Goal: Task Accomplishment & Management: Use online tool/utility

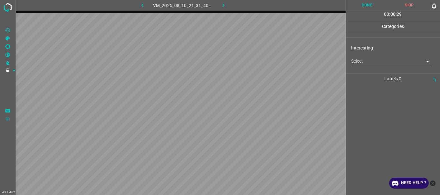
click at [362, 65] on body "4.3.6-dev2 VM_2025_08_10_21_31_40_028_03.gif Done Skip 0 00 : 00 : 29 Categorie…" at bounding box center [220, 97] width 440 height 195
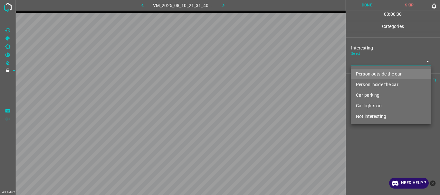
click at [362, 74] on li "Person outside the car" at bounding box center [391, 74] width 80 height 11
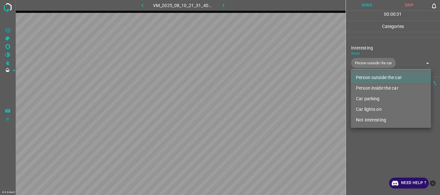
type input "Person outside the car"
click at [360, 151] on div at bounding box center [220, 97] width 440 height 195
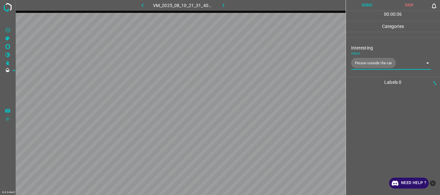
click at [366, 6] on button "Done" at bounding box center [367, 5] width 43 height 11
click at [226, 8] on icon "button" at bounding box center [223, 5] width 7 height 7
click at [364, 64] on body "4.3.6-dev2 VM_2025_08_10_21_14_10_882_04.gif Done Skip 0 00 : 00 : 07 Categorie…" at bounding box center [220, 97] width 440 height 195
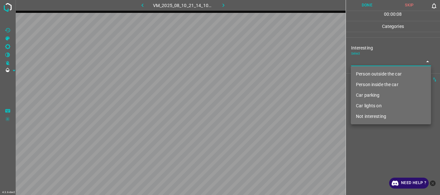
click at [363, 73] on li "Person outside the car" at bounding box center [391, 74] width 80 height 11
type input "Person outside the car"
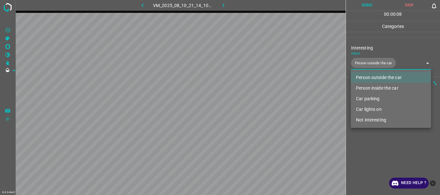
click at [363, 147] on div at bounding box center [220, 97] width 440 height 195
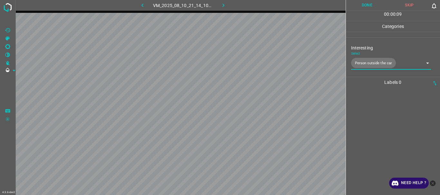
click at [363, 5] on button "Done" at bounding box center [367, 5] width 43 height 11
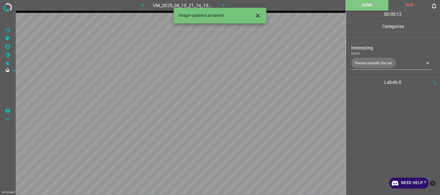
click at [225, 5] on icon "button" at bounding box center [223, 5] width 7 height 7
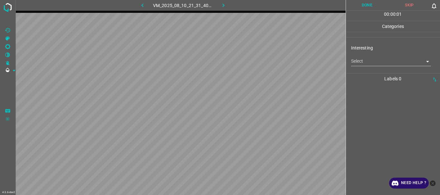
click at [368, 61] on body "4.3.6-dev2 VM_2025_08_10_21_31_40_028_02.gif Done Skip 0 00 : 00 : 01 Categorie…" at bounding box center [220, 97] width 440 height 195
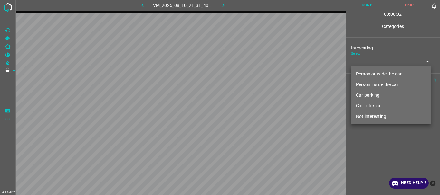
click at [368, 70] on li "Person outside the car" at bounding box center [391, 74] width 80 height 11
type input "Person outside the car"
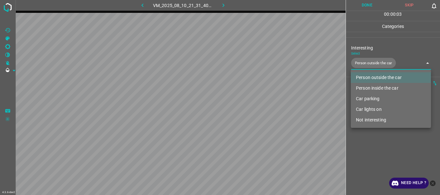
click at [366, 132] on div at bounding box center [220, 97] width 440 height 195
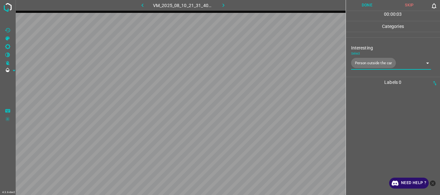
click at [369, 8] on button "Done" at bounding box center [367, 5] width 43 height 11
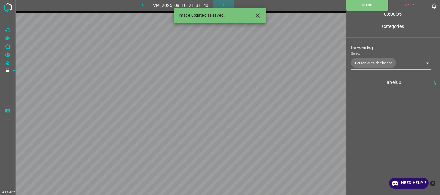
click at [223, 6] on icon "button" at bounding box center [224, 6] width 2 height 4
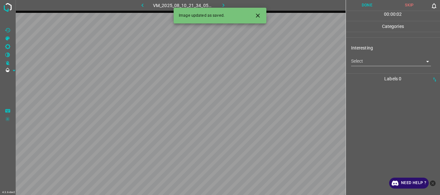
click at [376, 62] on body "4.3.6-dev2 VM_2025_08_10_21_34_05_300_07.gif Done Skip 0 00 : 00 : 02 Categorie…" at bounding box center [220, 97] width 440 height 195
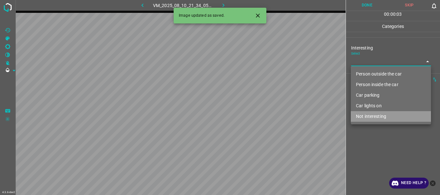
click at [369, 118] on li "Not interesting" at bounding box center [391, 116] width 80 height 11
type input "Not interesting"
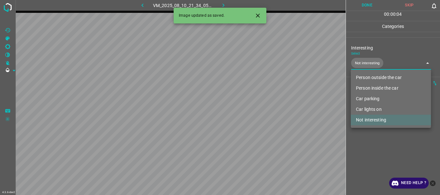
click at [367, 152] on div at bounding box center [220, 97] width 440 height 195
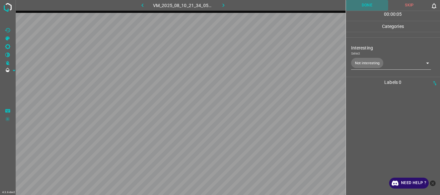
click at [358, 7] on button "Done" at bounding box center [367, 5] width 43 height 11
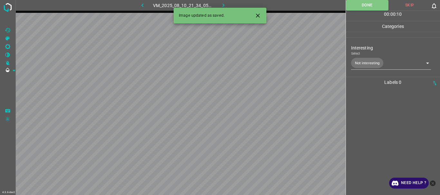
click at [226, 5] on icon "button" at bounding box center [223, 5] width 7 height 7
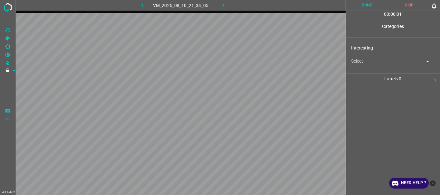
click at [383, 65] on body "4.3.6-dev2 VM_2025_08_10_21_34_05_300_11.gif Done Skip 0 00 : 00 : 01 Categorie…" at bounding box center [220, 97] width 440 height 195
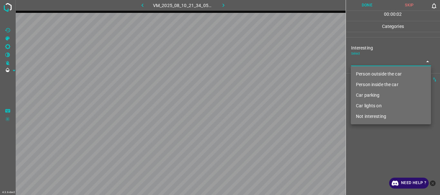
click at [364, 120] on li "Not interesting" at bounding box center [391, 116] width 80 height 11
type input "Not interesting"
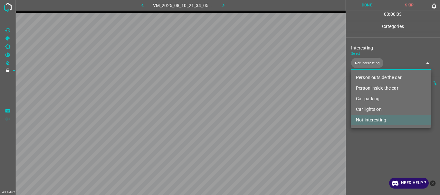
click at [366, 136] on div at bounding box center [220, 97] width 440 height 195
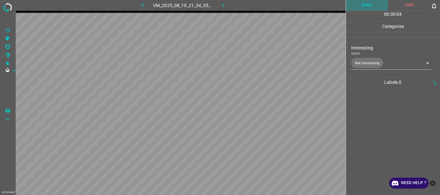
click at [367, 7] on button "Done" at bounding box center [367, 5] width 43 height 11
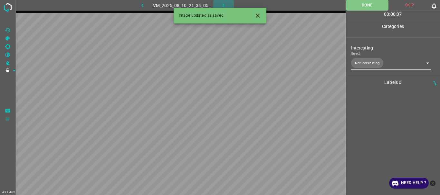
click at [225, 4] on icon "button" at bounding box center [223, 5] width 7 height 7
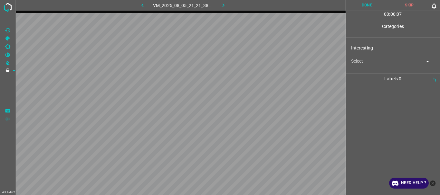
click at [380, 63] on body "4.3.6-dev2 VM_2025_08_05_21_21_38_105_03.gif Done Skip 0 00 : 00 : 07 Categorie…" at bounding box center [220, 97] width 440 height 195
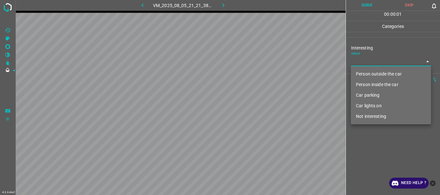
click at [379, 76] on li "Person outside the car" at bounding box center [391, 74] width 80 height 11
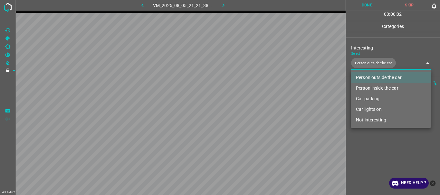
type input "Person outside the car"
click at [370, 131] on div at bounding box center [220, 97] width 440 height 195
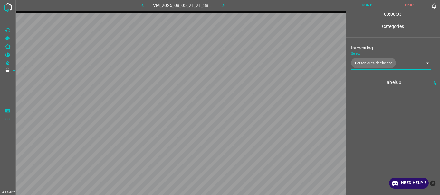
click at [368, 7] on button "Done" at bounding box center [367, 5] width 43 height 11
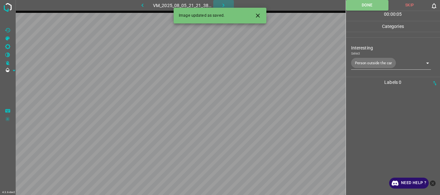
click at [221, 5] on icon "button" at bounding box center [223, 5] width 7 height 7
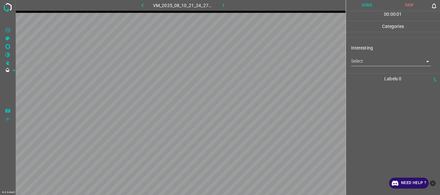
click at [372, 66] on body "4.3.6-dev2 VM_2025_08_10_21_24_27_631_03.gif Done Skip 0 00 : 00 : 01 Categorie…" at bounding box center [220, 97] width 440 height 195
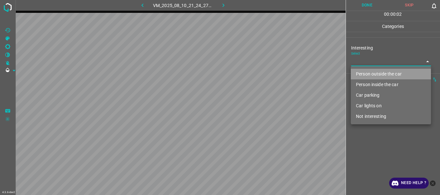
click at [370, 70] on li "Person outside the car" at bounding box center [391, 74] width 80 height 11
type input "Person outside the car"
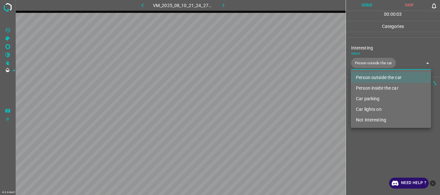
click at [378, 145] on div at bounding box center [220, 97] width 440 height 195
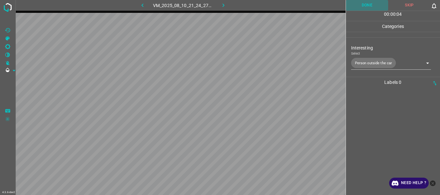
click at [363, 3] on button "Done" at bounding box center [367, 5] width 43 height 11
click at [224, 7] on icon "button" at bounding box center [223, 5] width 7 height 7
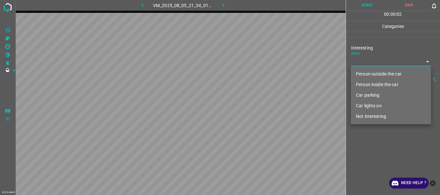
click at [362, 61] on body "4.3.6-dev2 VM_2025_08_05_21_34_01_154_00.gif Done Skip 0 00 : 00 : 02 Categorie…" at bounding box center [220, 97] width 440 height 195
click at [363, 116] on li "Not interesting" at bounding box center [391, 116] width 80 height 11
type input "Not interesting"
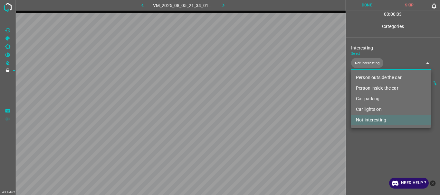
click at [361, 151] on div at bounding box center [220, 97] width 440 height 195
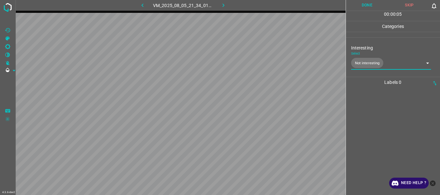
click at [363, 4] on button "Done" at bounding box center [367, 5] width 43 height 11
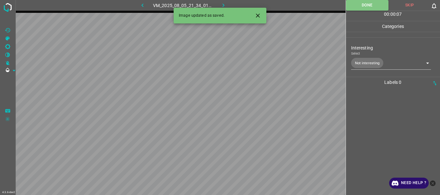
click at [224, 5] on icon "button" at bounding box center [224, 6] width 2 height 4
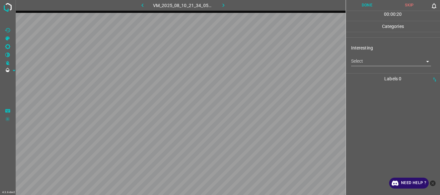
click at [359, 62] on body "4.3.6-dev2 VM_2025_08_10_21_34_05_300_08.gif Done Skip 0 00 : 00 : 20 Categorie…" at bounding box center [220, 97] width 440 height 195
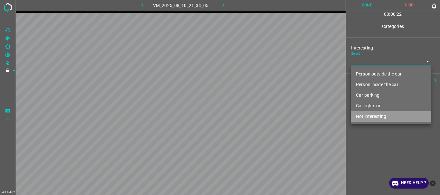
click at [365, 117] on li "Not interesting" at bounding box center [391, 116] width 80 height 11
type input "Not interesting"
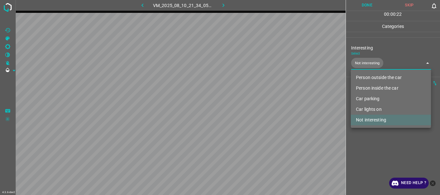
click at [365, 136] on div at bounding box center [220, 97] width 440 height 195
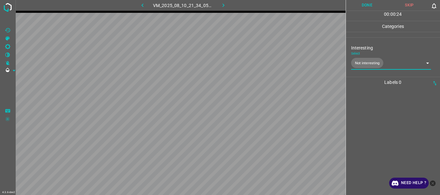
click at [364, 3] on button "Done" at bounding box center [367, 5] width 43 height 11
click at [230, 5] on button "button" at bounding box center [223, 5] width 21 height 11
click at [364, 61] on body "4.3.6-dev2 VM_2025_08_05_21_53_06_950_01.gif Done Skip 0 00 : 00 : 46 Categorie…" at bounding box center [220, 97] width 440 height 195
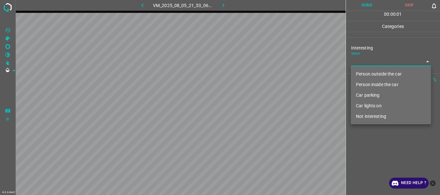
click at [365, 72] on li "Person outside the car" at bounding box center [391, 74] width 80 height 11
type input "Person outside the car"
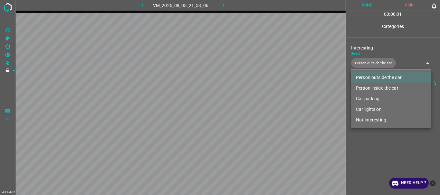
click at [373, 142] on div at bounding box center [220, 97] width 440 height 195
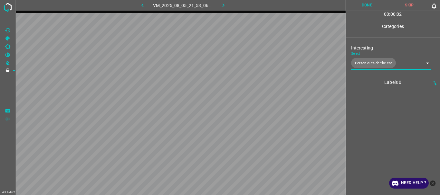
click at [365, 8] on button "Done" at bounding box center [367, 5] width 43 height 11
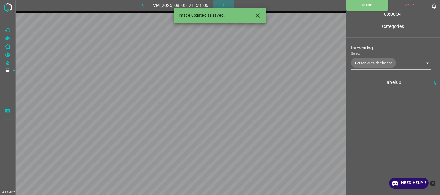
click at [224, 5] on icon "button" at bounding box center [224, 6] width 2 height 4
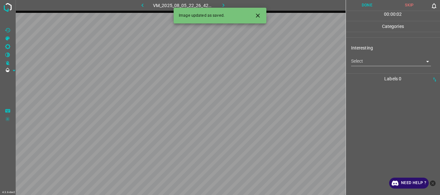
click at [353, 62] on body "4.3.6-dev2 VM_2025_08_05_22_26_42_706_01.gif Done Skip 0 00 : 00 : 02 Categorie…" at bounding box center [220, 97] width 440 height 195
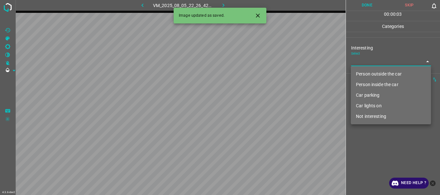
click at [370, 86] on li "Person inside the car" at bounding box center [391, 85] width 80 height 11
type input "Person inside the car"
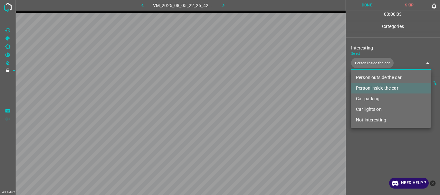
click at [371, 135] on div at bounding box center [220, 97] width 440 height 195
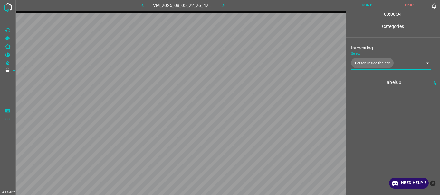
click at [361, 7] on button "Done" at bounding box center [367, 5] width 43 height 11
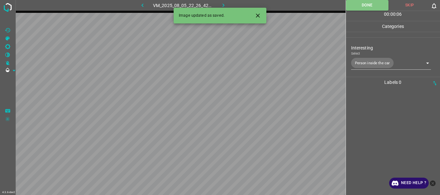
click at [220, 3] on button "button" at bounding box center [223, 5] width 21 height 11
click at [367, 67] on div "Interesting Select ​" at bounding box center [393, 55] width 94 height 30
click at [368, 66] on body "4.3.6-dev2 VM_2025_08_10_21_34_37_960_00.gif Done Skip 0 00 : 00 : 26 Categorie…" at bounding box center [220, 97] width 440 height 195
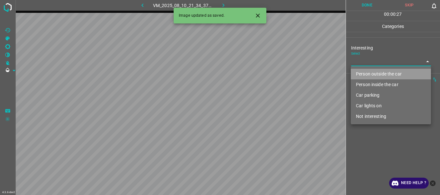
click at [366, 75] on li "Person outside the car" at bounding box center [391, 74] width 80 height 11
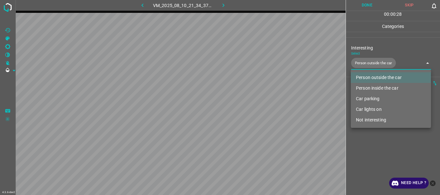
click at [363, 106] on li "Car lights on" at bounding box center [391, 109] width 80 height 11
type input "Person outside the car,Car lights on"
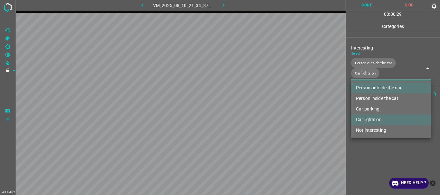
click at [364, 157] on div at bounding box center [220, 97] width 440 height 195
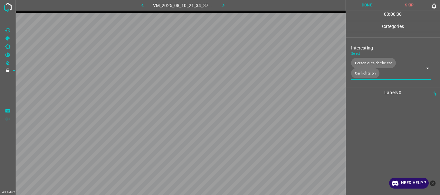
click at [356, 9] on button "Done" at bounding box center [367, 5] width 43 height 11
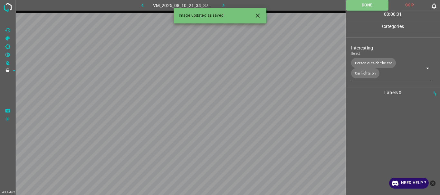
click at [221, 3] on icon "button" at bounding box center [223, 5] width 7 height 7
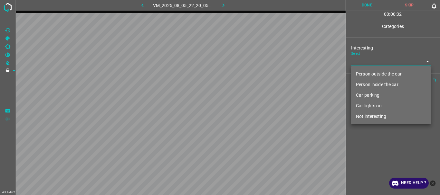
click at [359, 60] on body "4.3.6-dev2 VM_2025_08_05_22_20_05_214_02.gif Done Skip 0 00 : 00 : 32 Categorie…" at bounding box center [220, 97] width 440 height 195
click at [362, 71] on li "Person outside the car" at bounding box center [391, 74] width 80 height 11
type input "Person outside the car"
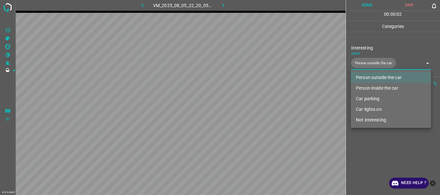
click at [376, 157] on div at bounding box center [220, 97] width 440 height 195
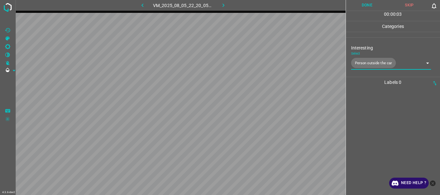
click at [366, 5] on button "Done" at bounding box center [367, 5] width 43 height 11
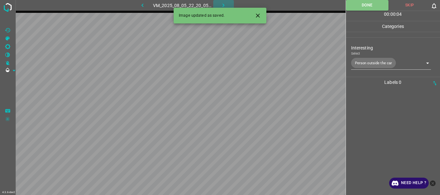
click at [223, 3] on icon "button" at bounding box center [223, 5] width 7 height 7
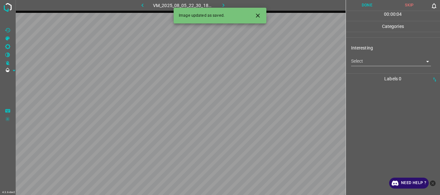
click at [364, 62] on body "4.3.6-dev2 VM_2025_08_05_22_30_18_084_01.gif Done Skip 0 00 : 00 : 04 Categorie…" at bounding box center [220, 97] width 440 height 195
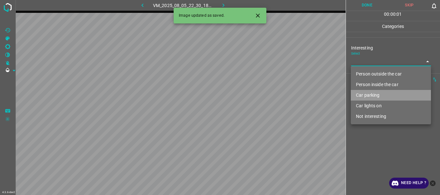
click at [370, 97] on li "Car parking" at bounding box center [391, 95] width 80 height 11
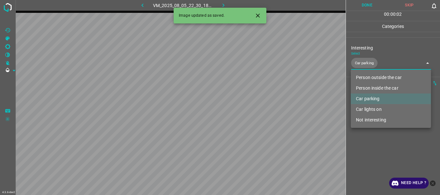
click at [369, 108] on li "Car lights on" at bounding box center [391, 109] width 80 height 11
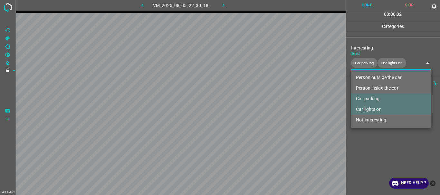
type input "Car parking,Car lights on"
click at [370, 154] on div at bounding box center [220, 97] width 440 height 195
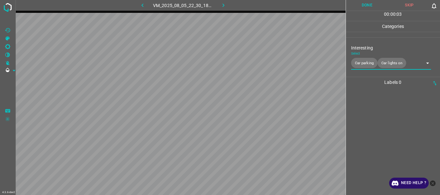
click at [366, 5] on button "Done" at bounding box center [367, 5] width 43 height 11
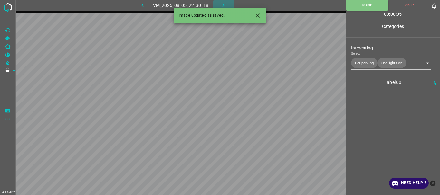
click at [220, 4] on icon "button" at bounding box center [223, 5] width 7 height 7
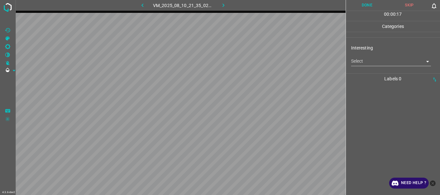
click at [357, 60] on body "4.3.6-dev2 VM_2025_08_10_21_35_02_813_03.gif Done Skip 0 00 : 00 : 17 Categorie…" at bounding box center [220, 97] width 440 height 195
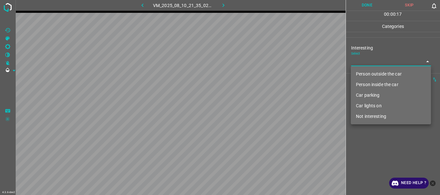
click at [364, 74] on li "Person outside the car" at bounding box center [391, 74] width 80 height 11
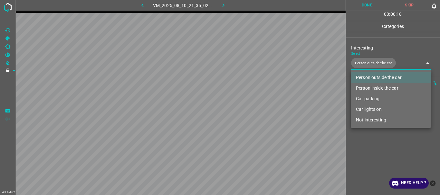
type input "Person outside the car"
drag, startPoint x: 366, startPoint y: 141, endPoint x: 367, endPoint y: 119, distance: 21.6
click at [367, 141] on div at bounding box center [220, 97] width 440 height 195
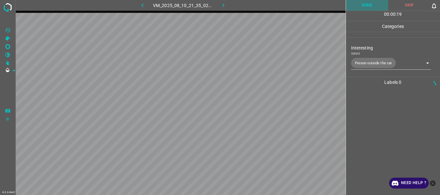
click at [364, 6] on button "Done" at bounding box center [367, 5] width 43 height 11
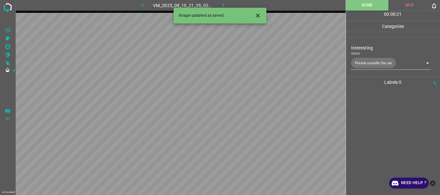
click at [220, 5] on button "button" at bounding box center [223, 5] width 21 height 11
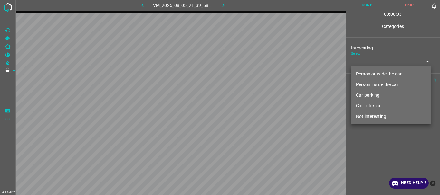
click at [359, 64] on body "4.3.6-dev2 VM_2025_08_05_21_39_58_048_01.gif Done Skip 0 00 : 00 : 03 Categorie…" at bounding box center [220, 97] width 440 height 195
click at [368, 92] on li "Car parking" at bounding box center [391, 95] width 80 height 11
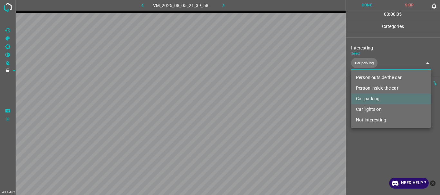
click at [368, 108] on li "Car lights on" at bounding box center [391, 109] width 80 height 11
click at [363, 90] on li "Person inside the car" at bounding box center [391, 88] width 80 height 11
type input "Car parking,Car lights on,Person inside the car"
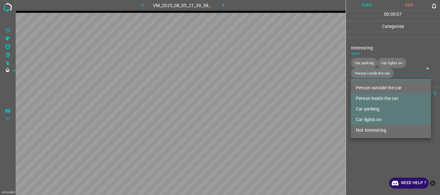
drag, startPoint x: 371, startPoint y: 159, endPoint x: 372, endPoint y: 115, distance: 44.1
click at [372, 159] on div at bounding box center [220, 97] width 440 height 195
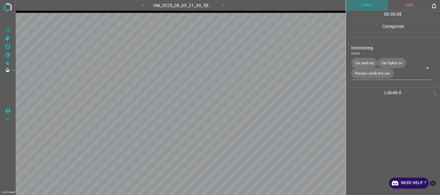
click at [360, 9] on button "Done" at bounding box center [367, 5] width 43 height 11
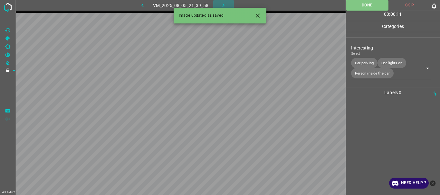
click at [224, 5] on icon "button" at bounding box center [224, 6] width 2 height 4
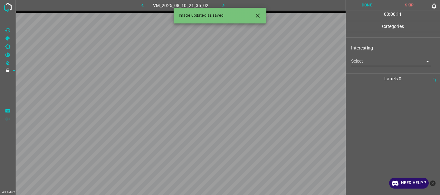
click at [370, 61] on body "4.3.6-dev2 VM_2025_08_10_21_35_02_813_10.gif Done Skip 0 00 : 00 : 11 Categorie…" at bounding box center [220, 97] width 440 height 195
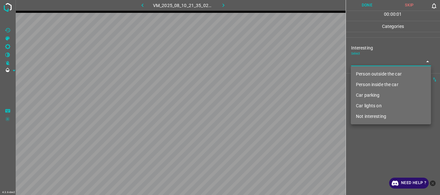
click at [373, 87] on li "Person inside the car" at bounding box center [391, 85] width 80 height 11
type input "Person inside the car"
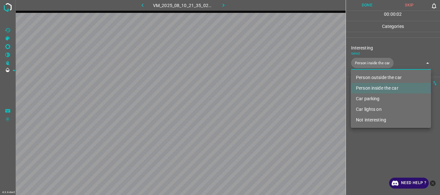
click at [375, 142] on div at bounding box center [220, 97] width 440 height 195
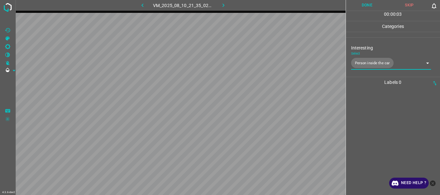
click at [368, 6] on button "Done" at bounding box center [367, 5] width 43 height 11
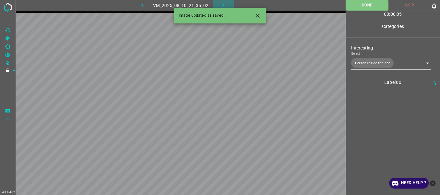
click at [219, 5] on button "button" at bounding box center [223, 5] width 21 height 11
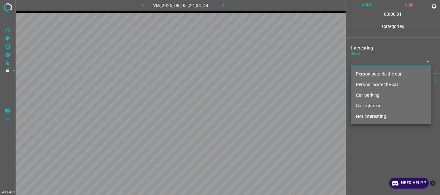
click at [366, 63] on body "4.3.6-dev2 VM_2025_08_05_22_34_44_304_06.gif Done Skip 0 00 : 00 : 01 Categorie…" at bounding box center [220, 97] width 440 height 195
click at [370, 71] on li "Person outside the car" at bounding box center [391, 74] width 80 height 11
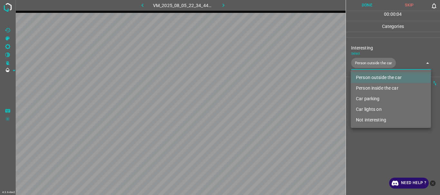
click at [373, 111] on li "Car lights on" at bounding box center [391, 109] width 80 height 11
type input "Person outside the car,Car lights on"
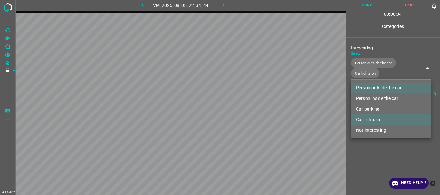
click at [367, 150] on div at bounding box center [220, 97] width 440 height 195
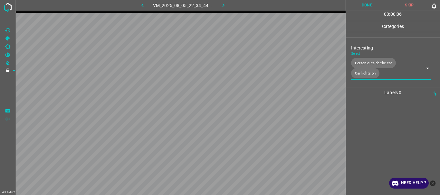
click at [368, 6] on button "Done" at bounding box center [367, 5] width 43 height 11
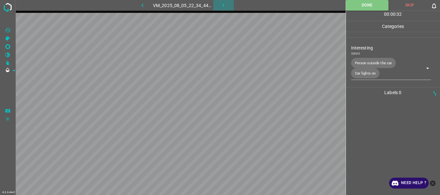
click at [222, 1] on button "button" at bounding box center [223, 5] width 21 height 11
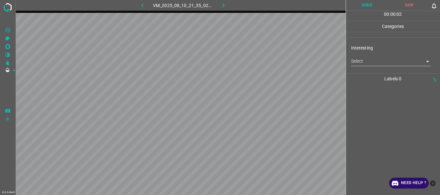
click at [365, 62] on body "4.3.6-dev2 VM_2025_08_10_21_35_02_813_09.gif Done Skip 0 00 : 00 : 02 Categorie…" at bounding box center [220, 97] width 440 height 195
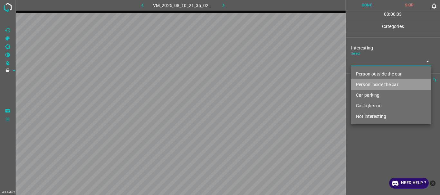
click at [372, 88] on li "Person inside the car" at bounding box center [391, 85] width 80 height 11
type input "Person inside the car"
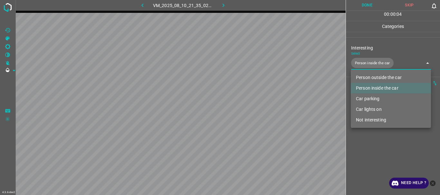
click at [367, 138] on div at bounding box center [220, 97] width 440 height 195
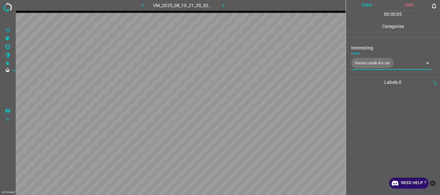
click at [361, 6] on button "Done" at bounding box center [367, 5] width 43 height 11
click at [226, 6] on icon "button" at bounding box center [223, 5] width 7 height 7
click at [371, 61] on body "4.3.6-dev2 VM_2025_08_10_21_34_05_300_12.gif Done Skip 0 00 : 00 : 07 Categorie…" at bounding box center [220, 97] width 440 height 195
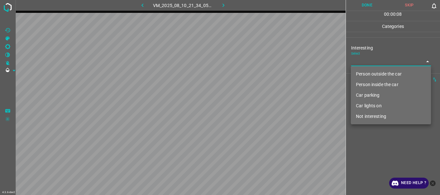
click at [369, 83] on li "Person inside the car" at bounding box center [391, 85] width 80 height 11
type input "Person inside the car"
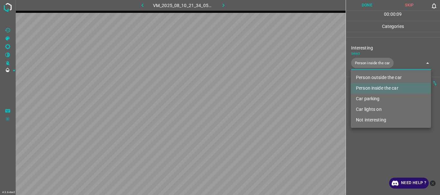
drag, startPoint x: 365, startPoint y: 138, endPoint x: 361, endPoint y: 93, distance: 44.6
click at [365, 137] on div at bounding box center [220, 97] width 440 height 195
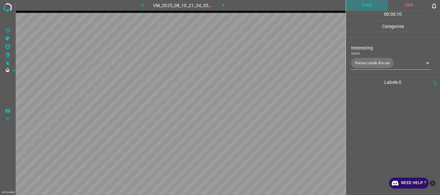
click at [365, 6] on button "Done" at bounding box center [367, 5] width 43 height 11
click at [222, 5] on icon "button" at bounding box center [223, 5] width 7 height 7
click at [361, 67] on div "Interesting Select ​" at bounding box center [393, 55] width 94 height 30
click at [361, 63] on body "4.3.6-dev2 VM_2025_08_05_21_36_12_337_05.gif Done Skip 0 00 : 00 : 01 Categorie…" at bounding box center [220, 97] width 440 height 195
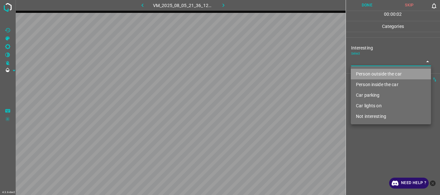
click at [359, 73] on li "Person outside the car" at bounding box center [391, 74] width 80 height 11
type input "Person outside the car"
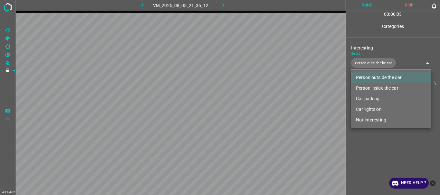
click at [386, 138] on div at bounding box center [220, 97] width 440 height 195
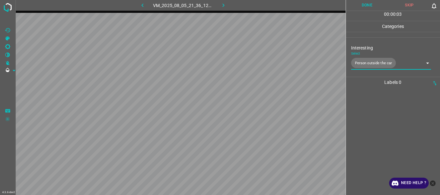
click at [370, 5] on button "Done" at bounding box center [367, 5] width 43 height 11
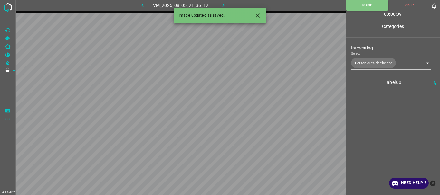
click at [221, 5] on icon "button" at bounding box center [223, 5] width 7 height 7
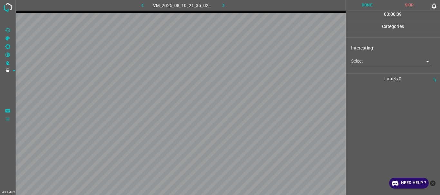
click at [356, 65] on body "4.3.6-dev2 VM_2025_08_10_21_35_02_813_05.gif Done Skip 0 00 : 00 : 09 Categorie…" at bounding box center [220, 97] width 440 height 195
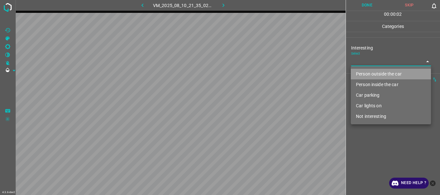
click at [365, 78] on li "Person outside the car" at bounding box center [391, 74] width 80 height 11
type input "Person outside the car"
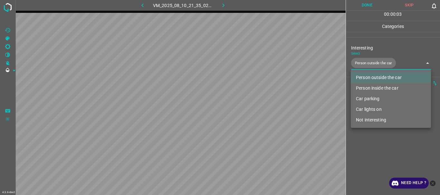
click at [372, 140] on div at bounding box center [220, 97] width 440 height 195
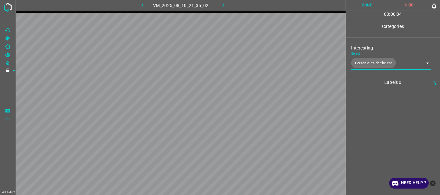
click at [363, 6] on button "Done" at bounding box center [367, 5] width 43 height 11
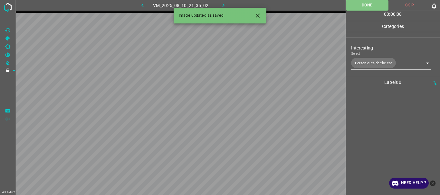
click at [221, 5] on icon "button" at bounding box center [223, 5] width 7 height 7
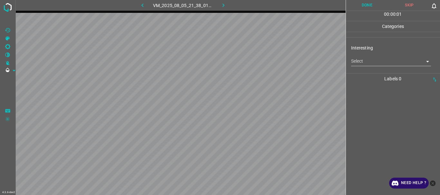
click at [374, 64] on body "4.3.6-dev2 VM_2025_08_05_21_38_01_764_05.gif Done Skip 0 00 : 00 : 01 Categorie…" at bounding box center [220, 97] width 440 height 195
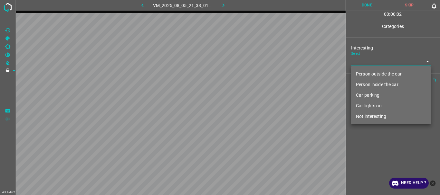
click at [373, 85] on li "Person inside the car" at bounding box center [391, 85] width 80 height 11
type input "Person inside the car"
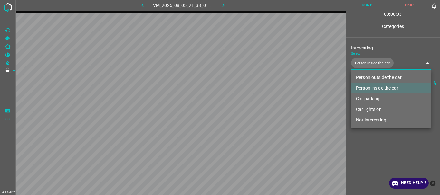
click at [375, 144] on div at bounding box center [220, 97] width 440 height 195
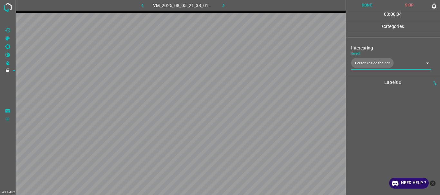
click at [364, 8] on button "Done" at bounding box center [367, 5] width 43 height 11
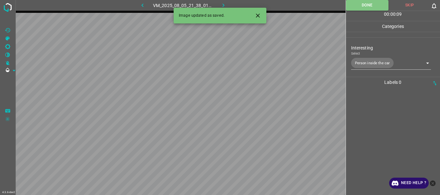
click at [222, 3] on icon "button" at bounding box center [223, 5] width 7 height 7
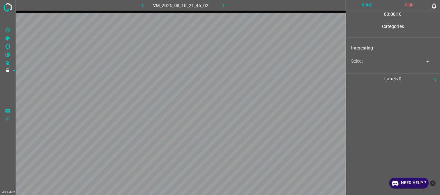
click at [373, 61] on body "4.3.6-dev2 VM_2025_08_10_21_46_02_759_02.gif Done Skip 0 00 : 00 : 10 Categorie…" at bounding box center [220, 97] width 440 height 195
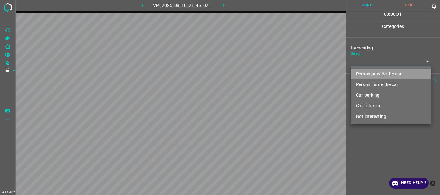
click at [371, 73] on li "Person outside the car" at bounding box center [391, 74] width 80 height 11
type input "Person outside the car"
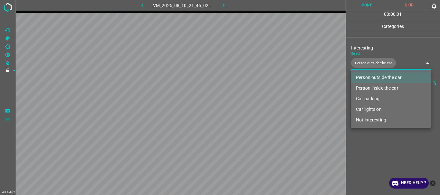
click at [378, 150] on div at bounding box center [220, 97] width 440 height 195
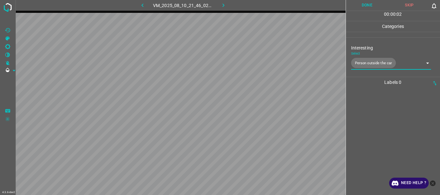
click at [361, 9] on button "Done" at bounding box center [367, 5] width 43 height 11
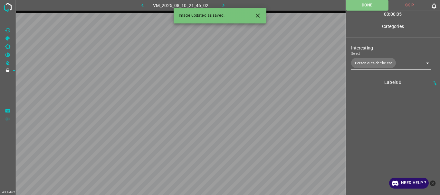
click at [225, 4] on icon "button" at bounding box center [223, 5] width 7 height 7
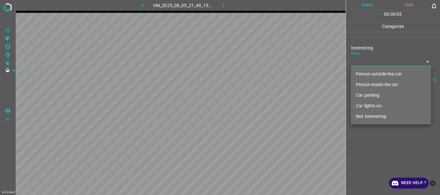
click at [379, 63] on body "4.3.6-dev2 VM_2025_08_05_21_49_15_458_01.gif Done Skip 0 00 : 00 : 03 Categorie…" at bounding box center [220, 97] width 440 height 195
click at [375, 77] on li "Person outside the car" at bounding box center [391, 74] width 80 height 11
type input "Person outside the car"
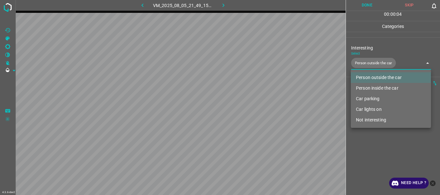
click at [358, 148] on div at bounding box center [220, 97] width 440 height 195
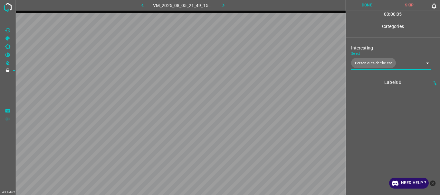
click at [365, 6] on button "Done" at bounding box center [367, 5] width 43 height 11
click at [227, 5] on button "button" at bounding box center [223, 5] width 21 height 11
click at [370, 59] on body "4.3.6-dev2 VM_2025_08_10_21_50_07_681_00.gif Done Skip 0 00 : 00 : 07 Categorie…" at bounding box center [220, 97] width 440 height 195
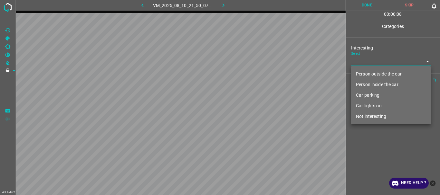
click at [373, 73] on li "Person outside the car" at bounding box center [391, 74] width 80 height 11
type input "Person outside the car"
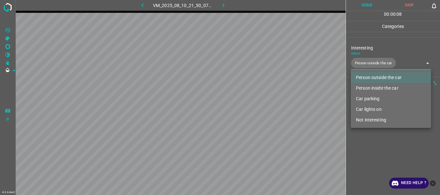
click at [390, 162] on div at bounding box center [220, 97] width 440 height 195
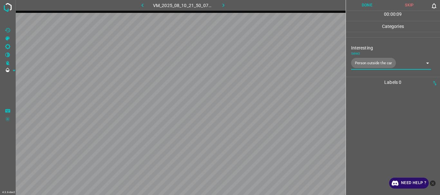
click at [367, 3] on button "Done" at bounding box center [367, 5] width 43 height 11
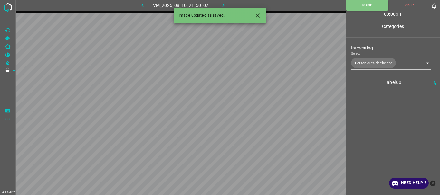
click at [220, 5] on button "button" at bounding box center [223, 5] width 21 height 11
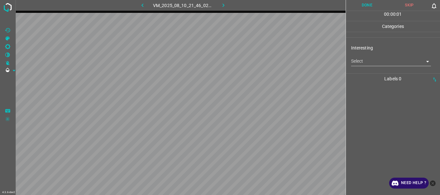
click at [375, 61] on body "4.3.6-dev2 VM_2025_08_10_21_46_02_759_00.gif Done Skip 0 00 : 00 : 01 Categorie…" at bounding box center [220, 97] width 440 height 195
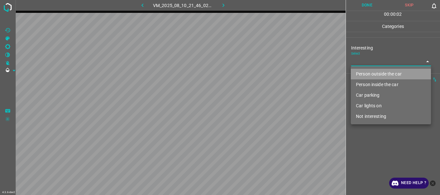
click at [371, 74] on li "Person outside the car" at bounding box center [391, 74] width 80 height 11
type input "Person outside the car"
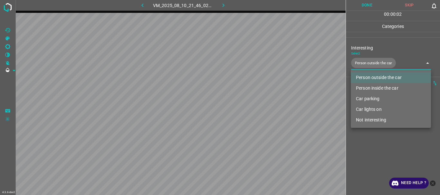
click at [375, 150] on div at bounding box center [220, 97] width 440 height 195
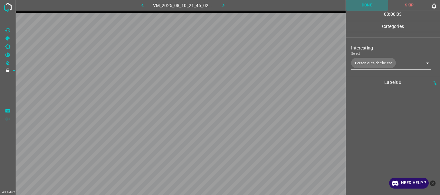
click at [364, 8] on button "Done" at bounding box center [367, 5] width 43 height 11
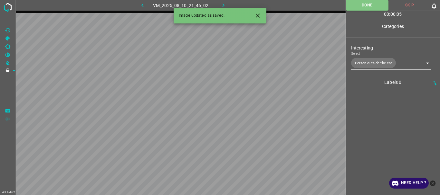
click at [223, 5] on icon "button" at bounding box center [224, 6] width 2 height 4
click at [357, 62] on body "4.3.6-dev2 VM_2025_08_05_21_04_29_817_05.gif Done Skip 0 00 : 00 : 05 Categorie…" at bounding box center [220, 97] width 440 height 195
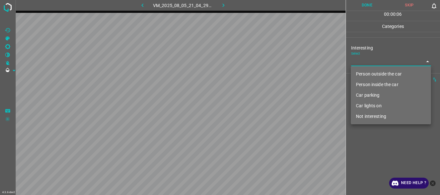
click at [367, 75] on li "Person outside the car" at bounding box center [391, 74] width 80 height 11
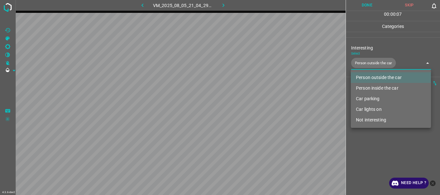
click at [367, 86] on li "Person inside the car" at bounding box center [391, 88] width 80 height 11
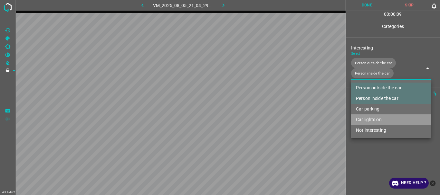
click at [365, 117] on li "Car lights on" at bounding box center [391, 120] width 80 height 11
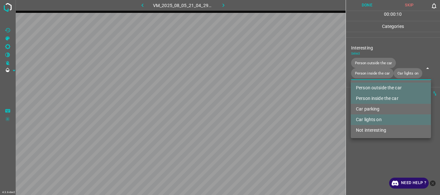
type input "Person outside the car,Person inside the car,Car lights on"
click at [368, 170] on div at bounding box center [220, 97] width 440 height 195
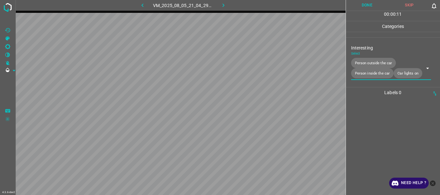
click at [370, 4] on button "Done" at bounding box center [367, 5] width 43 height 11
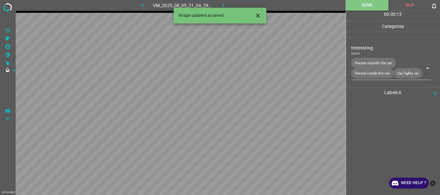
click at [221, 3] on icon "button" at bounding box center [223, 5] width 7 height 7
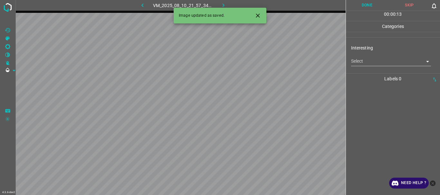
click at [369, 63] on body "4.3.6-dev2 VM_2025_08_10_21_57_34_087_02.gif Done Skip 0 00 : 00 : 13 Categorie…" at bounding box center [220, 97] width 440 height 195
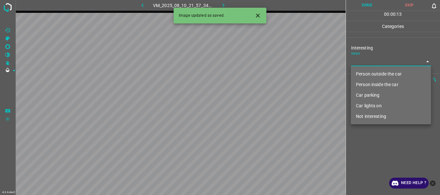
click at [370, 73] on li "Person outside the car" at bounding box center [391, 74] width 80 height 11
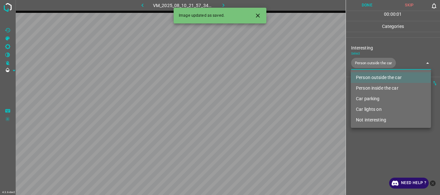
type input "Person outside the car"
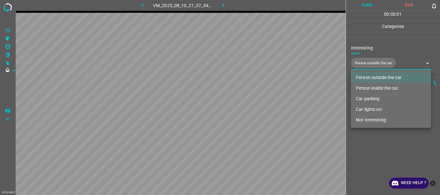
click at [375, 144] on div at bounding box center [220, 97] width 440 height 195
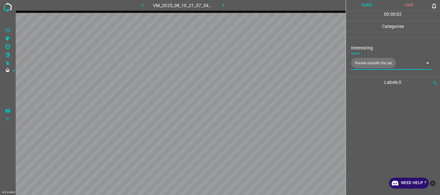
click at [369, 5] on button "Done" at bounding box center [367, 5] width 43 height 11
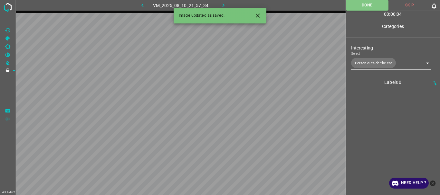
click at [224, 4] on icon "button" at bounding box center [223, 5] width 7 height 7
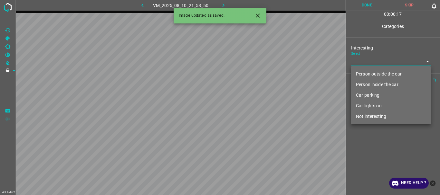
click at [382, 64] on body "4.3.6-dev2 VM_2025_08_10_21_58_50_044_00.gif Done Skip 0 00 : 00 : 17 Categorie…" at bounding box center [220, 97] width 440 height 195
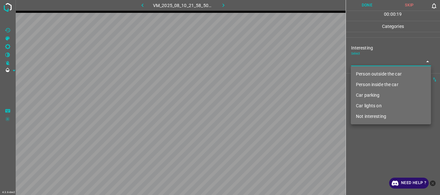
click at [384, 76] on li "Person outside the car" at bounding box center [391, 74] width 80 height 11
type input "Person outside the car"
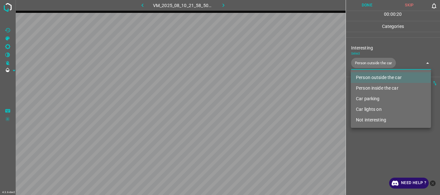
click at [367, 164] on div at bounding box center [220, 97] width 440 height 195
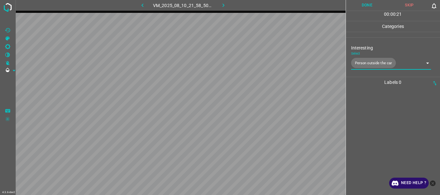
click at [360, 7] on button "Done" at bounding box center [367, 5] width 43 height 11
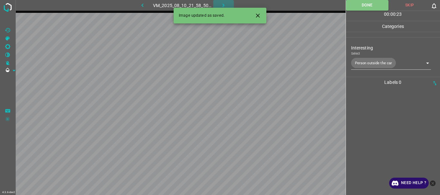
click at [220, 5] on icon "button" at bounding box center [223, 5] width 7 height 7
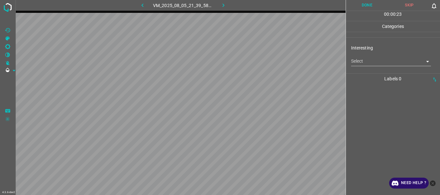
click at [371, 59] on body "4.3.6-dev2 VM_2025_08_05_21_39_58_048_07.gif Done Skip 0 00 : 00 : 23 Categorie…" at bounding box center [220, 97] width 440 height 195
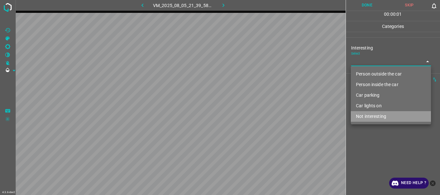
click at [376, 117] on li "Not interesting" at bounding box center [391, 116] width 80 height 11
type input "Not interesting"
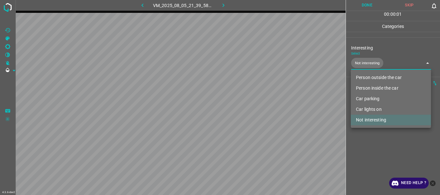
click at [374, 141] on div at bounding box center [220, 97] width 440 height 195
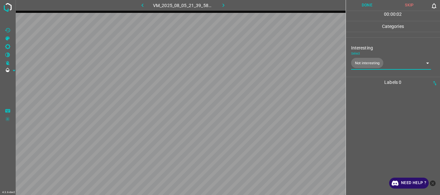
click at [376, 5] on button "Done" at bounding box center [367, 5] width 43 height 11
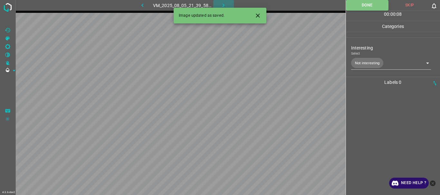
click at [224, 3] on icon "button" at bounding box center [223, 5] width 7 height 7
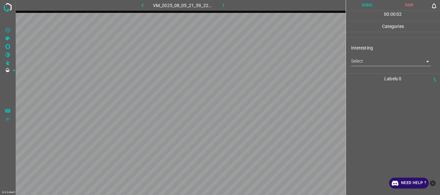
click at [374, 59] on body "4.3.6-dev2 VM_2025_08_05_21_59_22_075_01.gif Done Skip 0 00 : 00 : 02 Categorie…" at bounding box center [220, 97] width 440 height 195
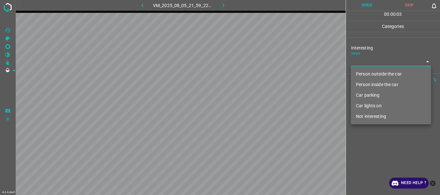
click at [372, 114] on li "Not interesting" at bounding box center [391, 116] width 80 height 11
type input "Not interesting"
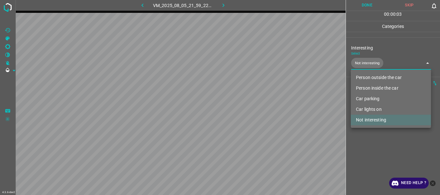
click at [371, 137] on div at bounding box center [220, 97] width 440 height 195
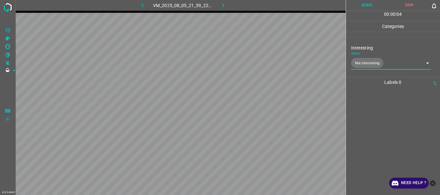
click at [372, 2] on button "Done" at bounding box center [367, 5] width 43 height 11
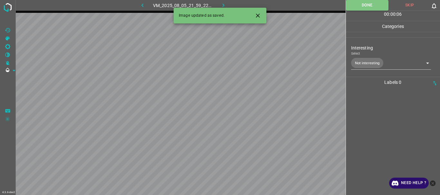
click at [223, 3] on icon "button" at bounding box center [223, 5] width 7 height 7
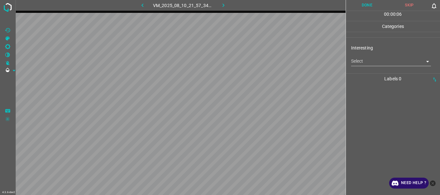
click at [385, 63] on body "4.3.6-dev2 VM_2025_08_10_21_57_34_087_00.gif Done Skip 0 00 : 00 : 06 Categorie…" at bounding box center [220, 97] width 440 height 195
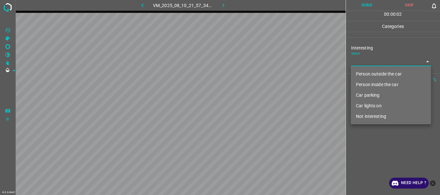
click at [372, 75] on li "Person outside the car" at bounding box center [391, 74] width 80 height 11
type input "Person outside the car"
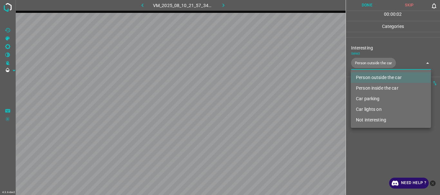
click at [369, 147] on div at bounding box center [220, 97] width 440 height 195
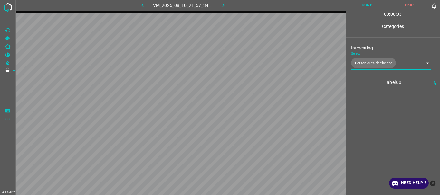
click at [366, 5] on button "Done" at bounding box center [367, 5] width 43 height 11
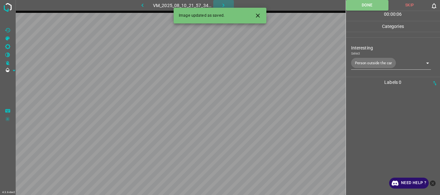
click at [224, 4] on icon "button" at bounding box center [223, 5] width 7 height 7
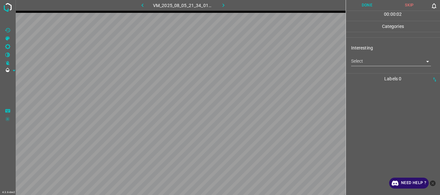
click at [368, 62] on body "4.3.6-dev2 VM_2025_08_05_21_34_01_154_02.gif Done Skip 0 00 : 00 : 02 Categorie…" at bounding box center [220, 97] width 440 height 195
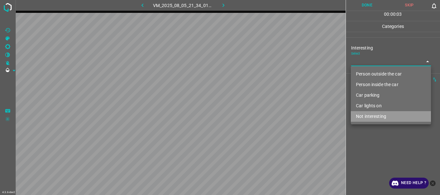
click at [371, 117] on li "Not interesting" at bounding box center [391, 116] width 80 height 11
type input "Not interesting"
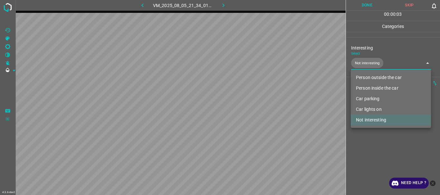
click at [374, 143] on div at bounding box center [220, 97] width 440 height 195
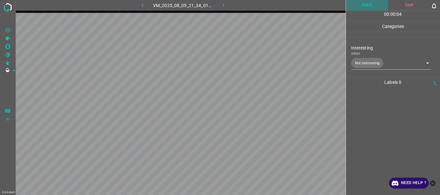
click at [372, 2] on button "Done" at bounding box center [367, 5] width 43 height 11
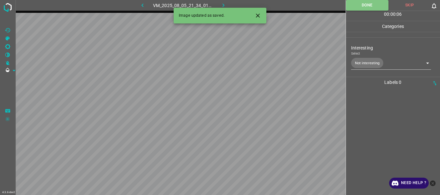
click at [221, 5] on icon "button" at bounding box center [223, 5] width 7 height 7
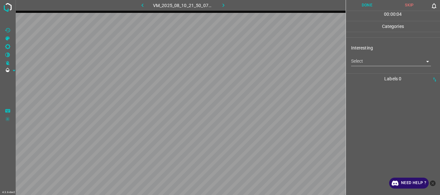
click at [364, 61] on body "4.3.6-dev2 VM_2025_08_10_21_50_07_681_06.gif Done Skip 0 00 : 00 : 04 Categorie…" at bounding box center [220, 97] width 440 height 195
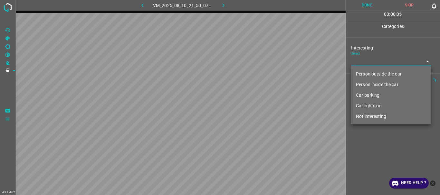
click at [367, 74] on li "Person outside the car" at bounding box center [391, 74] width 80 height 11
type input "Person outside the car"
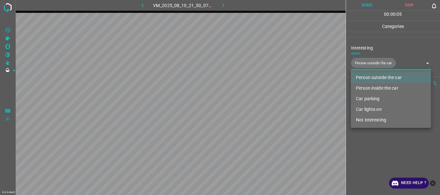
click at [377, 131] on div at bounding box center [220, 97] width 440 height 195
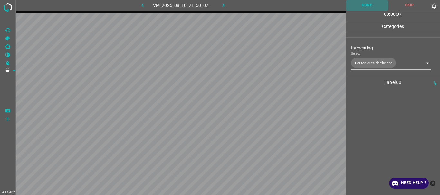
click at [368, 4] on button "Done" at bounding box center [367, 5] width 43 height 11
click at [225, 4] on icon "button" at bounding box center [223, 5] width 7 height 7
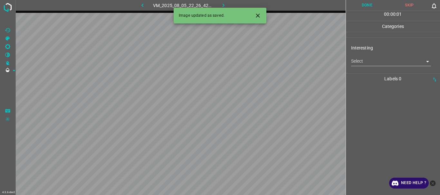
click at [367, 65] on body "4.3.6-dev2 VM_2025_08_05_22_26_42_706_04.gif Done Skip 0 00 : 00 : 01 Categorie…" at bounding box center [220, 97] width 440 height 195
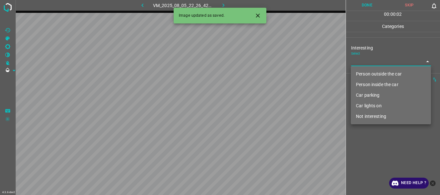
click at [368, 81] on li "Person inside the car" at bounding box center [391, 85] width 80 height 11
type input "Person inside the car"
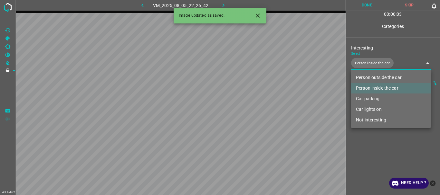
click at [374, 155] on div at bounding box center [220, 97] width 440 height 195
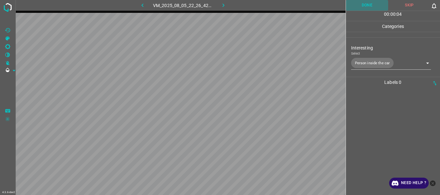
click at [373, 8] on button "Done" at bounding box center [367, 5] width 43 height 11
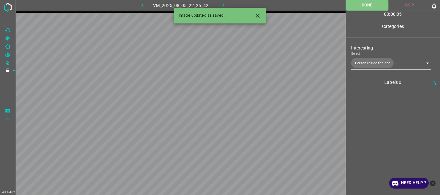
click at [224, 5] on icon "button" at bounding box center [224, 6] width 2 height 4
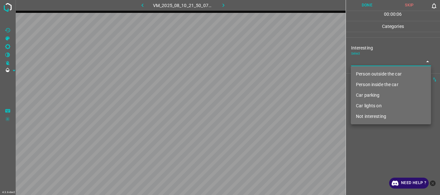
click at [371, 60] on body "4.3.6-dev2 VM_2025_08_10_21_50_07_681_07.gif Done Skip 0 00 : 00 : 06 Categorie…" at bounding box center [220, 97] width 440 height 195
click at [375, 74] on li "Person outside the car" at bounding box center [391, 74] width 80 height 11
type input "Person outside the car"
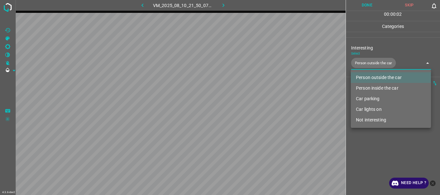
click at [373, 150] on div at bounding box center [220, 97] width 440 height 195
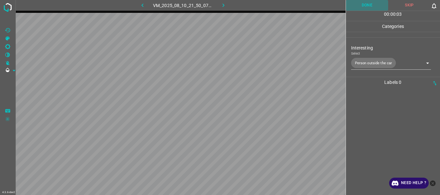
click at [372, 5] on button "Done" at bounding box center [367, 5] width 43 height 11
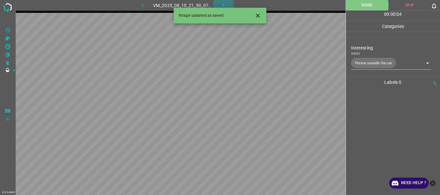
click at [224, 4] on icon "button" at bounding box center [223, 5] width 7 height 7
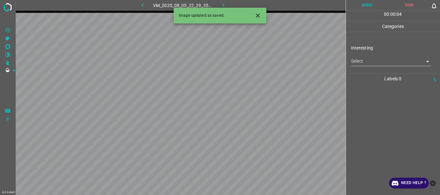
click at [379, 59] on body "4.3.6-dev2 VM_2025_08_05_22_29_35_275_00.gif Done Skip 0 00 : 00 : 04 Categorie…" at bounding box center [220, 97] width 440 height 195
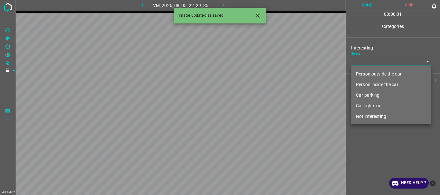
click at [374, 78] on li "Person outside the car" at bounding box center [391, 74] width 80 height 11
type input "Person outside the car"
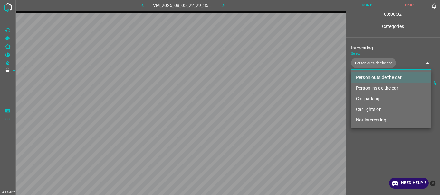
click at [373, 131] on div at bounding box center [220, 97] width 440 height 195
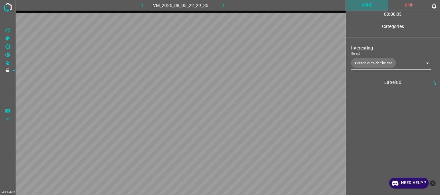
click at [362, 7] on button "Done" at bounding box center [367, 5] width 43 height 11
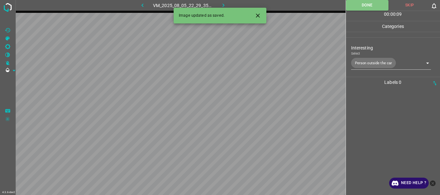
click at [226, 6] on icon "button" at bounding box center [223, 5] width 7 height 7
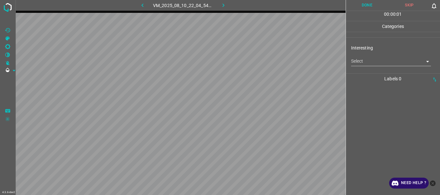
click at [366, 63] on body "4.3.6-dev2 VM_2025_08_10_22_04_54_553_02.gif Done Skip 0 00 : 00 : 01 Categorie…" at bounding box center [220, 97] width 440 height 195
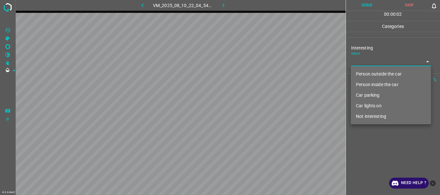
click at [366, 74] on li "Person outside the car" at bounding box center [391, 74] width 80 height 11
type input "Person outside the car"
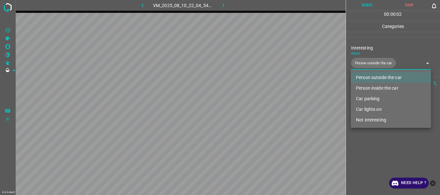
click at [365, 158] on div at bounding box center [220, 97] width 440 height 195
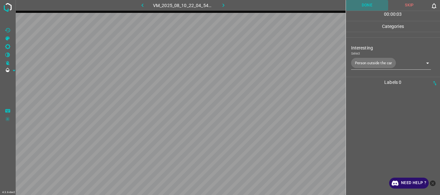
click at [370, 6] on button "Done" at bounding box center [367, 5] width 43 height 11
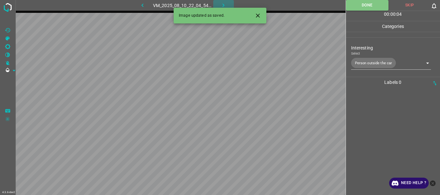
click at [226, 5] on icon "button" at bounding box center [223, 5] width 7 height 7
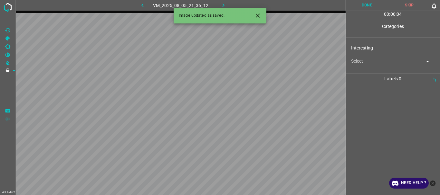
click at [365, 64] on body "4.3.6-dev2 VM_2025_08_05_21_36_12_337_01.gif Done Skip 0 00 : 00 : 04 Categorie…" at bounding box center [220, 97] width 440 height 195
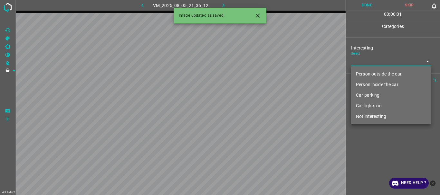
click at [367, 74] on li "Person outside the car" at bounding box center [391, 74] width 80 height 11
type input "Person outside the car"
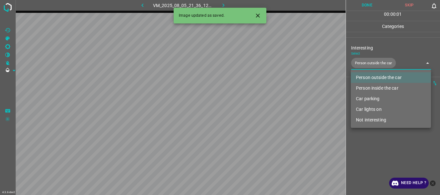
drag, startPoint x: 392, startPoint y: 173, endPoint x: 364, endPoint y: 31, distance: 144.9
click at [392, 172] on div at bounding box center [220, 97] width 440 height 195
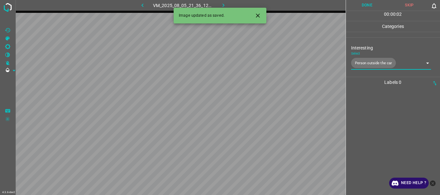
click at [360, 6] on button "Done" at bounding box center [367, 5] width 43 height 11
click at [228, 6] on button "button" at bounding box center [223, 5] width 21 height 11
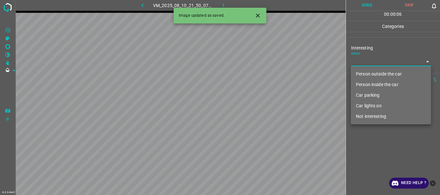
click at [376, 63] on body "4.3.6-dev2 VM_2025_08_10_21_50_07_681_04.gif Done Skip 0 00 : 00 : 06 Categorie…" at bounding box center [220, 97] width 440 height 195
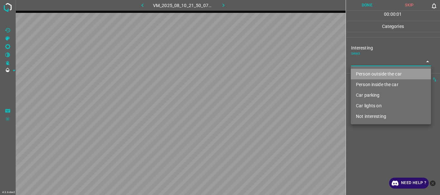
click at [377, 75] on li "Person outside the car" at bounding box center [391, 74] width 80 height 11
type input "Person outside the car"
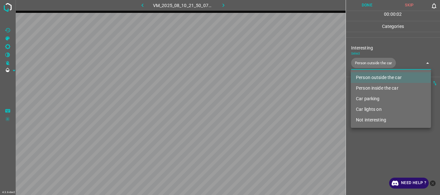
click at [381, 146] on div at bounding box center [220, 97] width 440 height 195
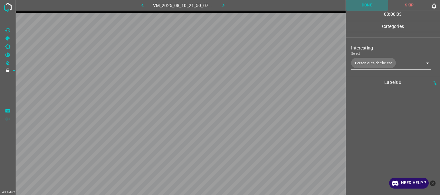
click at [363, 6] on button "Done" at bounding box center [367, 5] width 43 height 11
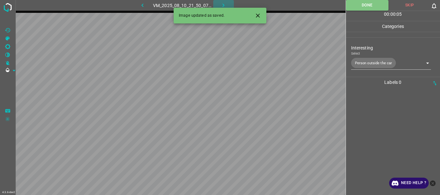
click at [222, 5] on icon "button" at bounding box center [223, 5] width 7 height 7
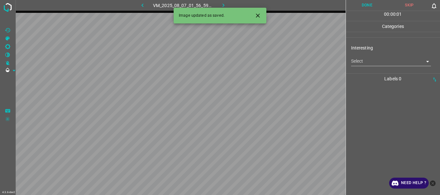
click at [368, 58] on body "4.3.6-dev2 VM_2025_08_07_01_56_59_472_12.gif Done Skip 0 00 : 00 : 01 Categorie…" at bounding box center [220, 97] width 440 height 195
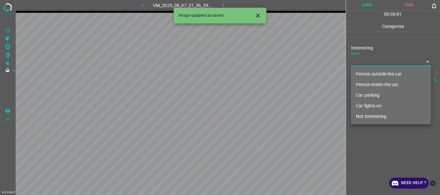
click at [371, 82] on li "Person inside the car" at bounding box center [391, 85] width 80 height 11
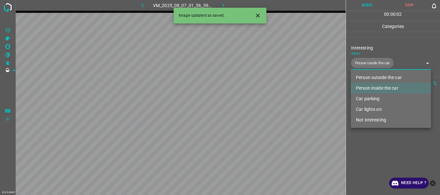
type input "Person inside the car"
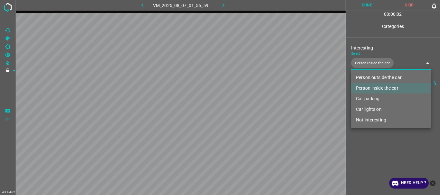
click at [364, 164] on div at bounding box center [220, 97] width 440 height 195
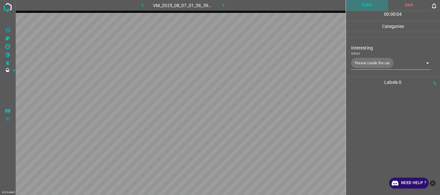
click at [365, 4] on button "Done" at bounding box center [367, 5] width 43 height 11
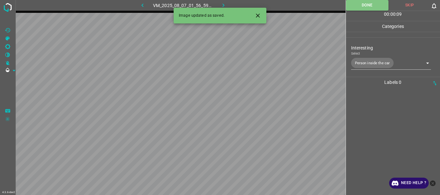
click at [227, 5] on button "button" at bounding box center [223, 5] width 21 height 11
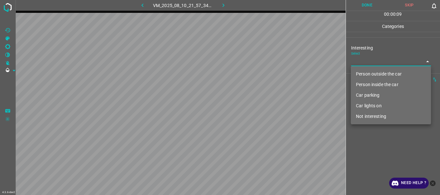
click at [372, 63] on body "4.3.6-dev2 VM_2025_08_10_21_57_34_087_01.gif Done Skip 0 00 : 00 : 09 Categorie…" at bounding box center [220, 97] width 440 height 195
click at [371, 76] on li "Person outside the car" at bounding box center [391, 74] width 80 height 11
type input "Person outside the car"
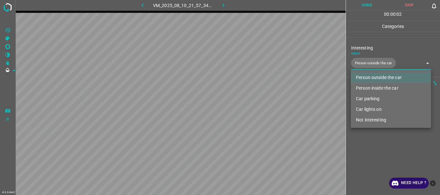
click at [367, 142] on div at bounding box center [220, 97] width 440 height 195
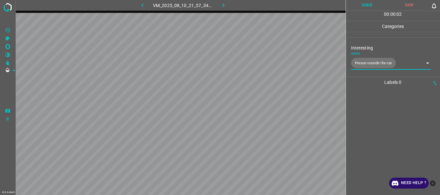
click at [366, 6] on button "Done" at bounding box center [367, 5] width 43 height 11
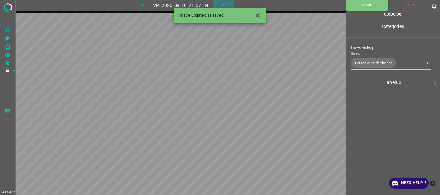
click at [222, 3] on icon "button" at bounding box center [223, 5] width 7 height 7
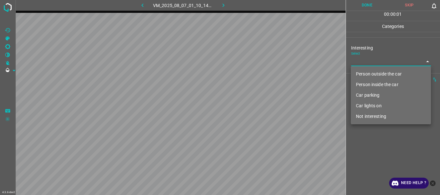
click at [370, 60] on body "4.3.6-dev2 VM_2025_08_07_01_10_14_364_02.gif Done Skip 0 00 : 00 : 01 Categorie…" at bounding box center [220, 97] width 440 height 195
click at [381, 77] on li "Person outside the car" at bounding box center [391, 74] width 80 height 11
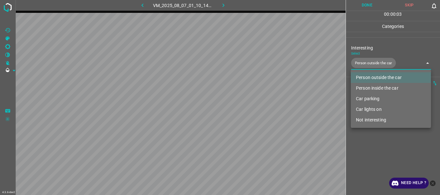
type input "Person outside the car"
click at [374, 149] on div at bounding box center [220, 97] width 440 height 195
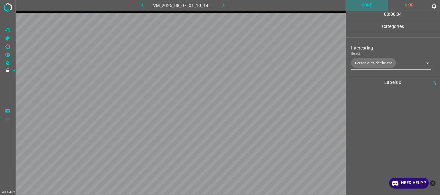
click at [371, 6] on button "Done" at bounding box center [367, 5] width 43 height 11
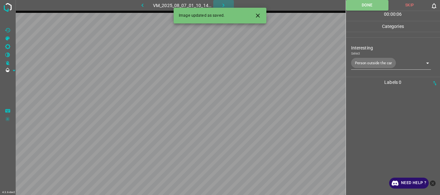
click at [224, 5] on icon "button" at bounding box center [224, 6] width 2 height 4
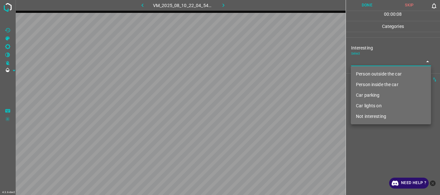
click at [364, 62] on body "4.3.6-dev2 VM_2025_08_10_22_04_54_553_06.gif Done Skip 0 00 : 00 : 08 Categorie…" at bounding box center [220, 97] width 440 height 195
click at [366, 74] on li "Person outside the car" at bounding box center [391, 74] width 80 height 11
type input "Person outside the car"
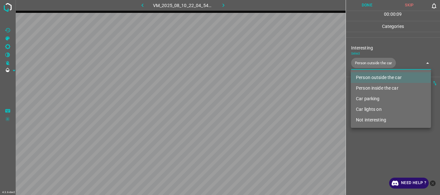
click at [384, 145] on div at bounding box center [220, 97] width 440 height 195
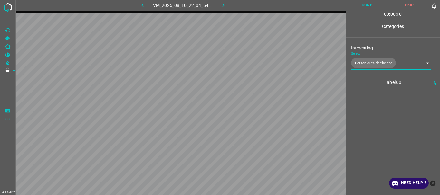
click at [366, 7] on button "Done" at bounding box center [367, 5] width 43 height 11
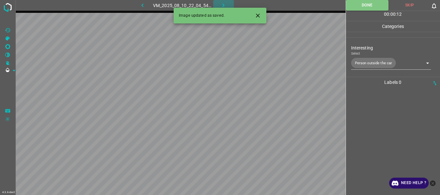
click at [226, 4] on icon "button" at bounding box center [223, 5] width 7 height 7
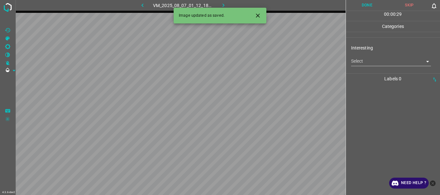
click at [366, 63] on body "4.3.6-dev2 VM_2025_08_07_01_12_18_915_01.gif Done Skip 0 00 : 00 : 29 Categorie…" at bounding box center [220, 97] width 440 height 195
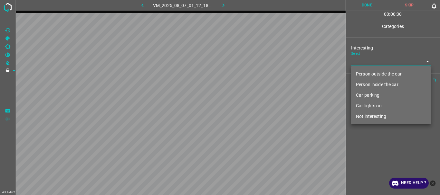
click at [369, 117] on li "Not interesting" at bounding box center [391, 116] width 80 height 11
type input "Not interesting"
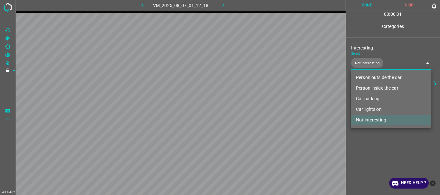
click at [373, 140] on div at bounding box center [220, 97] width 440 height 195
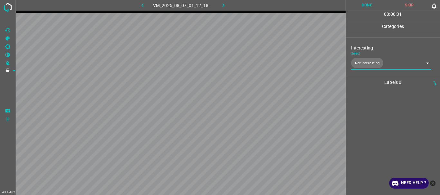
click at [370, 1] on button "Done" at bounding box center [367, 5] width 43 height 11
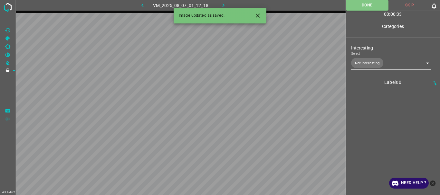
click at [223, 5] on icon "button" at bounding box center [223, 5] width 7 height 7
click at [370, 59] on body "4.3.6-dev2 VM_2025_08_10_22_05_07_724_04.gif Done Skip 0 00 : 00 : 33 Categorie…" at bounding box center [220, 97] width 440 height 195
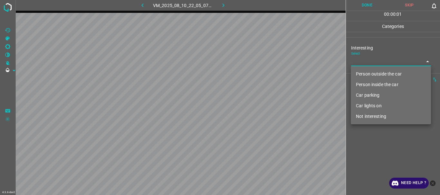
click at [370, 70] on li "Person outside the car" at bounding box center [391, 74] width 80 height 11
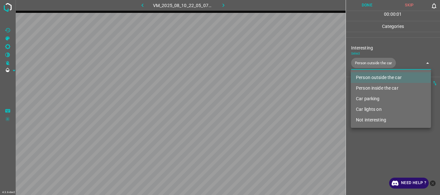
type input "Person outside the car"
drag, startPoint x: 370, startPoint y: 145, endPoint x: 376, endPoint y: 31, distance: 113.8
click at [370, 144] on div at bounding box center [220, 97] width 440 height 195
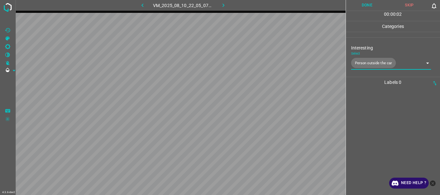
click at [371, 5] on button "Done" at bounding box center [367, 5] width 43 height 11
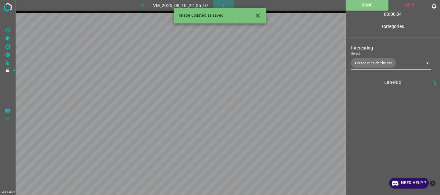
click at [224, 6] on icon "button" at bounding box center [223, 5] width 7 height 7
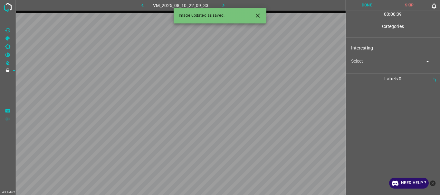
click at [369, 62] on body "4.3.6-dev2 VM_2025_08_10_22_09_33_506_00.gif Done Skip 0 00 : 00 : 39 Categorie…" at bounding box center [220, 97] width 440 height 195
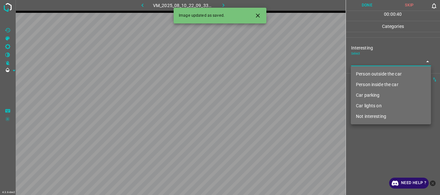
click at [370, 73] on li "Person outside the car" at bounding box center [391, 74] width 80 height 11
type input "Person outside the car"
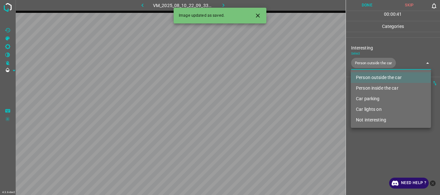
click at [369, 146] on div at bounding box center [220, 97] width 440 height 195
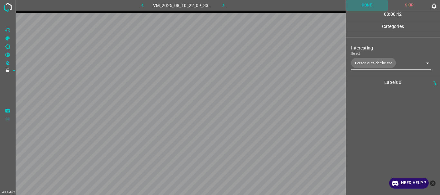
click at [366, 7] on button "Done" at bounding box center [367, 5] width 43 height 11
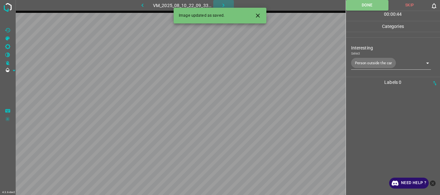
click at [219, 2] on button "button" at bounding box center [223, 5] width 21 height 11
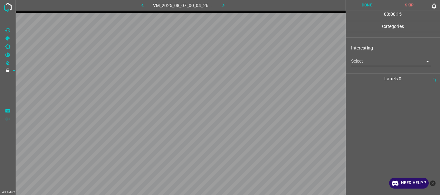
click at [393, 67] on div "Interesting Select ​" at bounding box center [393, 55] width 94 height 30
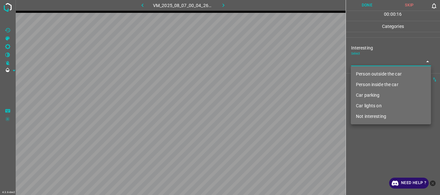
click at [393, 64] on body "4.3.6-dev2 VM_2025_08_07_00_04_26_400_06.gif Done Skip 0 00 : 00 : 16 Categorie…" at bounding box center [220, 97] width 440 height 195
click at [373, 94] on li "Car parking" at bounding box center [391, 95] width 80 height 11
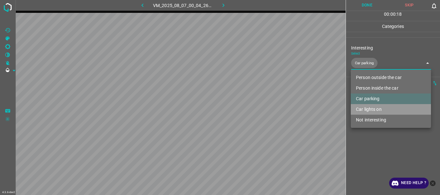
click at [373, 111] on li "Car lights on" at bounding box center [391, 109] width 80 height 11
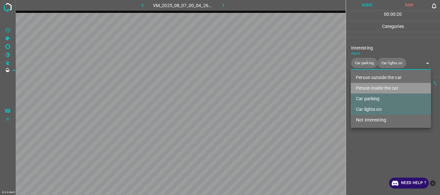
click at [378, 86] on li "Person inside the car" at bounding box center [391, 88] width 80 height 11
type input "Car parking,Car lights on,Person inside the car"
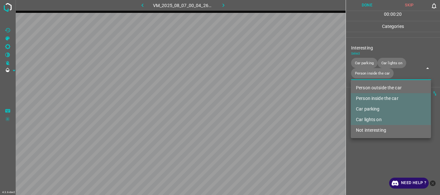
click at [366, 143] on div at bounding box center [220, 97] width 440 height 195
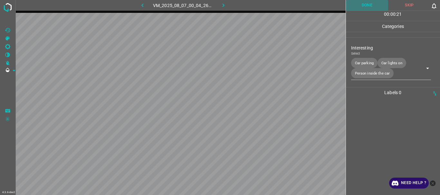
click at [372, 3] on button "Done" at bounding box center [367, 5] width 43 height 11
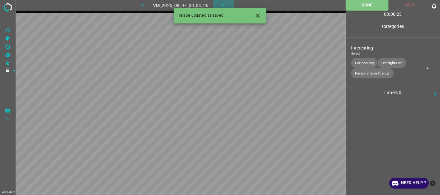
click at [223, 3] on icon "button" at bounding box center [223, 5] width 7 height 7
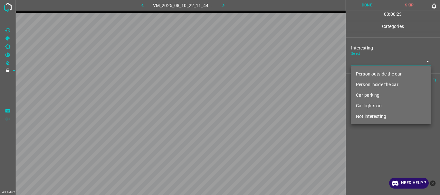
click at [369, 64] on body "4.3.6-dev2 VM_2025_08_10_22_11_44_068_01.gif Done Skip 0 00 : 00 : 23 Categorie…" at bounding box center [220, 97] width 440 height 195
click at [370, 72] on li "Person outside the car" at bounding box center [391, 74] width 80 height 11
type input "Person outside the car"
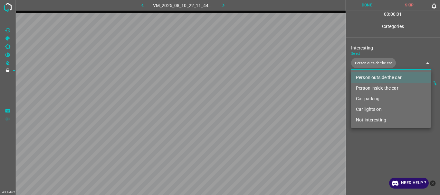
click at [373, 148] on div at bounding box center [220, 97] width 440 height 195
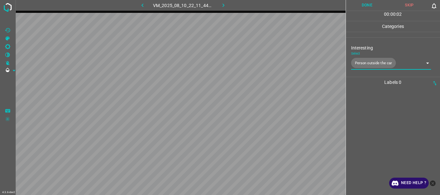
click at [369, 6] on button "Done" at bounding box center [367, 5] width 43 height 11
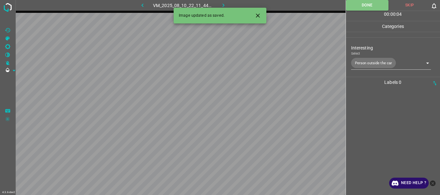
click at [222, 3] on icon "button" at bounding box center [223, 5] width 7 height 7
click at [362, 64] on body "4.3.6-dev2 VM_2025_08_10_22_09_56_368_01.gif Done Skip 0 00 : 00 : 42 Categorie…" at bounding box center [220, 97] width 440 height 195
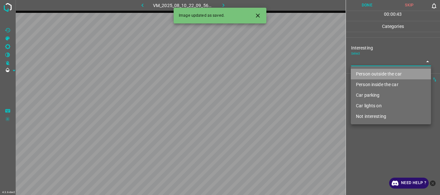
click at [367, 71] on li "Person outside the car" at bounding box center [391, 74] width 80 height 11
type input "Person outside the car"
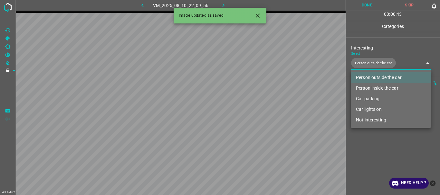
click at [382, 138] on div at bounding box center [220, 97] width 440 height 195
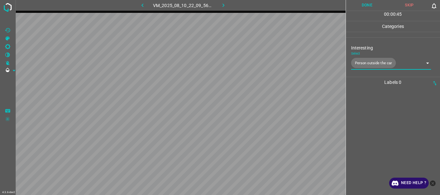
click at [371, 3] on button "Done" at bounding box center [367, 5] width 43 height 11
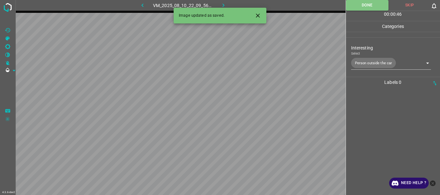
click at [223, 3] on icon "button" at bounding box center [223, 5] width 7 height 7
click at [369, 62] on body "4.3.6-dev2 VM_2025_08_07_01_56_59_472_01.gif Done Skip 0 00 : 00 : 47 Categorie…" at bounding box center [220, 97] width 440 height 195
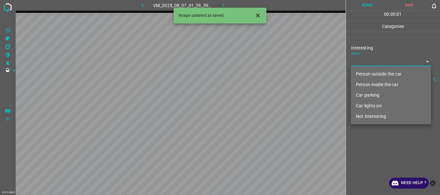
click at [372, 85] on li "Person inside the car" at bounding box center [391, 85] width 80 height 11
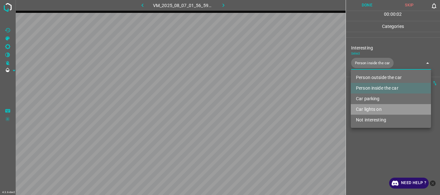
click at [367, 110] on li "Car lights on" at bounding box center [391, 109] width 80 height 11
type input "Person inside the car,Car lights on"
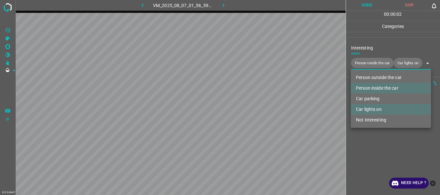
click at [361, 147] on div at bounding box center [220, 97] width 440 height 195
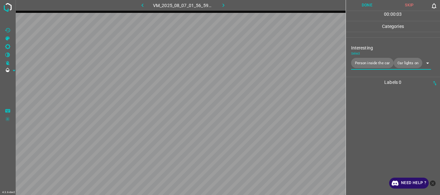
click at [363, 4] on button "Done" at bounding box center [367, 5] width 43 height 11
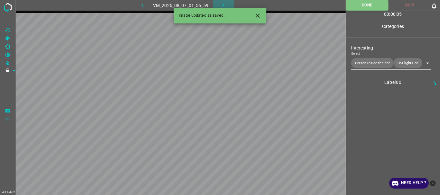
click at [223, 3] on icon "button" at bounding box center [223, 5] width 7 height 7
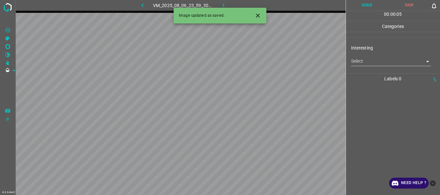
click at [376, 62] on body "4.3.6-dev2 VM_2025_08_06_23_59_30_453_07.gif Done Skip 0 00 : 00 : 05 Categorie…" at bounding box center [220, 97] width 440 height 195
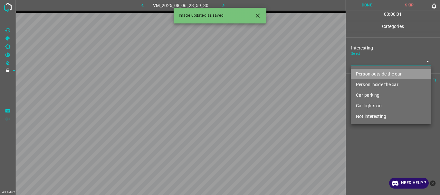
click at [374, 72] on li "Person outside the car" at bounding box center [391, 74] width 80 height 11
type input "Person outside the car"
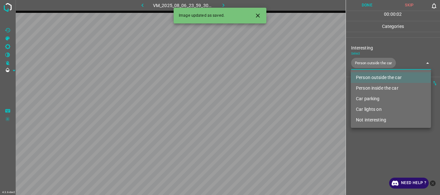
click at [372, 137] on div at bounding box center [220, 97] width 440 height 195
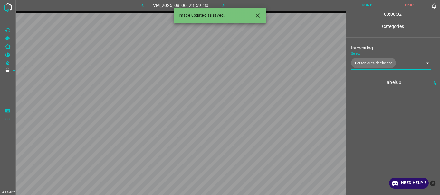
click at [363, 8] on button "Done" at bounding box center [367, 5] width 43 height 11
click at [223, 4] on icon "button" at bounding box center [223, 5] width 7 height 7
click at [369, 63] on body "4.3.6-dev2 VM_2025_08_10_22_14_02_123_02.gif Done Skip 0 00 : 00 : 09 Categorie…" at bounding box center [220, 97] width 440 height 195
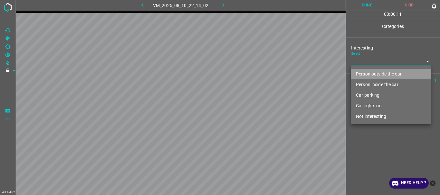
click at [374, 73] on li "Person outside the car" at bounding box center [391, 74] width 80 height 11
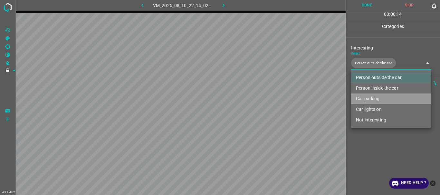
click at [366, 100] on li "Car parking" at bounding box center [391, 99] width 80 height 11
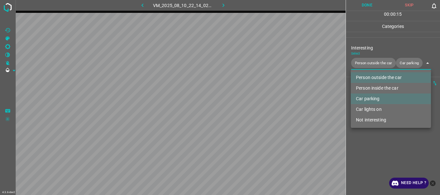
click at [366, 108] on li "Car lights on" at bounding box center [391, 109] width 80 height 11
type input "Person outside the car,Car parking,Car lights on"
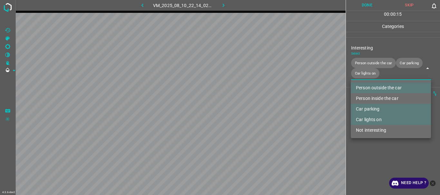
drag, startPoint x: 355, startPoint y: 152, endPoint x: 379, endPoint y: 7, distance: 146.5
click at [355, 151] on div at bounding box center [220, 97] width 440 height 195
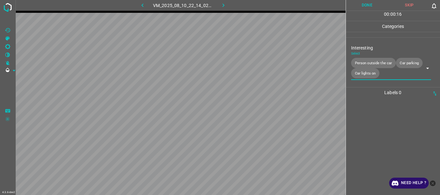
click at [372, 5] on button "Done" at bounding box center [367, 5] width 43 height 11
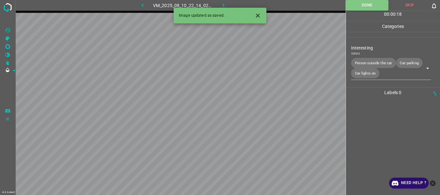
click at [222, 3] on icon "button" at bounding box center [223, 5] width 7 height 7
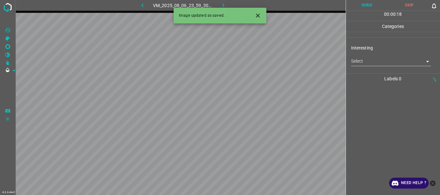
click at [373, 62] on body "4.3.6-dev2 VM_2025_08_06_23_59_30_453_06.gif Done Skip 0 00 : 00 : 18 Categorie…" at bounding box center [220, 97] width 440 height 195
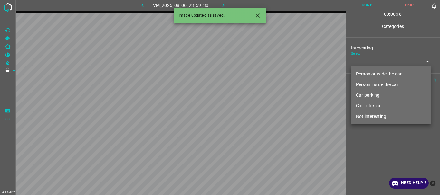
click at [373, 70] on li "Person outside the car" at bounding box center [391, 74] width 80 height 11
type input "Person outside the car"
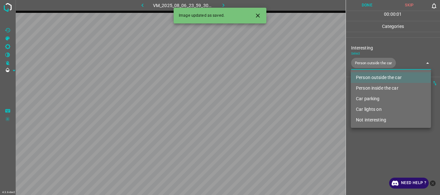
click at [378, 138] on div at bounding box center [220, 97] width 440 height 195
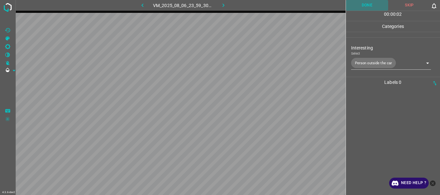
click at [364, 4] on button "Done" at bounding box center [367, 5] width 43 height 11
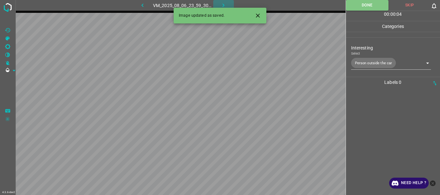
click at [221, 3] on icon "button" at bounding box center [223, 5] width 7 height 7
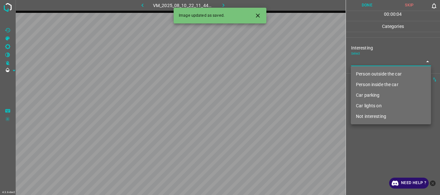
click at [360, 62] on body "4.3.6-dev2 VM_2025_08_10_22_11_44_068_00.gif Done Skip 0 00 : 00 : 04 Categorie…" at bounding box center [220, 97] width 440 height 195
click at [366, 76] on li "Person outside the car" at bounding box center [391, 74] width 80 height 11
type input "Person outside the car"
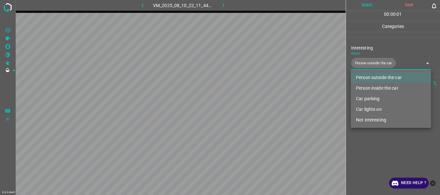
click at [375, 149] on div at bounding box center [220, 97] width 440 height 195
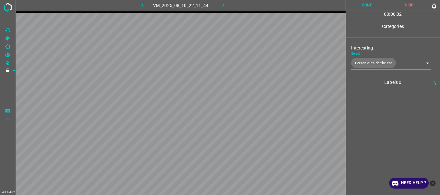
click at [367, 5] on button "Done" at bounding box center [367, 5] width 43 height 11
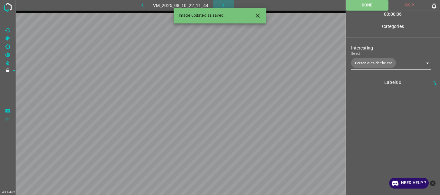
click at [221, 0] on button "button" at bounding box center [223, 5] width 21 height 11
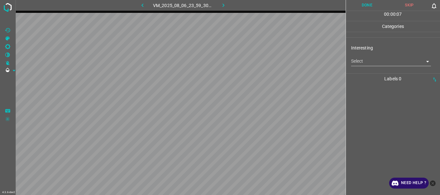
click at [368, 64] on body "4.3.6-dev2 VM_2025_08_06_23_59_30_453_11.gif Done Skip 0 00 : 00 : 07 Categorie…" at bounding box center [220, 97] width 440 height 195
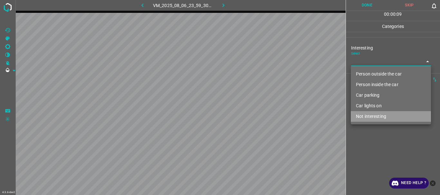
click at [365, 115] on li "Not interesting" at bounding box center [391, 116] width 80 height 11
type input "Not interesting"
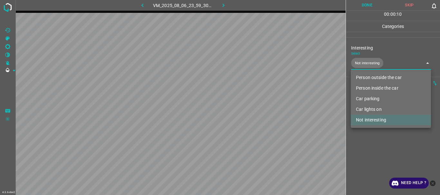
click at [363, 130] on div at bounding box center [220, 97] width 440 height 195
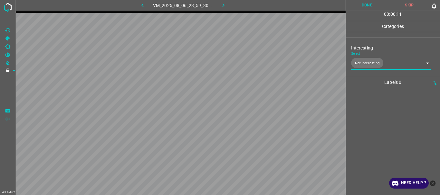
click at [360, 5] on button "Done" at bounding box center [367, 5] width 43 height 11
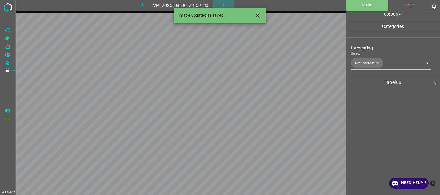
click at [226, 3] on icon "button" at bounding box center [223, 5] width 7 height 7
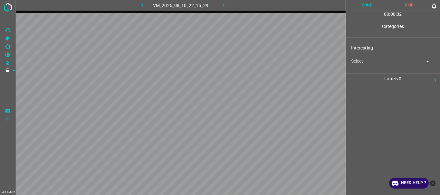
click at [370, 62] on body "4.3.6-dev2 VM_2025_08_10_22_15_29_521_01.gif Done Skip 0 00 : 00 : 02 Categorie…" at bounding box center [220, 97] width 440 height 195
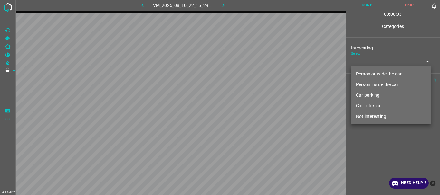
click at [372, 71] on li "Person outside the car" at bounding box center [391, 74] width 80 height 11
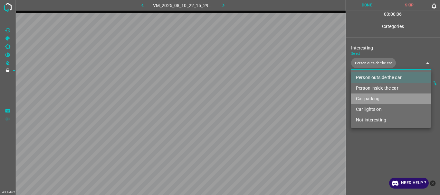
click at [367, 99] on li "Car parking" at bounding box center [391, 99] width 80 height 11
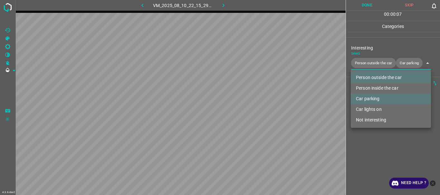
click at [368, 109] on li "Car lights on" at bounding box center [391, 109] width 80 height 11
type input "Person outside the car,Car parking,Car lights on"
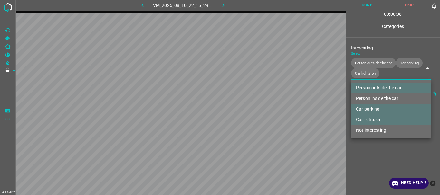
click at [368, 138] on ul "Person outside the car Person inside the car Car parking Car lights on Not inte…" at bounding box center [391, 109] width 80 height 58
click at [361, 6] on div at bounding box center [220, 97] width 440 height 195
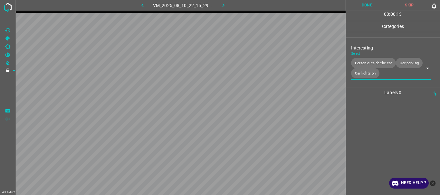
click at [365, 7] on button "Done" at bounding box center [367, 5] width 43 height 11
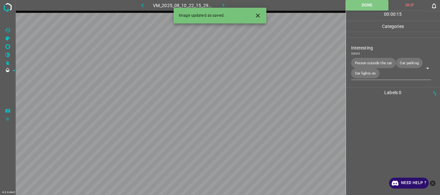
click at [225, 3] on icon "button" at bounding box center [223, 5] width 7 height 7
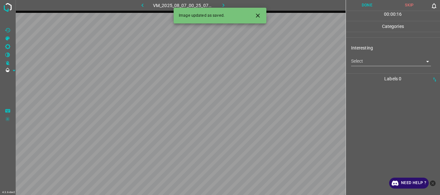
click at [365, 62] on body "4.3.6-dev2 VM_2025_08_07_00_25_07_988_06.gif Done Skip 0 00 : 00 : 16 Categorie…" at bounding box center [220, 97] width 440 height 195
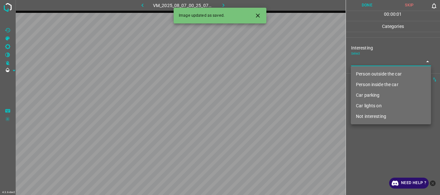
click at [372, 74] on li "Person outside the car" at bounding box center [391, 74] width 80 height 11
type input "Person outside the car"
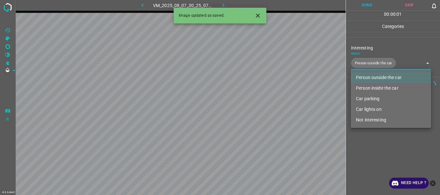
drag, startPoint x: 377, startPoint y: 145, endPoint x: 375, endPoint y: 125, distance: 20.1
click at [377, 145] on div at bounding box center [220, 97] width 440 height 195
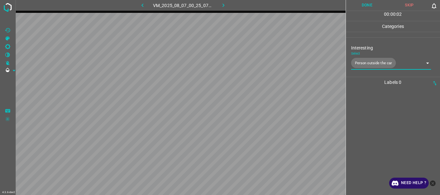
click at [361, 2] on button "Done" at bounding box center [367, 5] width 43 height 11
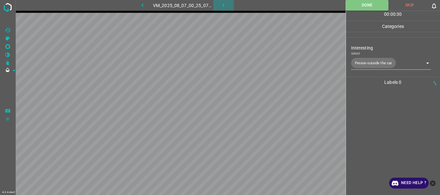
click at [228, 5] on button "button" at bounding box center [223, 5] width 21 height 11
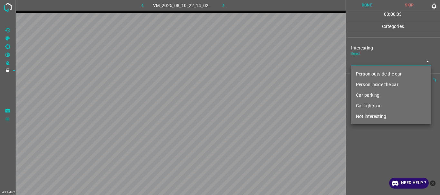
click at [378, 62] on body "4.3.6-dev2 VM_2025_08_10_22_14_02_123_11.gif Done Skip 0 00 : 00 : 03 Categorie…" at bounding box center [220, 97] width 440 height 195
click at [376, 75] on li "Person outside the car" at bounding box center [391, 74] width 80 height 11
type input "Person outside the car"
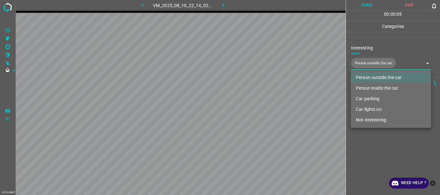
click at [379, 133] on div at bounding box center [220, 97] width 440 height 195
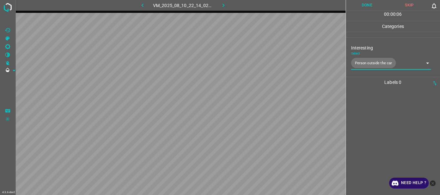
click at [376, 3] on button "Done" at bounding box center [367, 5] width 43 height 11
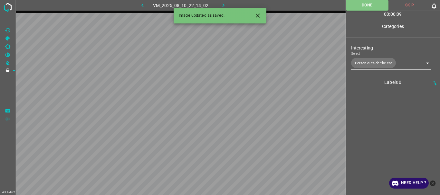
click at [221, 3] on icon "button" at bounding box center [223, 5] width 7 height 7
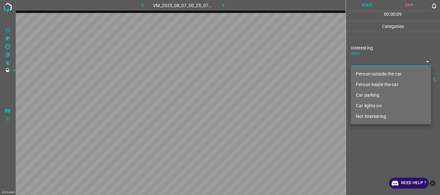
click at [372, 62] on body "4.3.6-dev2 VM_2025_08_07_00_25_07_988_05.gif Done Skip 0 00 : 00 : 09 Categorie…" at bounding box center [220, 97] width 440 height 195
click at [372, 73] on li "Person outside the car" at bounding box center [391, 74] width 80 height 11
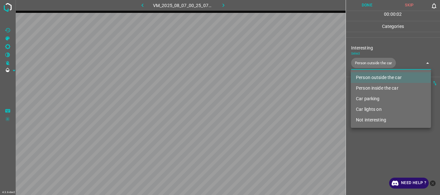
click at [366, 123] on li "Not interesting" at bounding box center [391, 120] width 80 height 11
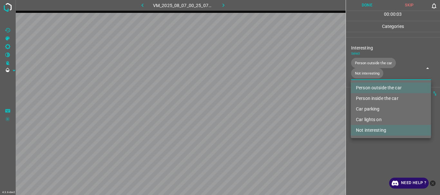
click at [360, 3] on div at bounding box center [220, 97] width 440 height 195
click at [375, 71] on body "4.3.6-dev2 VM_2025_08_07_00_25_07_988_05.gif Done Skip 0 00 : 00 : 07 Categorie…" at bounding box center [220, 97] width 440 height 195
click at [383, 132] on li "Not interesting" at bounding box center [391, 130] width 80 height 11
type input "Person outside the car"
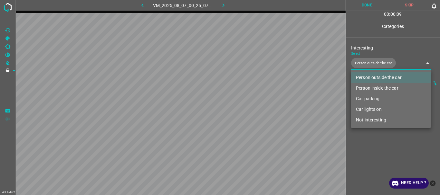
drag, startPoint x: 385, startPoint y: 168, endPoint x: 382, endPoint y: 158, distance: 10.4
click at [384, 168] on div at bounding box center [220, 97] width 440 height 195
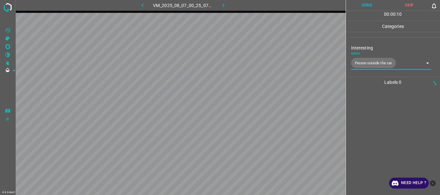
click at [366, 5] on button "Done" at bounding box center [367, 5] width 43 height 11
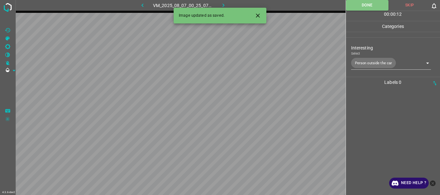
click at [226, 4] on icon "button" at bounding box center [223, 5] width 7 height 7
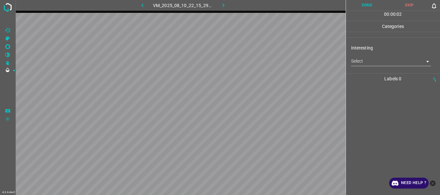
click at [357, 63] on body "4.3.6-dev2 VM_2025_08_10_22_15_29_521_06.gif Done Skip 0 00 : 00 : 02 Categorie…" at bounding box center [220, 97] width 440 height 195
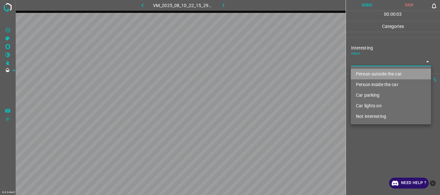
click at [361, 72] on li "Person outside the car" at bounding box center [391, 74] width 80 height 11
type input "Person outside the car"
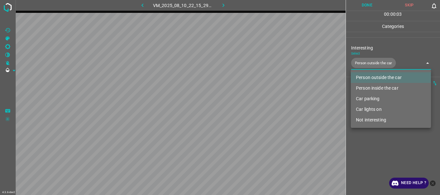
click at [385, 161] on div at bounding box center [220, 97] width 440 height 195
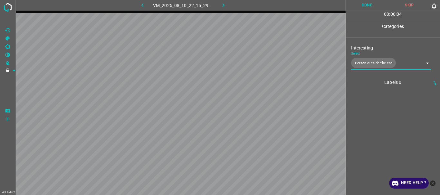
click at [362, 5] on button "Done" at bounding box center [367, 5] width 43 height 11
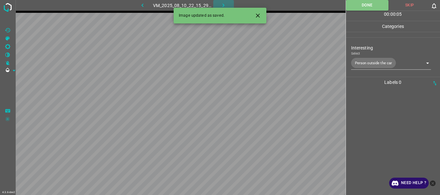
click at [224, 4] on icon "button" at bounding box center [223, 5] width 7 height 7
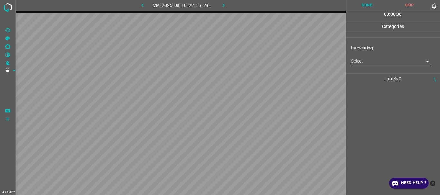
click at [391, 64] on body "4.3.6-dev2 VM_2025_08_10_22_15_29_521_07.gif Done Skip 0 00 : 00 : 08 Categorie…" at bounding box center [220, 97] width 440 height 195
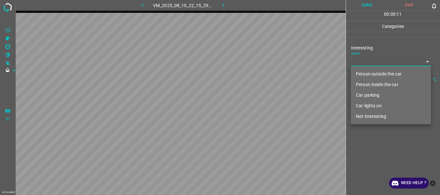
click at [375, 75] on li "Person outside the car" at bounding box center [391, 74] width 80 height 11
type input "Person outside the car"
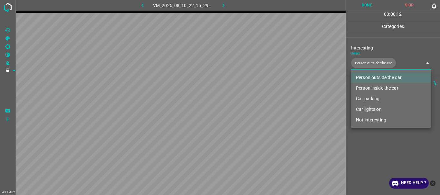
click at [380, 143] on div at bounding box center [220, 97] width 440 height 195
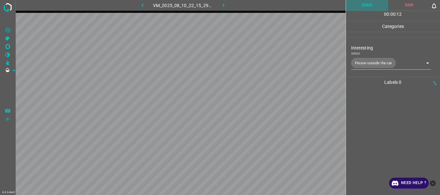
click at [361, 8] on button "Done" at bounding box center [367, 5] width 43 height 11
click at [219, 5] on button "button" at bounding box center [223, 5] width 21 height 11
click at [364, 60] on body "4.3.6-dev2 VM_2025_08_07_01_01_00_215_04.gif Done Skip 0 00 : 00 : 01 Categorie…" at bounding box center [220, 97] width 440 height 195
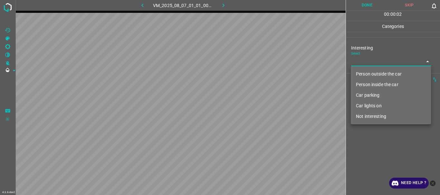
click at [364, 84] on li "Person inside the car" at bounding box center [391, 85] width 80 height 11
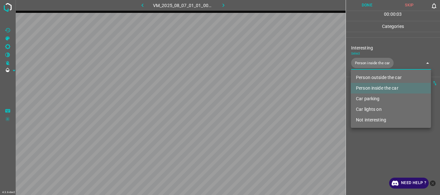
click at [374, 109] on li "Car lights on" at bounding box center [391, 109] width 80 height 11
type input "Person inside the car,Car lights on"
click at [376, 142] on div at bounding box center [220, 97] width 440 height 195
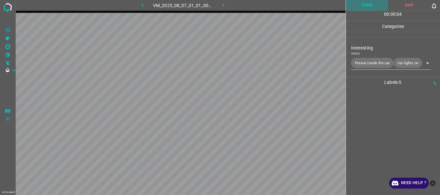
click at [362, 6] on button "Done" at bounding box center [367, 5] width 43 height 11
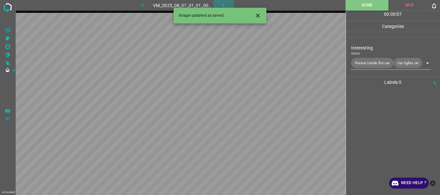
click at [224, 5] on icon "button" at bounding box center [223, 5] width 7 height 7
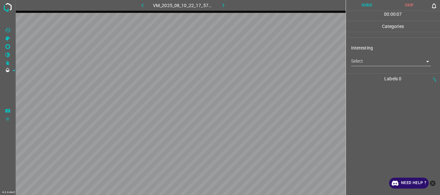
click at [366, 64] on body "4.3.6-dev2 VM_2025_08_10_22_17_57_492_00.gif Done Skip 0 00 : 00 : 07 Categorie…" at bounding box center [220, 97] width 440 height 195
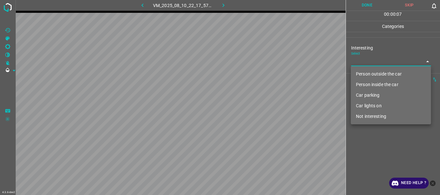
click at [371, 74] on li "Person outside the car" at bounding box center [391, 74] width 80 height 11
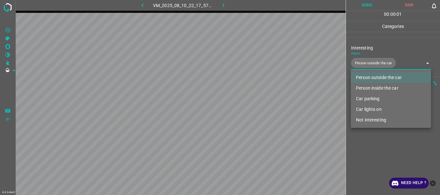
type input "Person outside the car"
click at [392, 144] on div at bounding box center [220, 97] width 440 height 195
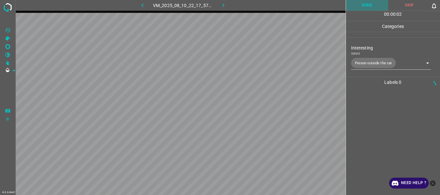
click at [363, 5] on button "Done" at bounding box center [367, 5] width 43 height 11
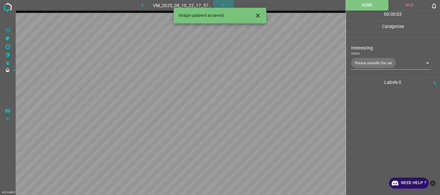
click at [221, 5] on icon "button" at bounding box center [223, 5] width 7 height 7
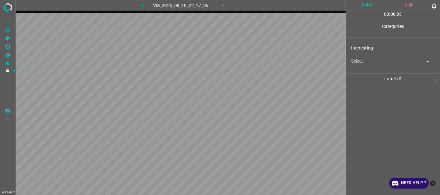
click at [356, 64] on body "4.3.6-dev2 VM_2025_08_10_22_17_36_321_09.gif Done Skip 0 00 : 00 : 03 Categorie…" at bounding box center [220, 97] width 440 height 195
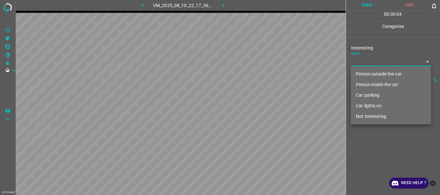
click at [370, 108] on li "Car lights on" at bounding box center [391, 106] width 80 height 11
type input "Car lights on"
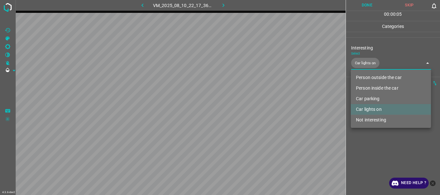
click at [372, 143] on div at bounding box center [220, 97] width 440 height 195
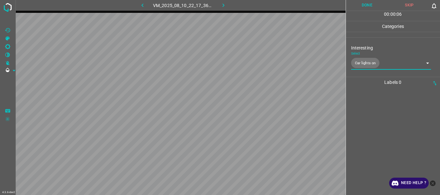
click at [367, 2] on button "Done" at bounding box center [367, 5] width 43 height 11
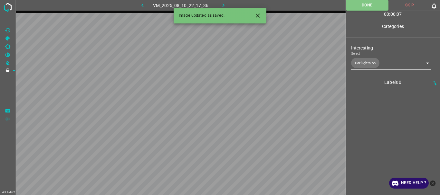
click at [227, 5] on icon "button" at bounding box center [223, 5] width 7 height 7
click at [361, 61] on body "4.3.6-dev2 VM_2025_08_07_01_56_59_472_04.gif Done Skip 0 00 : 00 : 09 Categorie…" at bounding box center [220, 97] width 440 height 195
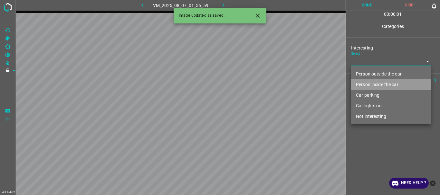
click at [371, 85] on li "Person inside the car" at bounding box center [391, 85] width 80 height 11
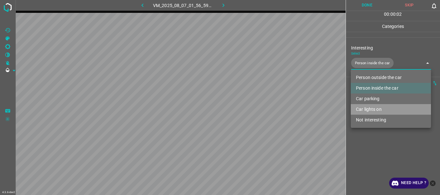
click at [370, 108] on li "Car lights on" at bounding box center [391, 109] width 80 height 11
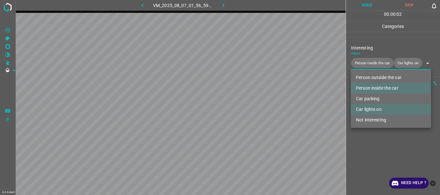
type input "Person inside the car,Car lights on"
click at [370, 146] on div at bounding box center [220, 97] width 440 height 195
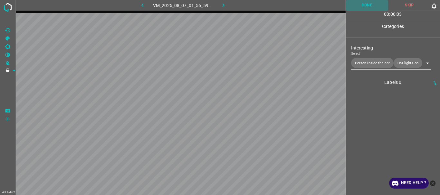
click at [362, 8] on button "Done" at bounding box center [367, 5] width 43 height 11
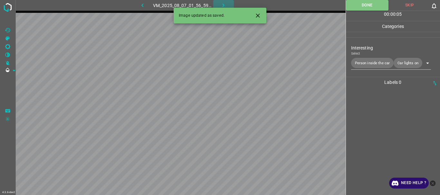
click at [224, 5] on icon "button" at bounding box center [223, 5] width 7 height 7
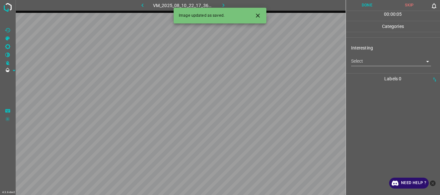
click at [366, 64] on body "4.3.6-dev2 VM_2025_08_10_22_17_36_321_11.gif Done Skip 0 00 : 00 : 05 Categorie…" at bounding box center [220, 97] width 440 height 195
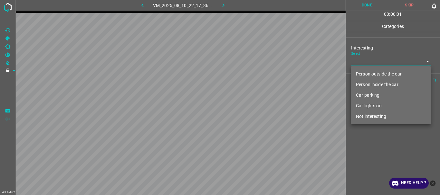
click at [369, 93] on li "Car parking" at bounding box center [391, 95] width 80 height 11
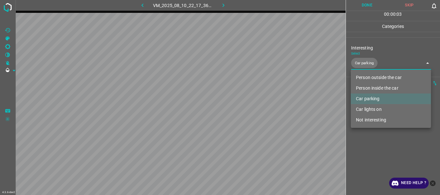
click at [374, 109] on li "Car lights on" at bounding box center [391, 109] width 80 height 11
type input "Car parking,Car lights on"
click at [367, 144] on div at bounding box center [220, 97] width 440 height 195
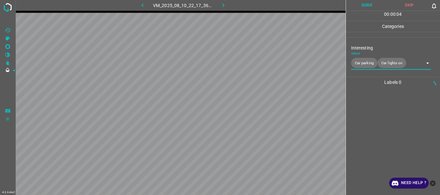
click at [365, 5] on button "Done" at bounding box center [367, 5] width 43 height 11
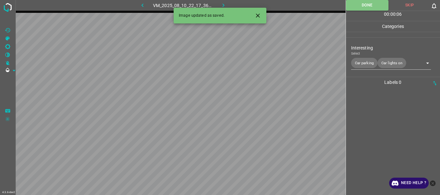
click at [220, 4] on icon "button" at bounding box center [223, 5] width 7 height 7
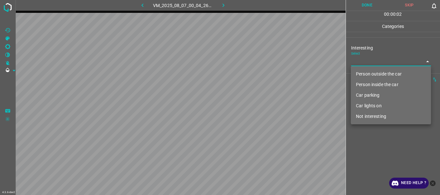
click at [380, 64] on body "4.3.6-dev2 VM_2025_08_07_00_04_26_400_01.gif Done Skip 0 00 : 00 : 02 Categorie…" at bounding box center [220, 97] width 440 height 195
click at [376, 95] on li "Car parking" at bounding box center [391, 95] width 80 height 11
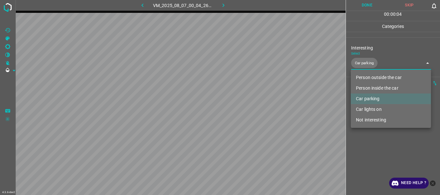
click at [373, 106] on li "Car lights on" at bounding box center [391, 109] width 80 height 11
type input "Car parking,Car lights on"
click at [379, 138] on div at bounding box center [220, 97] width 440 height 195
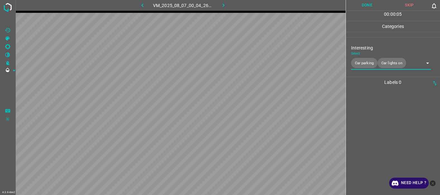
click at [363, 5] on button "Done" at bounding box center [367, 5] width 43 height 11
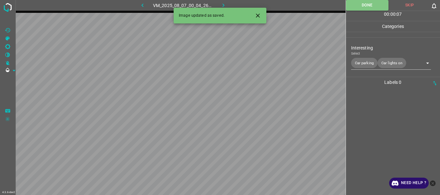
click at [217, 4] on button "button" at bounding box center [223, 5] width 21 height 11
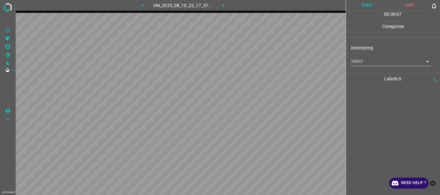
click at [374, 62] on body "4.3.6-dev2 VM_2025_08_10_22_17_57_492_01.gif Done Skip 0 00 : 00 : 07 Categorie…" at bounding box center [220, 97] width 440 height 195
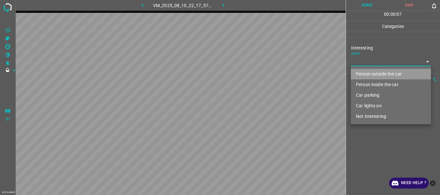
click at [371, 73] on li "Person outside the car" at bounding box center [391, 74] width 80 height 11
type input "Person outside the car"
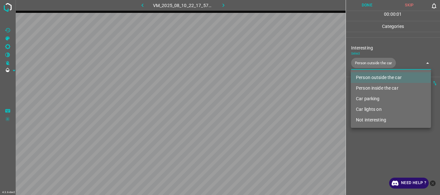
click at [379, 144] on div at bounding box center [220, 97] width 440 height 195
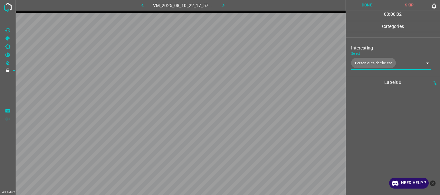
click at [362, 6] on button "Done" at bounding box center [367, 5] width 43 height 11
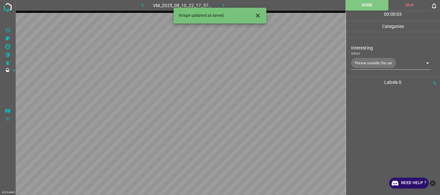
click at [219, 4] on button "button" at bounding box center [223, 5] width 21 height 11
click at [365, 62] on body "4.3.6-dev2 VM_2025_08_07_00_22_27_357_06.gif Done Skip 0 00 : 00 : 01 Categorie…" at bounding box center [220, 97] width 440 height 195
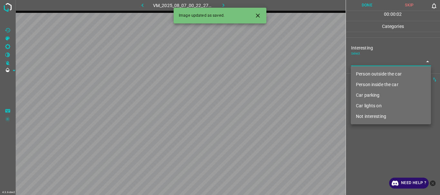
click at [370, 74] on li "Person outside the car" at bounding box center [391, 74] width 80 height 11
type input "Person outside the car"
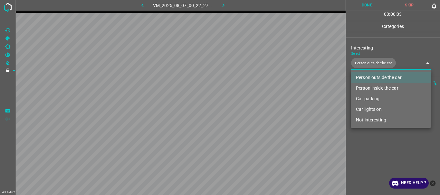
click at [358, 152] on div at bounding box center [220, 97] width 440 height 195
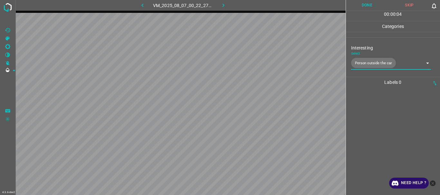
click at [365, 8] on button "Done" at bounding box center [367, 5] width 43 height 11
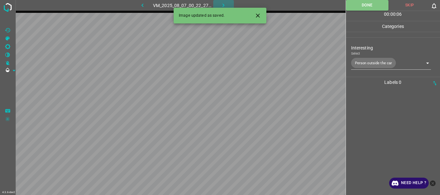
click at [220, 4] on icon "button" at bounding box center [223, 5] width 7 height 7
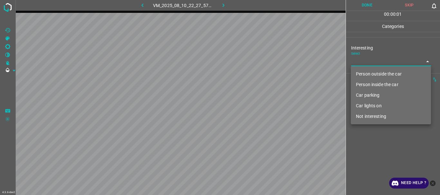
click at [360, 63] on body "4.3.6-dev2 VM_2025_08_10_22_27_57_720_01.gif Done Skip 0 00 : 00 : 01 Categorie…" at bounding box center [220, 97] width 440 height 195
click at [372, 104] on li "Car lights on" at bounding box center [391, 106] width 80 height 11
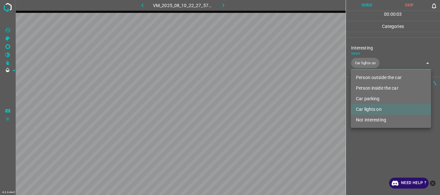
type input "Car lights on"
click at [372, 145] on div at bounding box center [220, 97] width 440 height 195
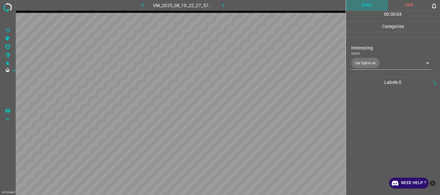
click at [362, 6] on button "Done" at bounding box center [367, 5] width 43 height 11
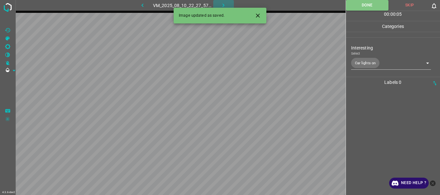
click at [224, 4] on icon "button" at bounding box center [223, 5] width 7 height 7
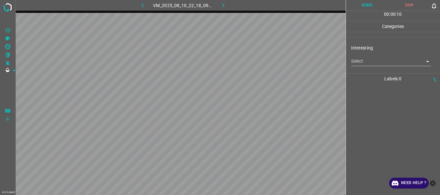
click at [369, 64] on body "4.3.6-dev2 VM_2025_08_10_22_18_09_626_00.gif Done Skip 0 00 : 00 : 10 Categorie…" at bounding box center [220, 97] width 440 height 195
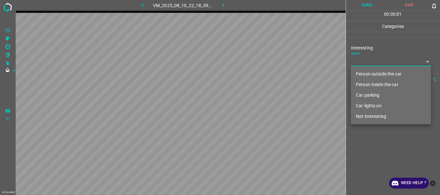
click at [366, 72] on li "Person outside the car" at bounding box center [391, 74] width 80 height 11
type input "Person outside the car"
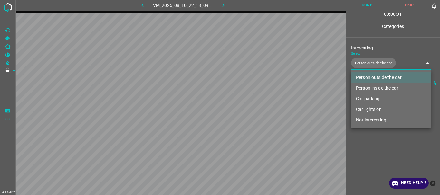
drag, startPoint x: 364, startPoint y: 135, endPoint x: 367, endPoint y: 64, distance: 70.9
click at [365, 135] on div at bounding box center [220, 97] width 440 height 195
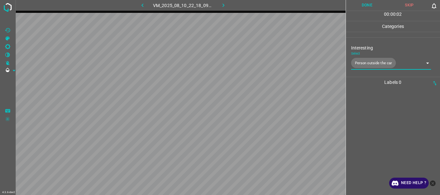
click at [366, 2] on button "Done" at bounding box center [367, 5] width 43 height 11
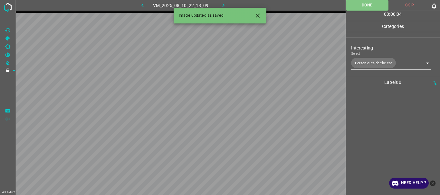
click at [225, 5] on icon "button" at bounding box center [223, 5] width 7 height 7
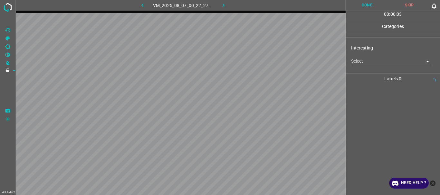
click at [363, 63] on body "4.3.6-dev2 VM_2025_08_07_00_22_27_357_07.gif Done Skip 0 00 : 00 : 03 Categorie…" at bounding box center [220, 97] width 440 height 195
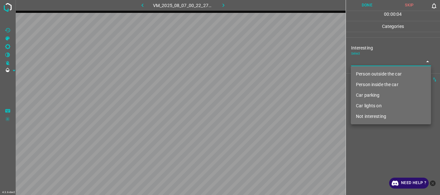
click at [366, 72] on li "Person outside the car" at bounding box center [391, 74] width 80 height 11
type input "Person outside the car"
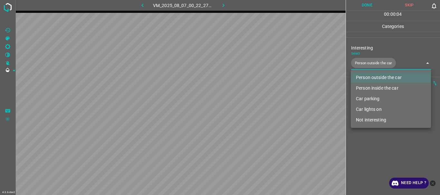
click at [374, 144] on div at bounding box center [220, 97] width 440 height 195
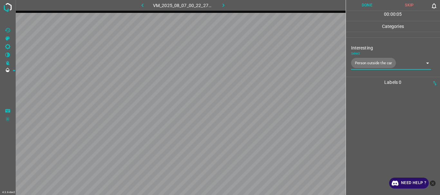
click at [370, 5] on button "Done" at bounding box center [367, 5] width 43 height 11
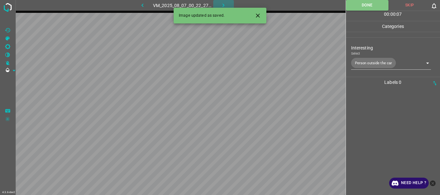
click at [222, 2] on icon "button" at bounding box center [223, 5] width 7 height 7
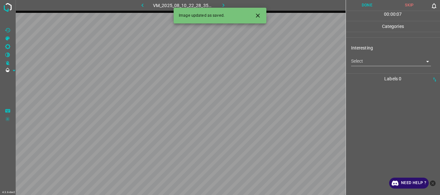
click at [366, 64] on body "4.3.6-dev2 VM_2025_08_10_22_28_35_240_02.gif Done Skip 0 00 : 00 : 07 Categorie…" at bounding box center [220, 97] width 440 height 195
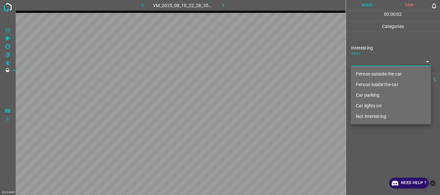
click at [366, 71] on li "Person outside the car" at bounding box center [391, 74] width 80 height 11
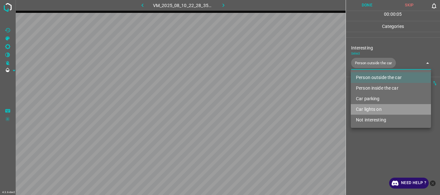
click at [371, 109] on li "Car lights on" at bounding box center [391, 109] width 80 height 11
type input "Person outside the car,Car lights on"
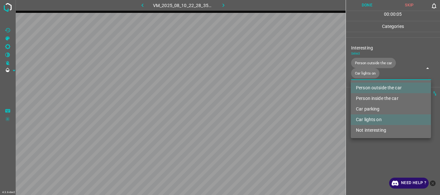
click at [377, 140] on div at bounding box center [220, 97] width 440 height 195
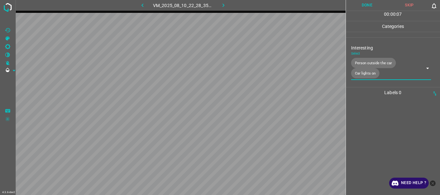
click at [363, 3] on button "Done" at bounding box center [367, 5] width 43 height 11
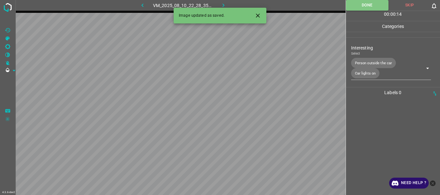
click at [221, 4] on icon "button" at bounding box center [223, 5] width 7 height 7
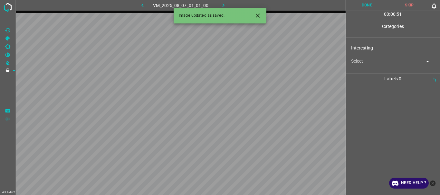
click at [366, 61] on body "4.3.6-dev2 VM_2025_08_07_01_01_00_215_06.gif Done Skip 0 00 : 00 : 51 Categorie…" at bounding box center [220, 97] width 440 height 195
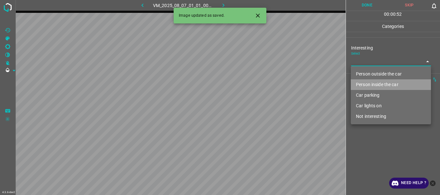
click at [362, 83] on li "Person inside the car" at bounding box center [391, 85] width 80 height 11
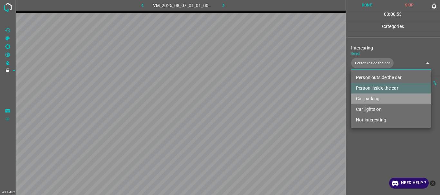
click at [364, 96] on li "Car parking" at bounding box center [391, 99] width 80 height 11
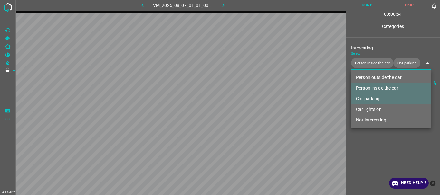
click at [362, 107] on li "Car lights on" at bounding box center [391, 109] width 80 height 11
type input "Person inside the car,Car parking,Car lights on"
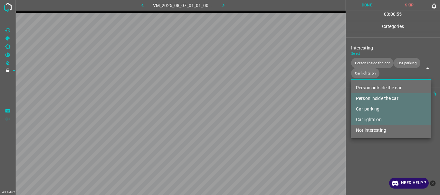
drag, startPoint x: 368, startPoint y: 144, endPoint x: 371, endPoint y: 119, distance: 24.3
click at [370, 142] on div at bounding box center [220, 97] width 440 height 195
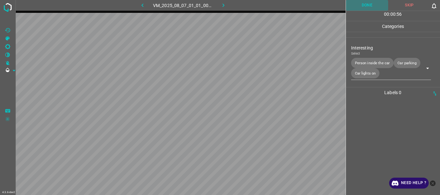
click at [371, 5] on button "Done" at bounding box center [367, 5] width 43 height 11
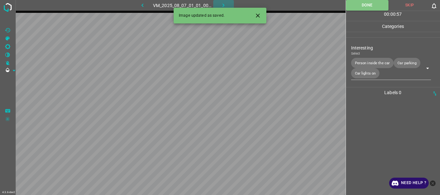
click at [224, 5] on icon "button" at bounding box center [224, 6] width 2 height 4
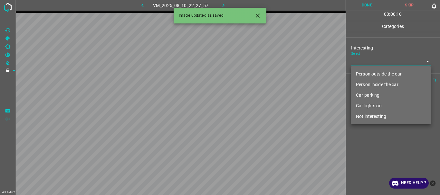
click at [371, 60] on body "4.3.6-dev2 VM_2025_08_10_22_27_57_720_09.gif Done Skip 0 00 : 00 : 10 Categorie…" at bounding box center [220, 97] width 440 height 195
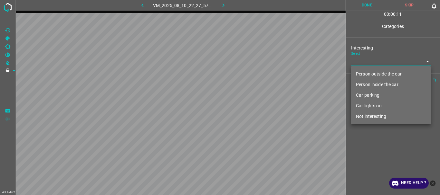
click at [364, 103] on li "Car lights on" at bounding box center [391, 106] width 80 height 11
type input "Car lights on"
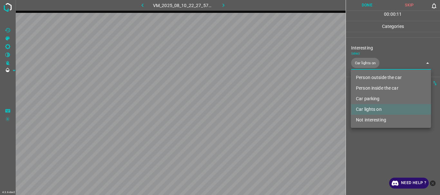
click at [370, 153] on div at bounding box center [220, 97] width 440 height 195
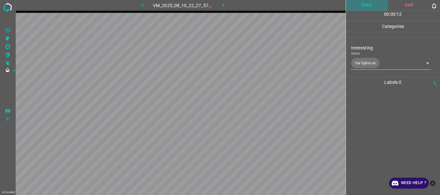
click at [361, 10] on button "Done" at bounding box center [367, 5] width 43 height 11
click at [227, 5] on icon "button" at bounding box center [223, 5] width 7 height 7
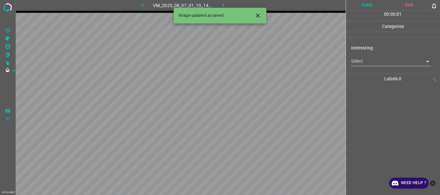
click at [391, 57] on body "4.3.6-dev2 VM_2025_08_07_01_10_14_364_08.gif Done Skip 0 00 : 00 : 01 Categorie…" at bounding box center [220, 97] width 440 height 195
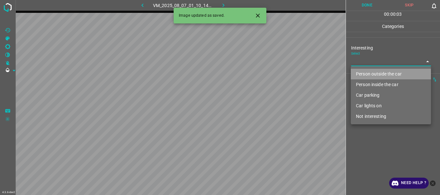
click at [377, 71] on li "Person outside the car" at bounding box center [391, 74] width 80 height 11
type input "Person outside the car"
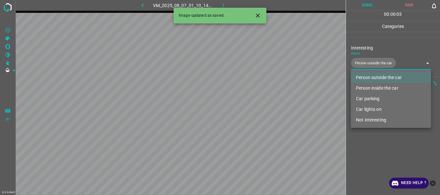
click at [369, 147] on div at bounding box center [220, 97] width 440 height 195
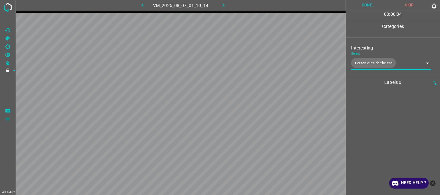
click at [364, 0] on button "Done" at bounding box center [367, 5] width 43 height 11
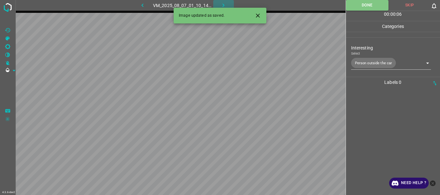
click at [223, 6] on icon "button" at bounding box center [223, 5] width 7 height 7
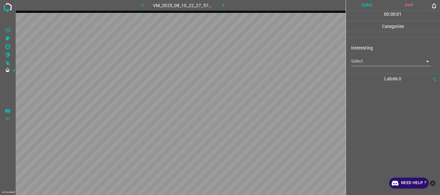
click at [367, 64] on body "4.3.6-dev2 VM_2025_08_10_22_27_57_720_07.gif Done Skip 0 00 : 00 : 01 Categorie…" at bounding box center [220, 97] width 440 height 195
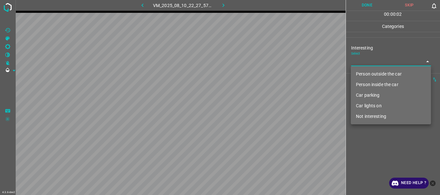
click at [367, 104] on li "Car lights on" at bounding box center [391, 106] width 80 height 11
type input "Car lights on"
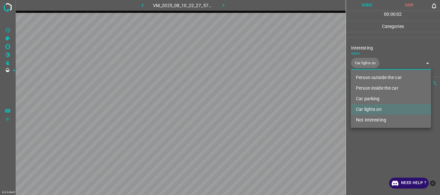
click at [363, 153] on div at bounding box center [220, 97] width 440 height 195
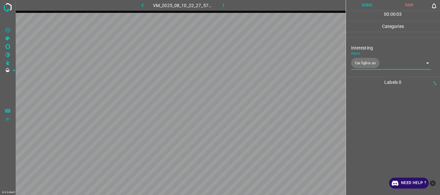
click at [366, 3] on button "Done" at bounding box center [367, 5] width 43 height 11
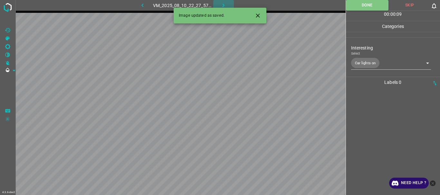
click at [222, 3] on icon "button" at bounding box center [223, 5] width 7 height 7
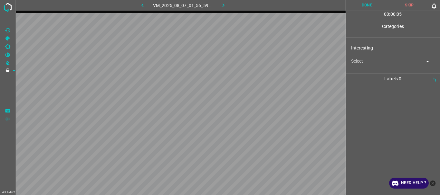
click at [370, 60] on body "4.3.6-dev2 VM_2025_08_07_01_56_59_472_05.gif Done Skip 0 00 : 00 : 05 Categorie…" at bounding box center [220, 97] width 440 height 195
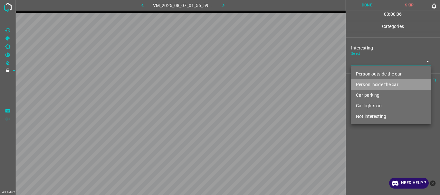
click at [366, 86] on li "Person inside the car" at bounding box center [391, 85] width 80 height 11
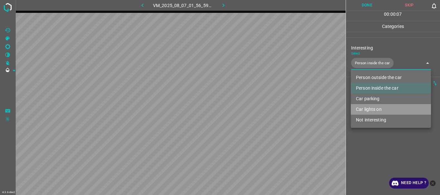
click at [363, 110] on li "Car lights on" at bounding box center [391, 109] width 80 height 11
type input "Person inside the car,Car lights on"
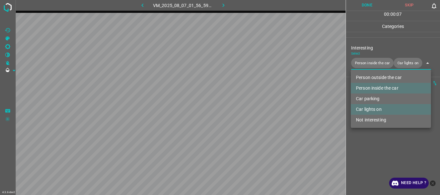
click at [357, 143] on div at bounding box center [220, 97] width 440 height 195
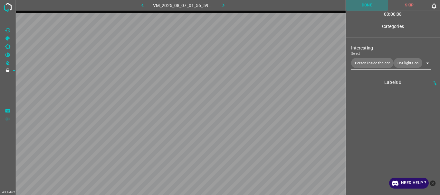
click at [368, 7] on button "Done" at bounding box center [367, 5] width 43 height 11
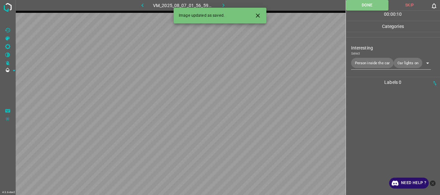
click at [219, 4] on button "button" at bounding box center [223, 5] width 21 height 11
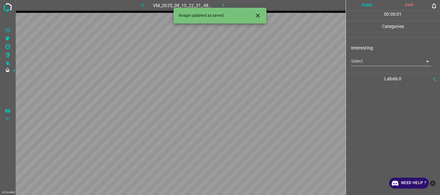
click at [359, 61] on body "4.3.6-dev2 VM_2025_08_10_22_31_48_157_02.gif Done Skip 0 00 : 00 : 01 Categorie…" at bounding box center [220, 97] width 440 height 195
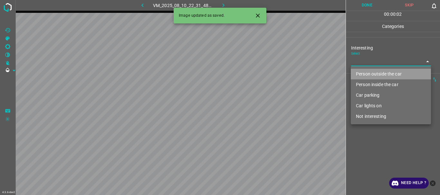
click at [362, 76] on li "Person outside the car" at bounding box center [391, 74] width 80 height 11
type input "Person outside the car"
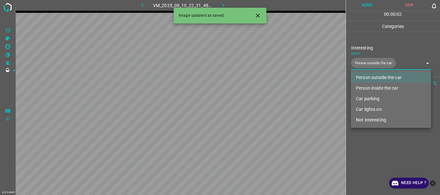
click at [368, 143] on div at bounding box center [220, 97] width 440 height 195
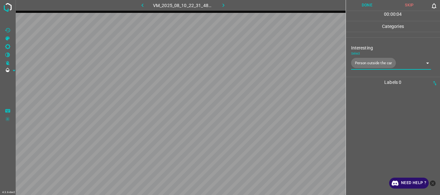
click at [366, 5] on button "Done" at bounding box center [367, 5] width 43 height 11
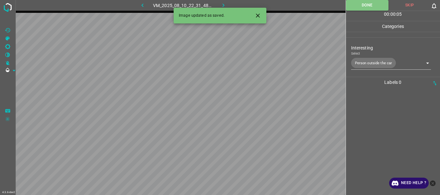
click at [221, 4] on icon "button" at bounding box center [223, 5] width 7 height 7
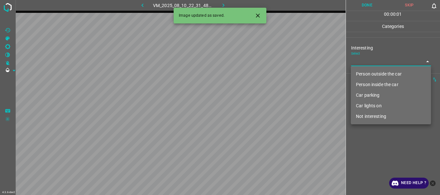
click at [366, 62] on body "4.3.6-dev2 VM_2025_08_10_22_31_48_157_05.gif Done Skip 0 00 : 00 : 01 Categorie…" at bounding box center [220, 97] width 440 height 195
click at [364, 75] on li "Person outside the car" at bounding box center [391, 74] width 80 height 11
type input "Person outside the car"
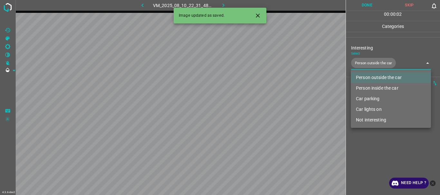
click at [358, 154] on div at bounding box center [220, 97] width 440 height 195
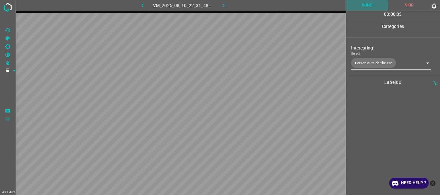
click at [360, 7] on button "Done" at bounding box center [367, 5] width 43 height 11
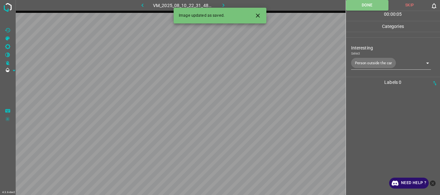
click at [222, 3] on icon "button" at bounding box center [223, 5] width 7 height 7
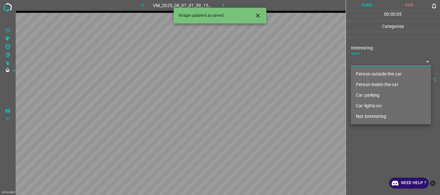
click at [362, 60] on body "4.3.6-dev2 VM_2025_08_07_01_59_15_813_04.gif Done Skip 0 00 : 00 : 05 Categorie…" at bounding box center [220, 97] width 440 height 195
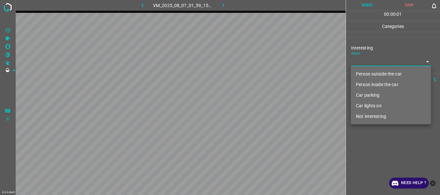
click at [365, 73] on li "Person outside the car" at bounding box center [391, 74] width 80 height 11
type input "Person outside the car"
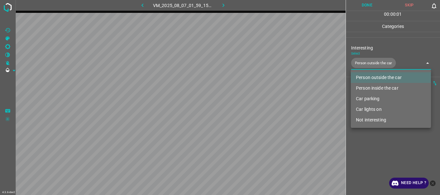
click at [385, 147] on div at bounding box center [220, 97] width 440 height 195
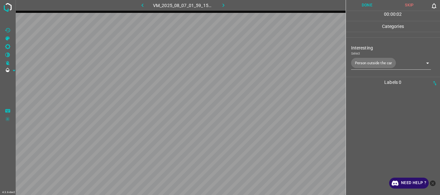
click at [360, 11] on div "00 : 00 : 02" at bounding box center [393, 16] width 94 height 10
click at [361, 9] on button "Done" at bounding box center [367, 5] width 43 height 11
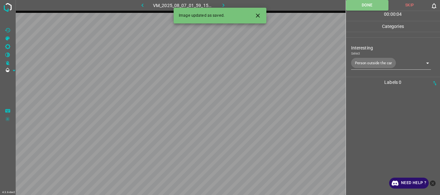
click at [222, 3] on icon "button" at bounding box center [223, 5] width 7 height 7
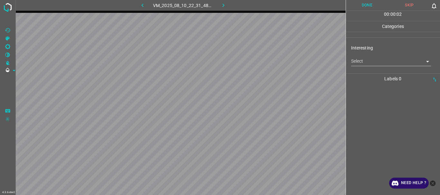
click at [374, 64] on body "4.3.6-dev2 VM_2025_08_10_22_31_48_157_09.gif Done Skip 0 00 : 00 : 02 Categorie…" at bounding box center [220, 97] width 440 height 195
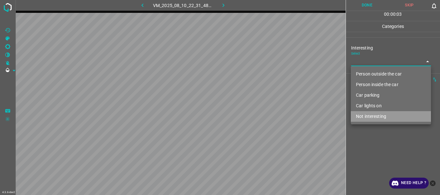
click at [367, 114] on li "Not interesting" at bounding box center [391, 116] width 80 height 11
type input "Not interesting"
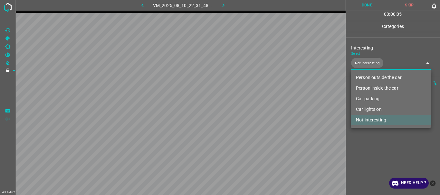
click at [363, 6] on div at bounding box center [220, 97] width 440 height 195
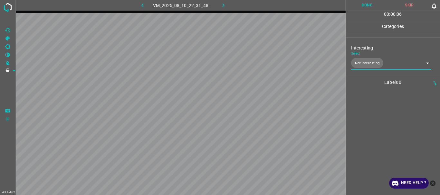
click at [363, 6] on button "Done" at bounding box center [367, 5] width 43 height 11
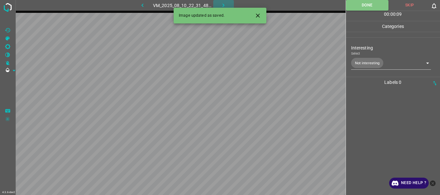
click at [224, 4] on icon "button" at bounding box center [223, 5] width 7 height 7
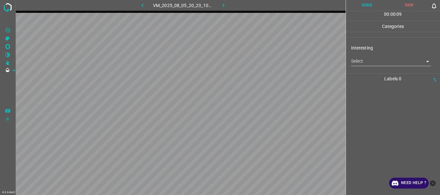
click at [385, 66] on body "4.3.6-dev2 VM_2025_08_05_20_23_10_849_02.gif Done Skip 0 00 : 00 : 09 Categorie…" at bounding box center [220, 97] width 440 height 195
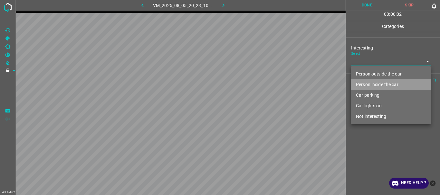
click at [374, 87] on li "Person inside the car" at bounding box center [391, 85] width 80 height 11
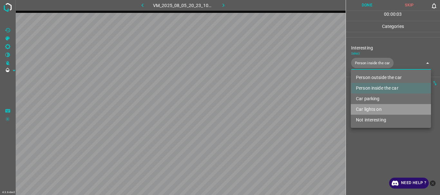
click at [370, 110] on li "Car lights on" at bounding box center [391, 109] width 80 height 11
type input "Person inside the car,Car lights on"
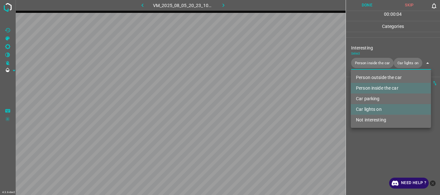
click at [367, 143] on div at bounding box center [220, 97] width 440 height 195
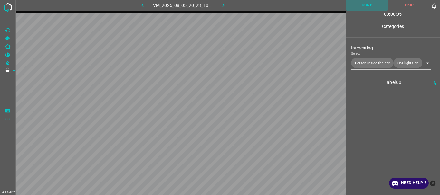
click at [370, 6] on button "Done" at bounding box center [367, 5] width 43 height 11
click at [221, 8] on icon "button" at bounding box center [223, 5] width 7 height 7
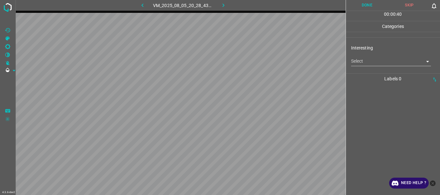
click at [376, 63] on body "4.3.6-dev2 VM_2025_08_05_20_28_43_361_03.gif Done Skip 0 00 : 00 : 40 Categorie…" at bounding box center [220, 97] width 440 height 195
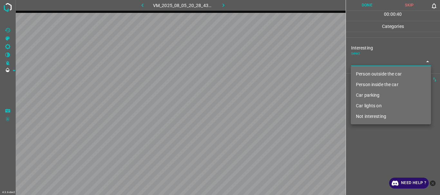
click at [374, 74] on li "Person outside the car" at bounding box center [391, 74] width 80 height 11
type input "Person outside the car"
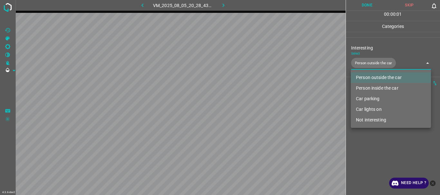
click at [381, 142] on div at bounding box center [220, 97] width 440 height 195
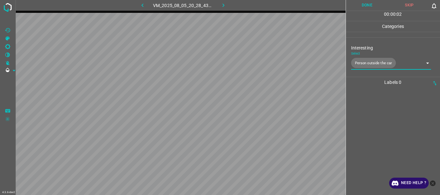
click at [370, 4] on button "Done" at bounding box center [367, 5] width 43 height 11
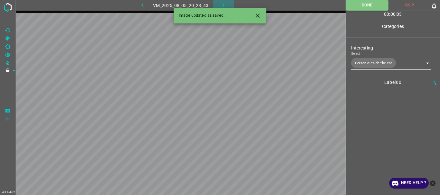
click at [223, 4] on icon "button" at bounding box center [224, 6] width 2 height 4
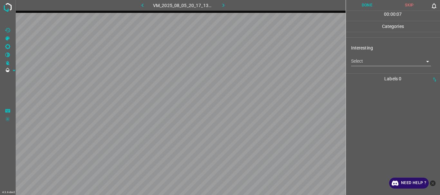
click at [368, 62] on body "4.3.6-dev2 VM_2025_08_05_20_17_13_925_00.gif Done Skip 0 00 : 00 : 07 Categorie…" at bounding box center [220, 97] width 440 height 195
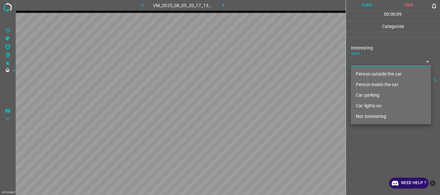
click at [359, 106] on li "Car lights on" at bounding box center [391, 106] width 80 height 11
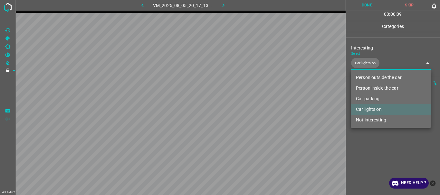
click at [378, 155] on div at bounding box center [220, 97] width 440 height 195
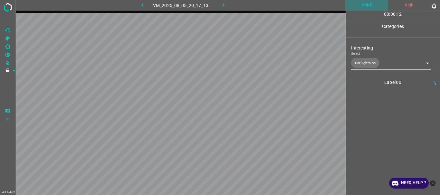
click at [367, 7] on button "Done" at bounding box center [367, 5] width 43 height 11
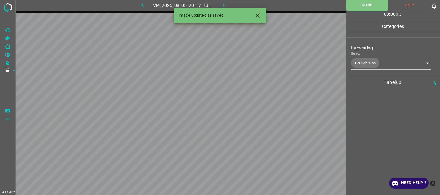
click at [364, 59] on body "4.3.6-dev2 VM_2025_08_05_20_17_13_925_00.gif Done Skip 0 00 : 00 : 13 Categorie…" at bounding box center [220, 97] width 440 height 195
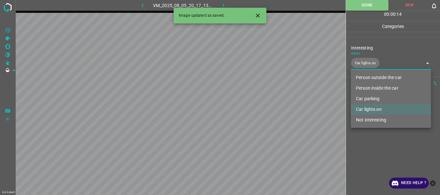
click at [365, 75] on li "Person outside the car" at bounding box center [391, 77] width 80 height 11
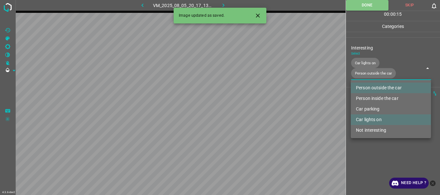
click at [365, 76] on div at bounding box center [220, 97] width 440 height 195
click at [365, 76] on body "4.3.6-dev2 VM_2025_08_05_20_17_13_925_00.gif Done Skip 0 00 : 00 : 16 Categorie…" at bounding box center [220, 97] width 440 height 195
click at [366, 90] on li "Person outside the car" at bounding box center [391, 88] width 80 height 11
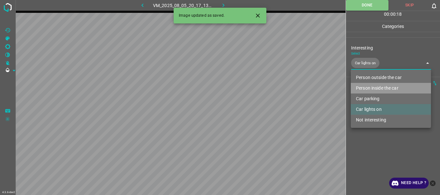
click at [368, 87] on li "Person inside the car" at bounding box center [391, 88] width 80 height 11
type input "Car lights on,Person inside the car"
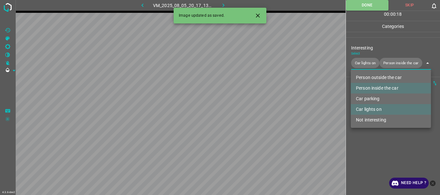
click at [368, 139] on div at bounding box center [220, 97] width 440 height 195
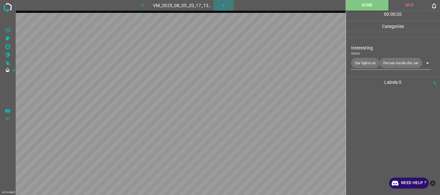
click at [217, 4] on button "button" at bounding box center [223, 5] width 21 height 11
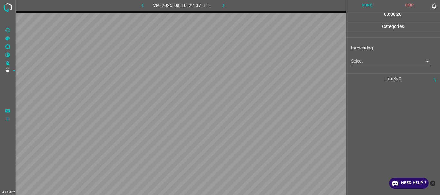
click at [365, 60] on body "4.3.6-dev2 VM_2025_08_10_22_37_11_382_02.gif Done Skip 0 00 : 00 : 20 Categorie…" at bounding box center [220, 97] width 440 height 195
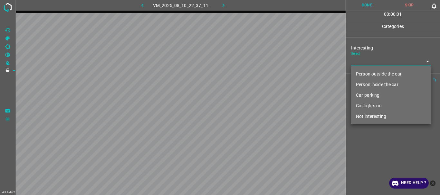
click at [365, 70] on li "Person outside the car" at bounding box center [391, 74] width 80 height 11
type input "Person outside the car"
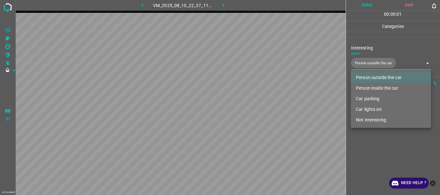
click at [361, 138] on div at bounding box center [220, 97] width 440 height 195
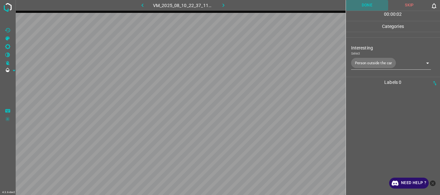
click at [359, 1] on button "Done" at bounding box center [367, 5] width 43 height 11
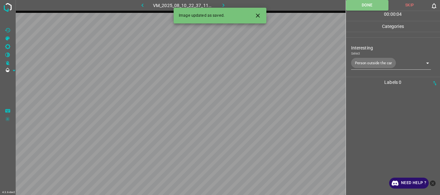
click at [226, 3] on icon "button" at bounding box center [223, 5] width 7 height 7
click at [383, 62] on body "4.3.6-dev2 VM_2025_08_05_20_23_10_849_04.gif Done Skip 0 00 : 00 : 03 Categorie…" at bounding box center [220, 97] width 440 height 195
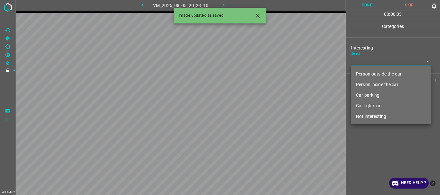
click at [375, 71] on li "Person outside the car" at bounding box center [391, 74] width 80 height 11
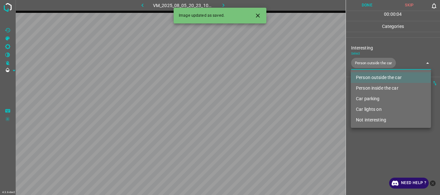
click at [374, 111] on li "Car lights on" at bounding box center [391, 109] width 80 height 11
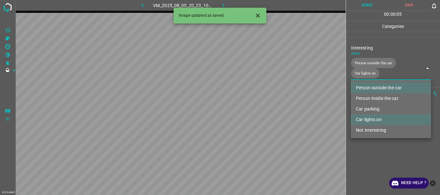
type input "Person outside the car,Car lights on"
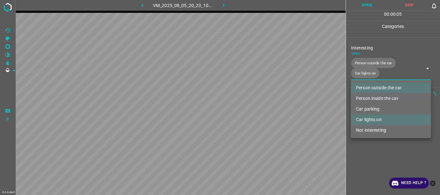
click at [373, 142] on div at bounding box center [220, 97] width 440 height 195
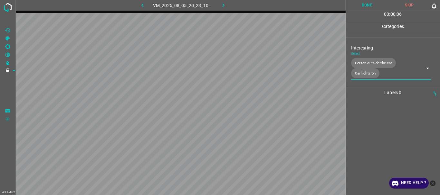
click at [366, 6] on button "Done" at bounding box center [367, 5] width 43 height 11
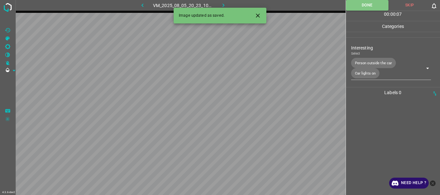
click at [217, 3] on button "button" at bounding box center [223, 5] width 21 height 11
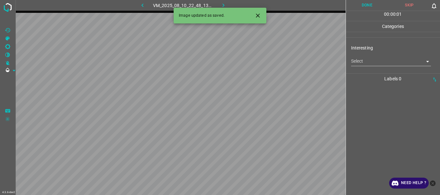
click at [374, 63] on body "4.3.6-dev2 VM_2025_08_10_22_48_13_181_00.gif Done Skip 0 00 : 00 : 01 Categorie…" at bounding box center [220, 97] width 440 height 195
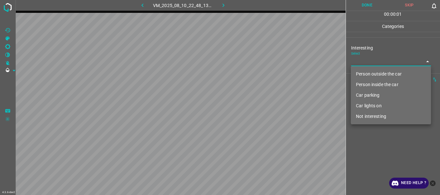
click at [369, 73] on li "Person outside the car" at bounding box center [391, 74] width 80 height 11
type input "Person outside the car"
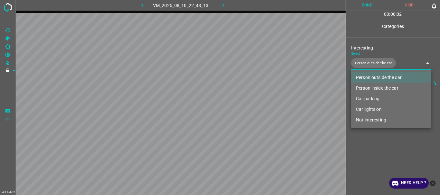
click at [368, 142] on div at bounding box center [220, 97] width 440 height 195
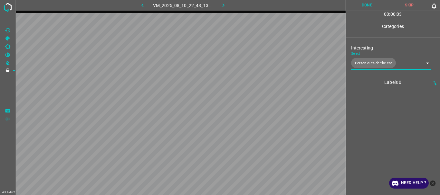
click at [358, 8] on button "Done" at bounding box center [367, 5] width 43 height 11
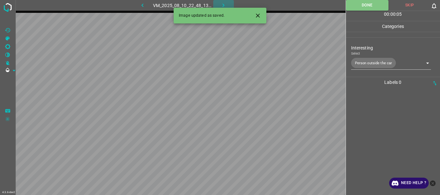
click at [223, 3] on icon "button" at bounding box center [223, 5] width 7 height 7
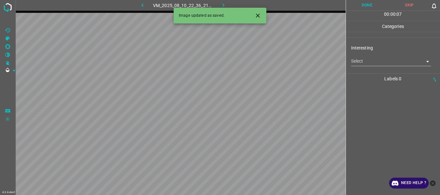
click at [362, 63] on body "4.3.6-dev2 VM_2025_08_10_22_36_21_399_03.gif Done Skip 0 00 : 00 : 07 Categorie…" at bounding box center [220, 97] width 440 height 195
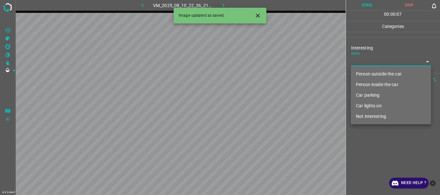
click at [366, 73] on li "Person outside the car" at bounding box center [391, 74] width 80 height 11
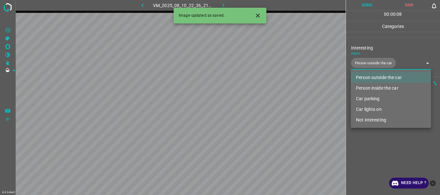
type input "Person outside the car"
click at [382, 134] on div at bounding box center [220, 97] width 440 height 195
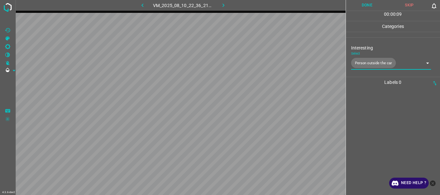
click at [367, 4] on button "Done" at bounding box center [367, 5] width 43 height 11
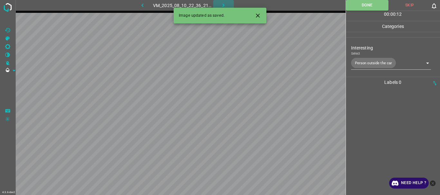
click at [223, 3] on icon "button" at bounding box center [223, 5] width 7 height 7
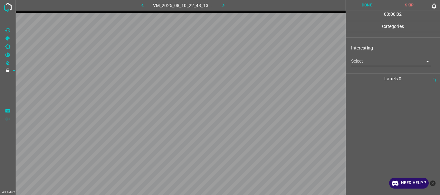
click at [374, 63] on body "4.3.6-dev2 VM_2025_08_10_22_48_13_181_08.gif Done Skip 0 00 : 00 : 02 Categorie…" at bounding box center [220, 97] width 440 height 195
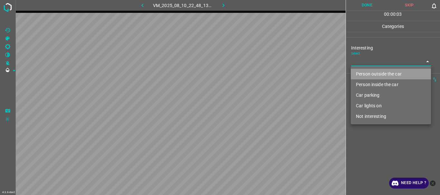
click at [372, 75] on li "Person outside the car" at bounding box center [391, 74] width 80 height 11
type input "Person outside the car"
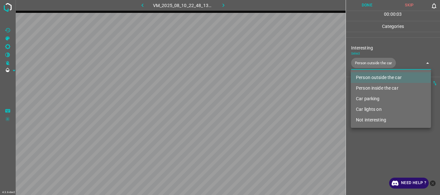
click at [382, 145] on div at bounding box center [220, 97] width 440 height 195
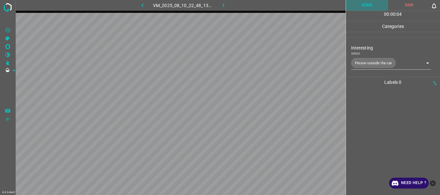
click at [362, 7] on button "Done" at bounding box center [367, 5] width 43 height 11
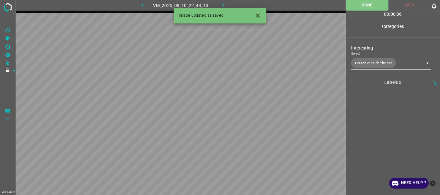
click at [222, 4] on icon "button" at bounding box center [223, 5] width 7 height 7
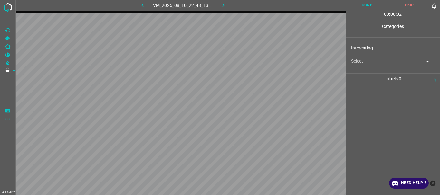
click at [377, 61] on body "4.3.6-dev2 VM_2025_08_10_22_48_13_181_05.gif Done Skip 0 00 : 00 : 02 Categorie…" at bounding box center [220, 97] width 440 height 195
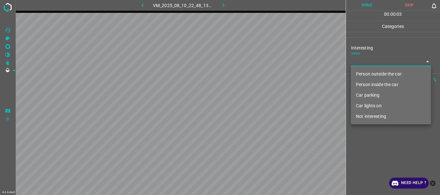
click at [371, 74] on li "Person outside the car" at bounding box center [391, 74] width 80 height 11
type input "Person outside the car"
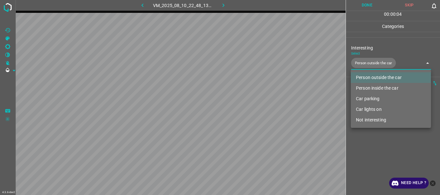
click at [366, 136] on div at bounding box center [220, 97] width 440 height 195
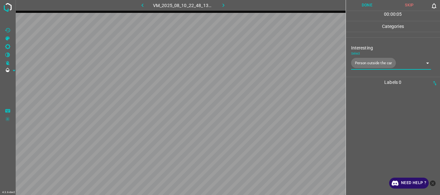
click at [370, 5] on button "Done" at bounding box center [367, 5] width 43 height 11
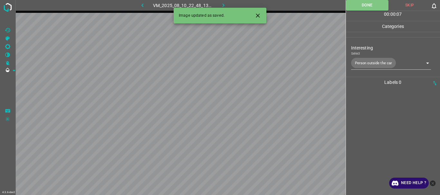
click at [222, 4] on icon "button" at bounding box center [223, 5] width 7 height 7
click at [366, 60] on body "4.3.6-dev2 VM_2025_08_10_22_48_13_181_07.gif Done Skip 0 00 : 00 : 04 Categorie…" at bounding box center [220, 97] width 440 height 195
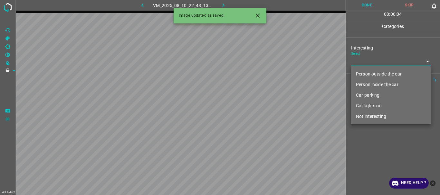
click at [369, 73] on li "Person outside the car" at bounding box center [391, 74] width 80 height 11
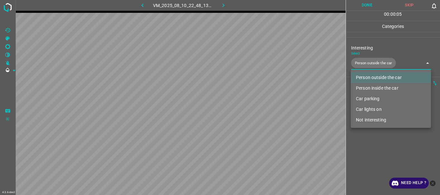
type input "Person outside the car"
click at [367, 147] on div at bounding box center [220, 97] width 440 height 195
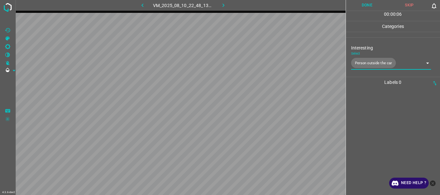
click at [370, 6] on button "Done" at bounding box center [367, 5] width 43 height 11
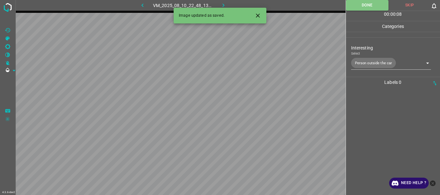
click at [225, 4] on icon "button" at bounding box center [223, 5] width 7 height 7
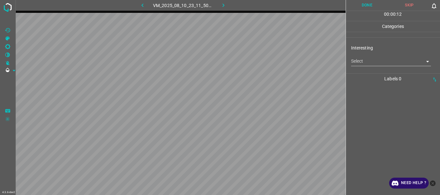
click at [370, 60] on body "4.3.6-dev2 VM_2025_08_10_23_11_50_416_00.gif Done Skip 0 00 : 00 : 12 Categorie…" at bounding box center [220, 97] width 440 height 195
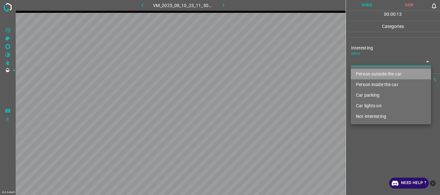
click at [367, 73] on li "Person outside the car" at bounding box center [391, 74] width 80 height 11
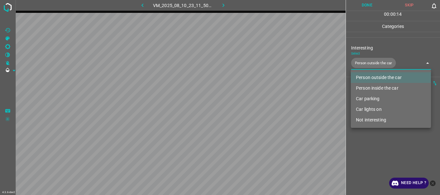
click at [365, 109] on li "Car lights on" at bounding box center [391, 109] width 80 height 11
type input "Person outside the car,Car lights on"
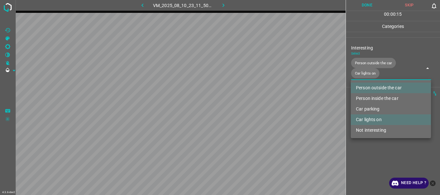
click at [366, 144] on div at bounding box center [220, 97] width 440 height 195
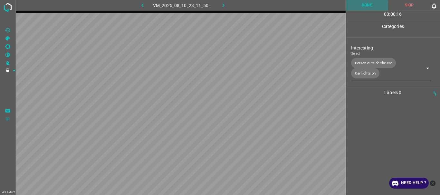
click at [373, 8] on button "Done" at bounding box center [367, 5] width 43 height 11
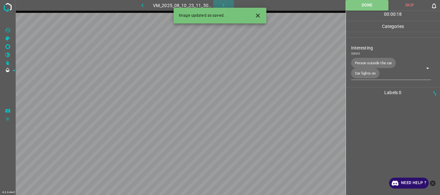
click at [222, 4] on icon "button" at bounding box center [223, 5] width 7 height 7
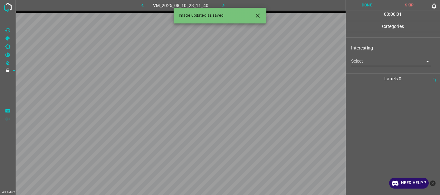
click at [365, 61] on body "4.3.6-dev2 VM_2025_08_10_23_11_40_067_00.gif Done Skip 0 00 : 00 : 01 Categorie…" at bounding box center [220, 97] width 440 height 195
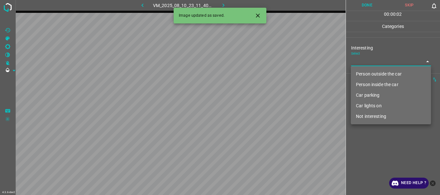
click at [375, 116] on li "Not interesting" at bounding box center [391, 116] width 80 height 11
type input "Not interesting"
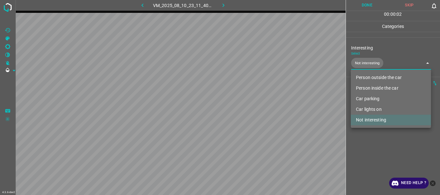
click at [370, 142] on div at bounding box center [220, 97] width 440 height 195
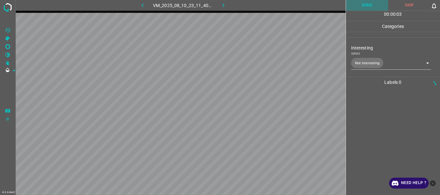
click at [364, 9] on button "Done" at bounding box center [367, 5] width 43 height 11
click at [219, 4] on button "button" at bounding box center [223, 5] width 21 height 11
click at [372, 63] on body "4.3.6-dev2 VM_2025_08_05_20_28_43_361_04.gif Done Skip 0 00 : 00 : 12 Categorie…" at bounding box center [220, 97] width 440 height 195
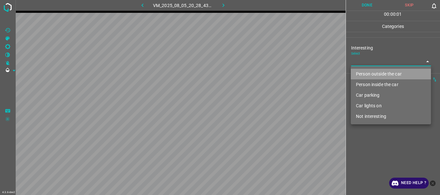
click at [370, 76] on li "Person outside the car" at bounding box center [391, 74] width 80 height 11
type input "Person outside the car"
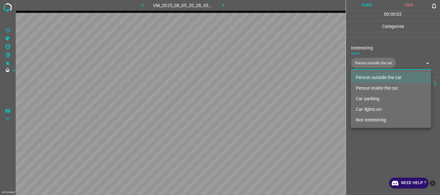
click at [366, 151] on div at bounding box center [220, 97] width 440 height 195
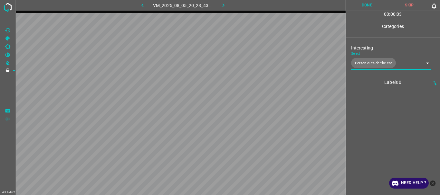
click at [358, 4] on button "Done" at bounding box center [367, 5] width 43 height 11
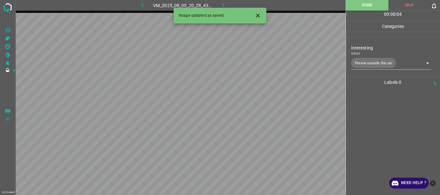
click at [221, 4] on icon "button" at bounding box center [223, 5] width 7 height 7
click at [386, 62] on body "4.3.6-dev2 VM_2025_08_10_23_13_16_016_04.gif Done Skip 0 00 : 00 : 04 Categorie…" at bounding box center [220, 97] width 440 height 195
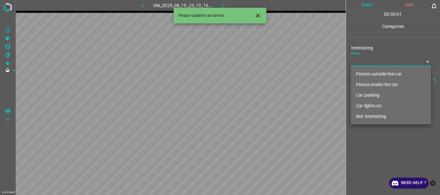
click at [374, 75] on li "Person outside the car" at bounding box center [391, 74] width 80 height 11
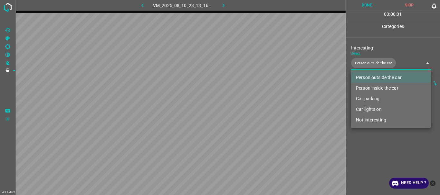
type input "Person outside the car"
click at [376, 161] on div at bounding box center [220, 97] width 440 height 195
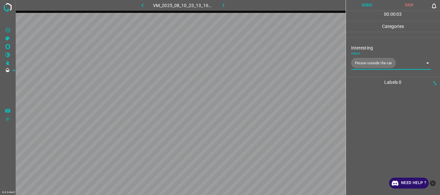
click at [367, 5] on button "Done" at bounding box center [367, 5] width 43 height 11
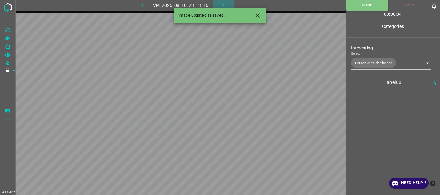
click at [225, 5] on icon "button" at bounding box center [223, 5] width 7 height 7
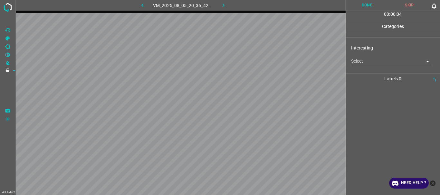
click at [369, 65] on body "4.3.6-dev2 VM_2025_08_05_20_36_42_039_01.gif Done Skip 0 00 : 00 : 04 Categorie…" at bounding box center [220, 97] width 440 height 195
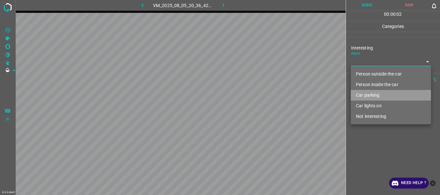
click at [366, 96] on li "Car parking" at bounding box center [391, 95] width 80 height 11
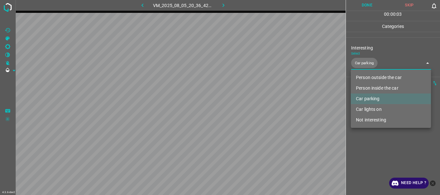
click at [369, 89] on li "Person inside the car" at bounding box center [391, 88] width 80 height 11
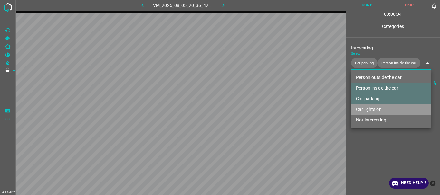
click at [372, 110] on li "Car lights on" at bounding box center [391, 109] width 80 height 11
type input "Car parking,Person inside the car,Car lights on"
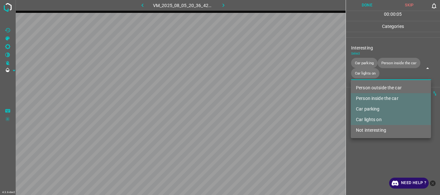
click at [371, 153] on div at bounding box center [220, 97] width 440 height 195
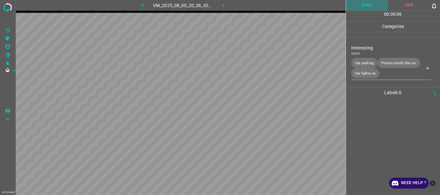
click at [363, 7] on button "Done" at bounding box center [367, 5] width 43 height 11
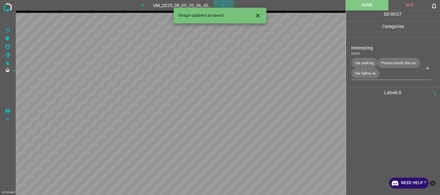
click at [222, 5] on icon "button" at bounding box center [223, 5] width 7 height 7
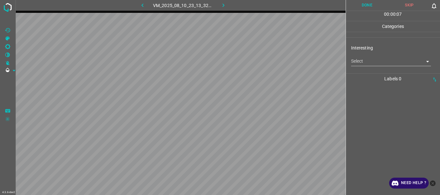
click at [367, 64] on body "4.3.6-dev2 VM_2025_08_10_23_13_32_138_01.gif Done Skip 0 00 : 00 : 07 Categorie…" at bounding box center [220, 97] width 440 height 195
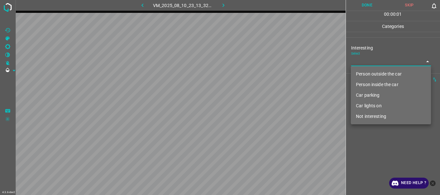
click at [371, 75] on li "Person outside the car" at bounding box center [391, 74] width 80 height 11
type input "Person outside the car"
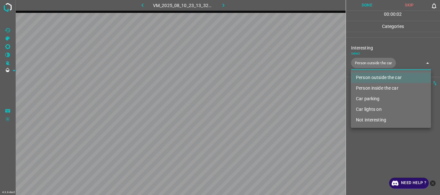
click at [383, 162] on div at bounding box center [220, 97] width 440 height 195
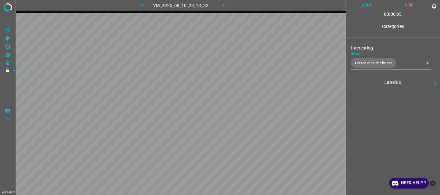
click at [365, 1] on button "Done" at bounding box center [367, 5] width 43 height 11
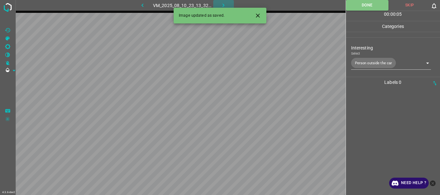
click at [222, 3] on icon "button" at bounding box center [223, 5] width 7 height 7
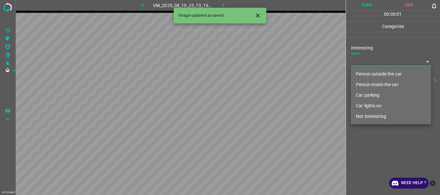
click at [368, 62] on body "4.3.6-dev2 VM_2025_08_10_23_13_16_016_08.gif Done Skip 0 00 : 00 : 01 Categorie…" at bounding box center [220, 97] width 440 height 195
click at [370, 72] on li "Person outside the car" at bounding box center [391, 74] width 80 height 11
type input "Person outside the car"
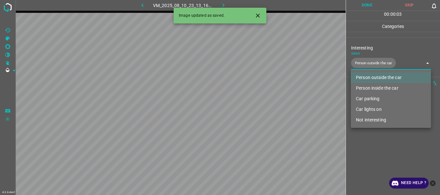
click at [370, 156] on div at bounding box center [220, 97] width 440 height 195
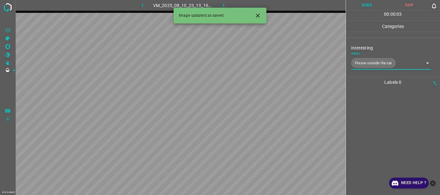
click at [366, 6] on button "Done" at bounding box center [367, 5] width 43 height 11
click at [222, 5] on icon "button" at bounding box center [223, 5] width 7 height 7
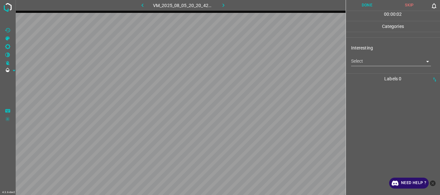
click at [356, 63] on body "4.3.6-dev2 VM_2025_08_05_20_20_42_697_02.gif Done Skip 0 00 : 00 : 02 Categorie…" at bounding box center [220, 97] width 440 height 195
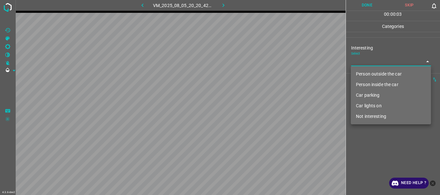
click at [357, 73] on li "Person outside the car" at bounding box center [391, 74] width 80 height 11
type input "Person outside the car"
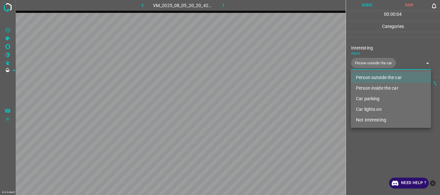
click at [369, 143] on div at bounding box center [220, 97] width 440 height 195
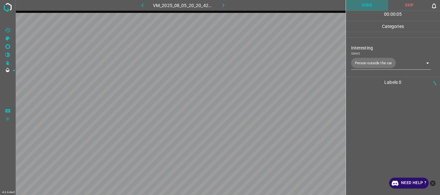
click at [357, 7] on button "Done" at bounding box center [367, 5] width 43 height 11
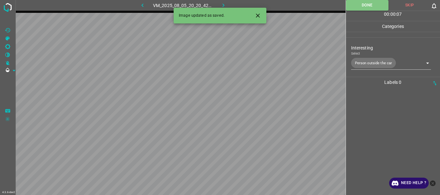
click at [224, 4] on icon "button" at bounding box center [223, 5] width 7 height 7
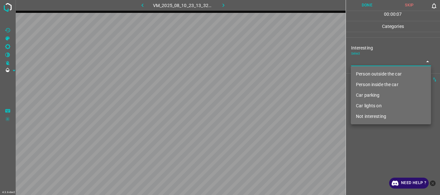
click at [387, 64] on body "4.3.6-dev2 VM_2025_08_10_23_13_32_138_03.gif Done Skip 0 00 : 00 : 07 Categorie…" at bounding box center [220, 97] width 440 height 195
click at [373, 72] on li "Person outside the car" at bounding box center [391, 74] width 80 height 11
type input "Person outside the car"
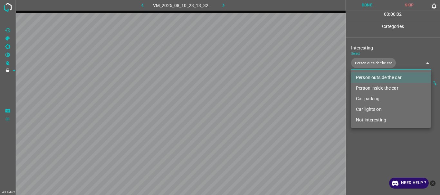
click at [376, 143] on div at bounding box center [220, 97] width 440 height 195
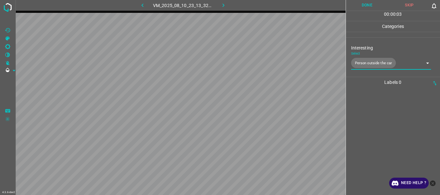
click at [364, 9] on button "Done" at bounding box center [367, 5] width 43 height 11
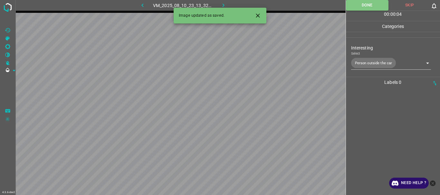
click at [223, 4] on icon "button" at bounding box center [223, 5] width 7 height 7
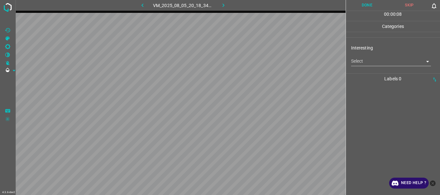
click at [374, 60] on body "4.3.6-dev2 VM_2025_08_05_20_18_34_238_02.gif Done Skip 0 00 : 00 : 08 Categorie…" at bounding box center [220, 97] width 440 height 195
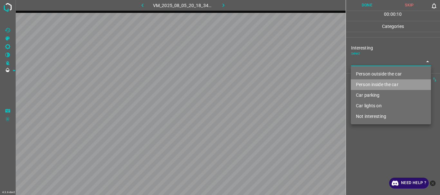
click at [367, 85] on li "Person inside the car" at bounding box center [391, 85] width 80 height 11
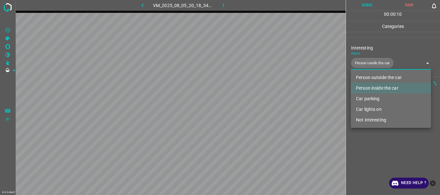
click at [366, 108] on li "Car lights on" at bounding box center [391, 109] width 80 height 11
type input "Person inside the car,Car lights on"
click at [366, 143] on div at bounding box center [220, 97] width 440 height 195
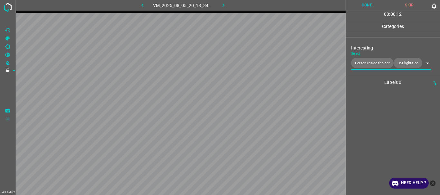
click at [364, 7] on button "Done" at bounding box center [367, 5] width 43 height 11
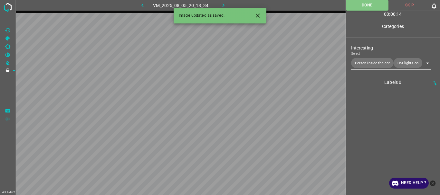
click at [222, 3] on icon "button" at bounding box center [223, 5] width 7 height 7
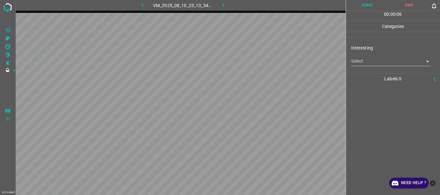
click at [368, 64] on body "4.3.6-dev2 VM_2025_08_10_23_13_54_288_00.gif Done Skip 0 00 : 00 : 06 Categorie…" at bounding box center [220, 97] width 440 height 195
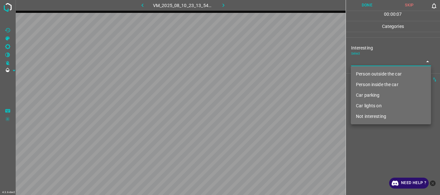
click at [362, 76] on li "Person outside the car" at bounding box center [391, 74] width 80 height 11
type input "Person outside the car"
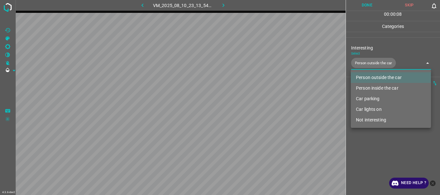
click at [369, 150] on div at bounding box center [220, 97] width 440 height 195
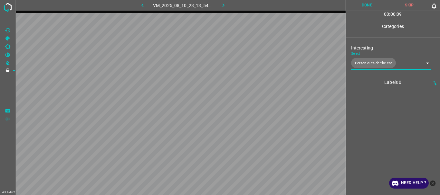
click at [363, 7] on button "Done" at bounding box center [367, 5] width 43 height 11
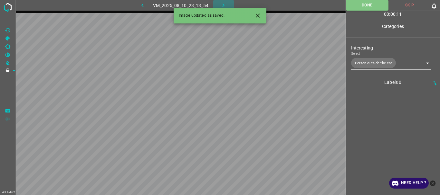
click at [220, 3] on icon "button" at bounding box center [223, 5] width 7 height 7
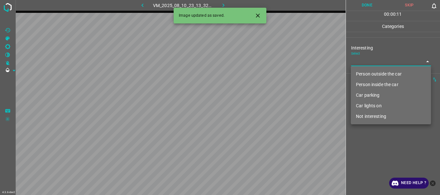
click at [361, 62] on body "4.3.6-dev2 VM_2025_08_10_23_13_32_138_00.gif Done Skip 0 00 : 00 : 11 Categorie…" at bounding box center [220, 97] width 440 height 195
click at [364, 72] on li "Person outside the car" at bounding box center [391, 74] width 80 height 11
type input "Person outside the car"
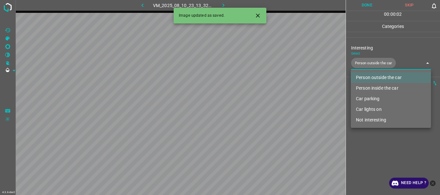
click at [375, 146] on div at bounding box center [220, 97] width 440 height 195
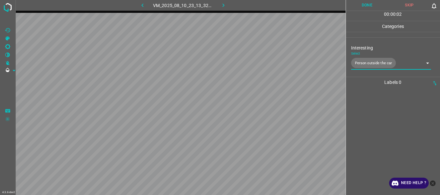
click at [366, 3] on button "Done" at bounding box center [367, 5] width 43 height 11
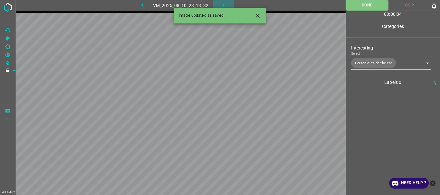
click at [225, 2] on button "button" at bounding box center [223, 5] width 21 height 11
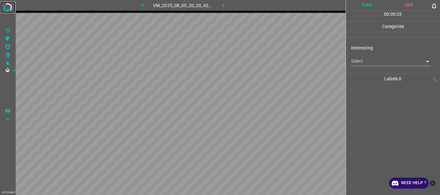
click at [6, 12] on img at bounding box center [8, 8] width 12 height 12
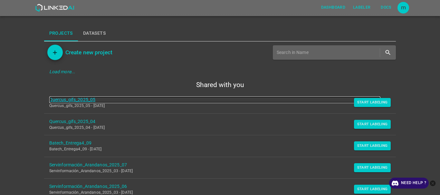
click at [80, 97] on link "Quercus_gifs_2025_05" at bounding box center [214, 100] width 331 height 7
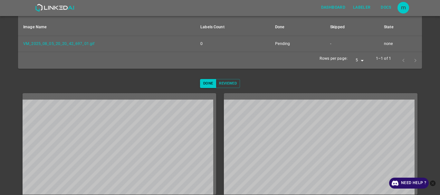
scroll to position [122, 0]
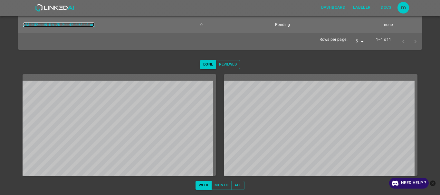
click at [59, 26] on link "VM_2025_08_05_20_20_42_697_01.gif" at bounding box center [58, 25] width 71 height 5
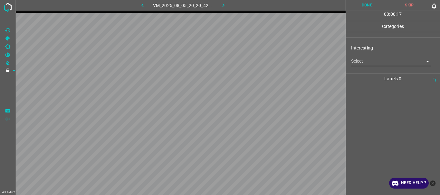
click at [359, 60] on body "4.3.6-dev2 VM_2025_08_05_20_20_42_697_01.gif Done Skip 0 00 : 00 : 17 Categorie…" at bounding box center [220, 97] width 440 height 195
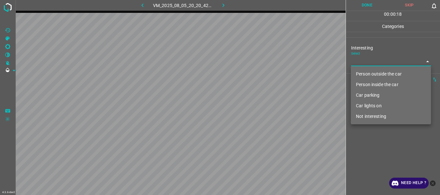
click at [362, 73] on li "Person outside the car" at bounding box center [391, 74] width 80 height 11
type input "Person outside the car"
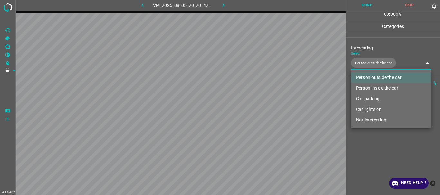
click at [370, 135] on div at bounding box center [220, 97] width 440 height 195
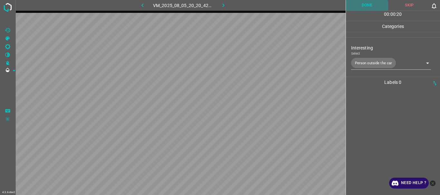
click at [370, 3] on button "Done" at bounding box center [367, 5] width 43 height 11
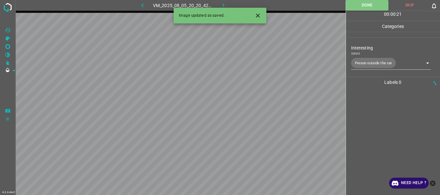
click at [223, 3] on icon "button" at bounding box center [223, 5] width 7 height 7
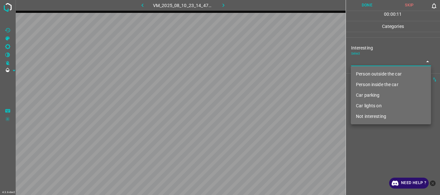
click at [370, 62] on body "4.3.6-dev2 VM_2025_08_10_23_14_47_000_09.gif Done Skip 0 00 : 00 : 11 Categorie…" at bounding box center [220, 97] width 440 height 195
click at [372, 84] on li "Person inside the car" at bounding box center [391, 85] width 80 height 11
type input "Person inside the car"
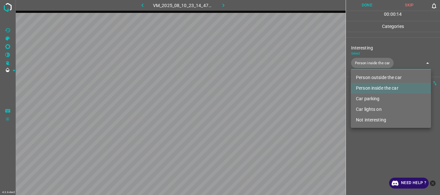
click at [363, 152] on div at bounding box center [220, 97] width 440 height 195
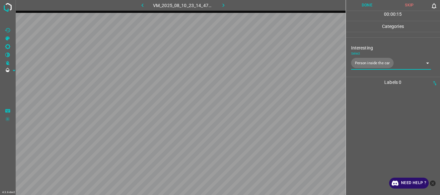
click at [363, 10] on button "Done" at bounding box center [367, 5] width 43 height 11
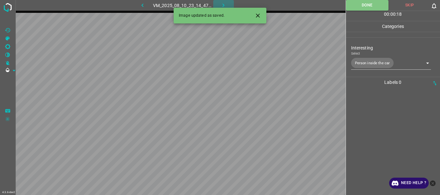
click at [222, 2] on icon "button" at bounding box center [223, 5] width 7 height 7
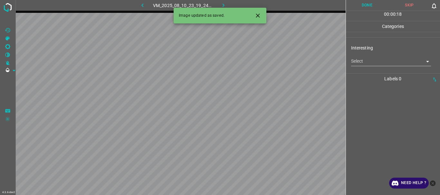
click at [365, 62] on body "4.3.6-dev2 VM_2025_08_10_23_19_24_969_03.gif Done Skip 0 00 : 00 : 18 Categorie…" at bounding box center [220, 97] width 440 height 195
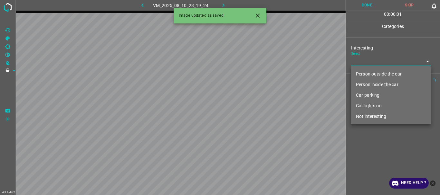
click at [367, 72] on li "Person outside the car" at bounding box center [391, 74] width 80 height 11
type input "Person outside the car"
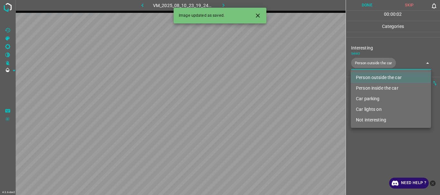
click at [375, 135] on div at bounding box center [220, 97] width 440 height 195
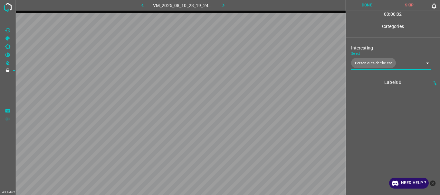
click at [363, 7] on button "Done" at bounding box center [367, 5] width 43 height 11
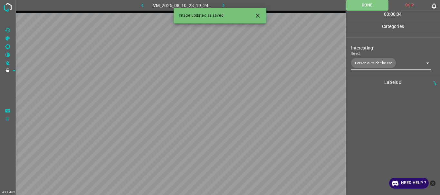
click at [220, 3] on icon "button" at bounding box center [223, 5] width 7 height 7
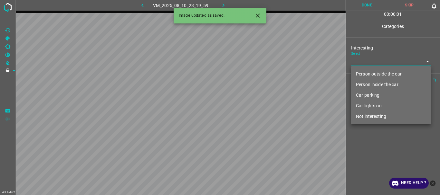
click at [367, 65] on body "4.3.6-dev2 VM_2025_08_10_23_19_59_720_00.gif Done Skip 0 00 : 00 : 01 Categorie…" at bounding box center [220, 97] width 440 height 195
click at [370, 71] on li "Person outside the car" at bounding box center [391, 74] width 80 height 11
type input "Person outside the car"
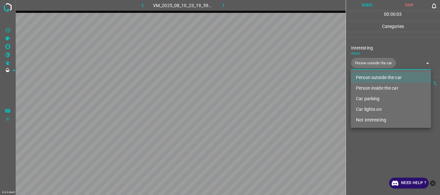
click at [368, 128] on div at bounding box center [220, 97] width 440 height 195
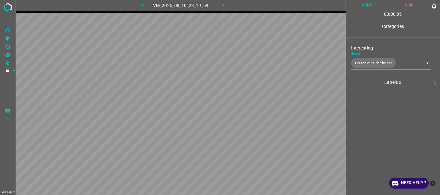
click at [366, 3] on button "Done" at bounding box center [367, 5] width 43 height 11
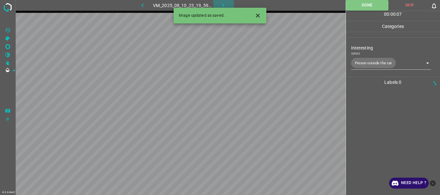
click at [226, 4] on icon "button" at bounding box center [223, 5] width 7 height 7
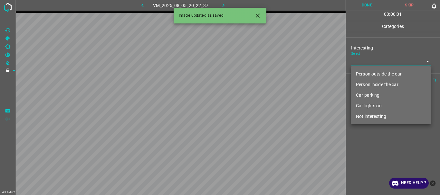
click at [364, 64] on body "4.3.6-dev2 VM_2025_08_05_20_22_37_951_00.gif Done Skip 0 00 : 00 : 01 Categorie…" at bounding box center [220, 97] width 440 height 195
click at [367, 84] on li "Person inside the car" at bounding box center [391, 85] width 80 height 11
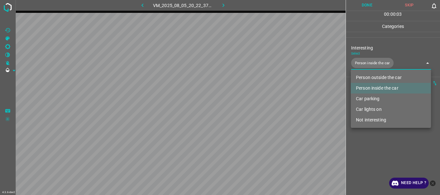
click at [368, 110] on li "Car lights on" at bounding box center [391, 109] width 80 height 11
type input "Person inside the car,Car lights on"
click at [371, 141] on div at bounding box center [220, 97] width 440 height 195
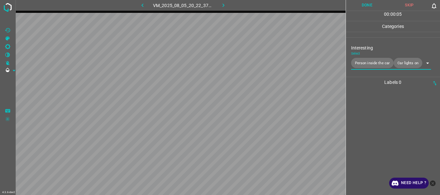
click at [363, 5] on button "Done" at bounding box center [367, 5] width 43 height 11
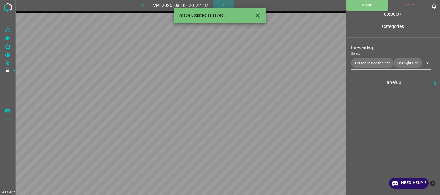
click at [224, 3] on icon "button" at bounding box center [223, 5] width 7 height 7
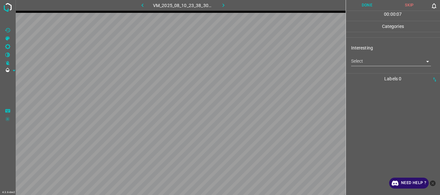
click at [359, 63] on body "4.3.6-dev2 VM_2025_08_10_23_38_30_054_03.gif Done Skip 0 00 : 00 : 07 Categorie…" at bounding box center [220, 97] width 440 height 195
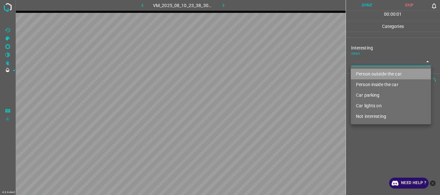
click at [363, 72] on li "Person outside the car" at bounding box center [391, 74] width 80 height 11
type input "Person outside the car"
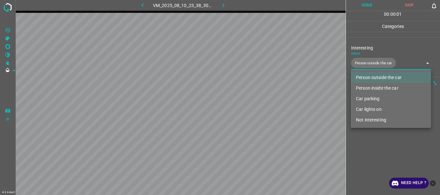
click at [370, 140] on div at bounding box center [220, 97] width 440 height 195
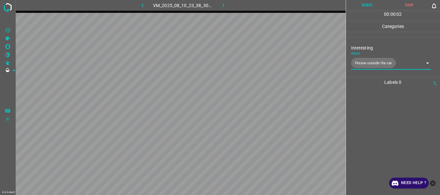
click at [366, 6] on button "Done" at bounding box center [367, 5] width 43 height 11
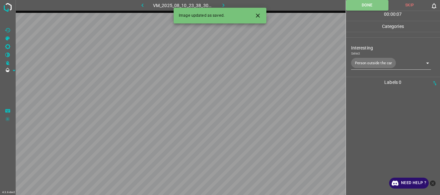
click at [219, 8] on div "Image updated as saved." at bounding box center [220, 16] width 93 height 16
click at [222, 4] on icon "button" at bounding box center [223, 5] width 7 height 7
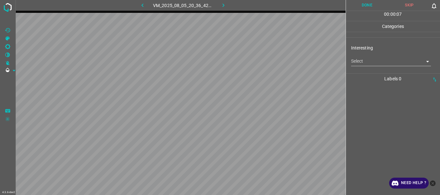
click at [371, 60] on body "4.3.6-dev2 VM_2025_08_05_20_36_42_039_02.gif Done Skip 0 00 : 00 : 07 Categorie…" at bounding box center [220, 97] width 440 height 195
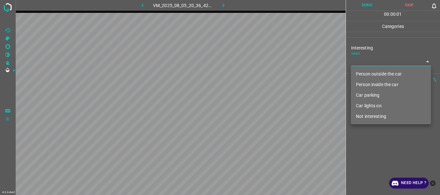
click at [366, 87] on li "Person inside the car" at bounding box center [391, 85] width 80 height 11
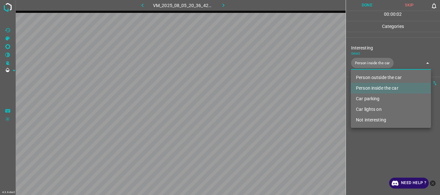
click at [367, 98] on li "Car parking" at bounding box center [391, 99] width 80 height 11
click at [369, 108] on li "Car lights on" at bounding box center [391, 109] width 80 height 11
type input "Person inside the car,Car parking,Car lights on"
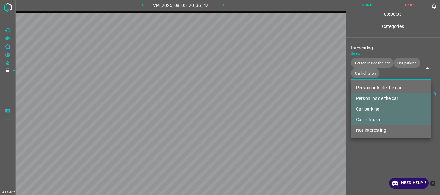
click at [366, 144] on div at bounding box center [220, 97] width 440 height 195
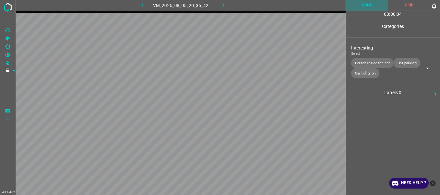
click at [368, 7] on button "Done" at bounding box center [367, 5] width 43 height 11
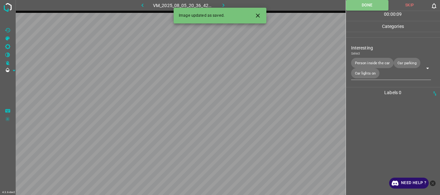
click at [222, 3] on icon "button" at bounding box center [223, 5] width 7 height 7
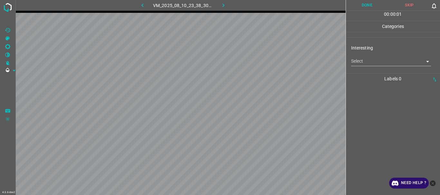
click at [362, 63] on body "4.3.6-dev2 VM_2025_08_10_23_38_30_054_05.gif Done Skip 0 00 : 00 : 01 Categorie…" at bounding box center [220, 97] width 440 height 195
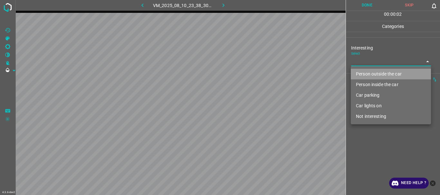
click at [364, 70] on li "Person outside the car" at bounding box center [391, 74] width 80 height 11
type input "Person outside the car"
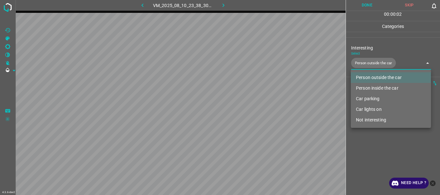
click at [373, 137] on div at bounding box center [220, 97] width 440 height 195
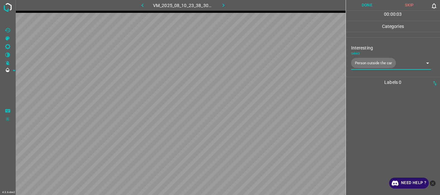
click at [363, 1] on button "Done" at bounding box center [367, 5] width 43 height 11
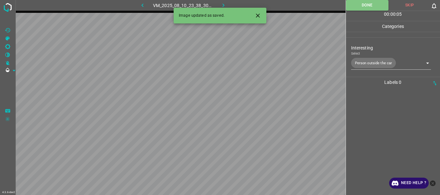
click at [223, 3] on icon "button" at bounding box center [223, 5] width 7 height 7
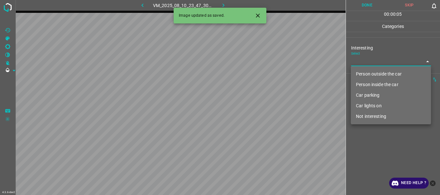
click at [367, 65] on body "4.3.6-dev2 VM_2025_08_10_23_47_30_201_01.gif Done Skip 0 00 : 00 : 05 Categorie…" at bounding box center [220, 97] width 440 height 195
click at [370, 77] on li "Person outside the car" at bounding box center [391, 74] width 80 height 11
type input "Person outside the car"
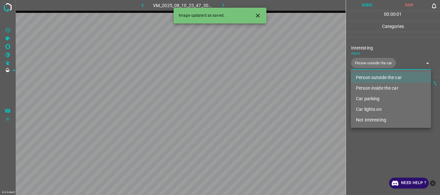
drag, startPoint x: 367, startPoint y: 134, endPoint x: 370, endPoint y: 107, distance: 27.8
click at [367, 135] on div at bounding box center [220, 97] width 440 height 195
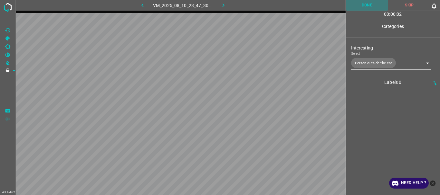
click at [364, 8] on button "Done" at bounding box center [367, 5] width 43 height 11
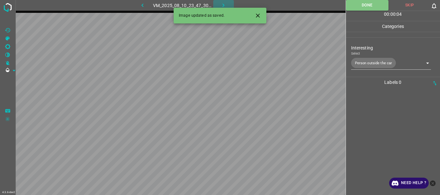
click at [224, 4] on icon "button" at bounding box center [223, 5] width 7 height 7
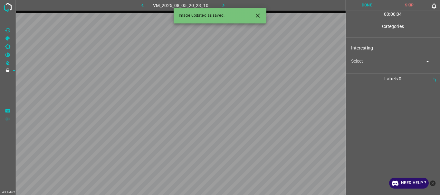
click at [359, 61] on body "4.3.6-dev2 VM_2025_08_05_20_23_10_849_03.gif Done Skip 0 00 : 00 : 04 Categorie…" at bounding box center [220, 97] width 440 height 195
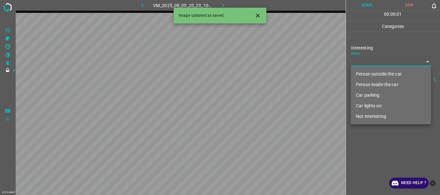
click at [363, 83] on li "Person inside the car" at bounding box center [391, 85] width 80 height 11
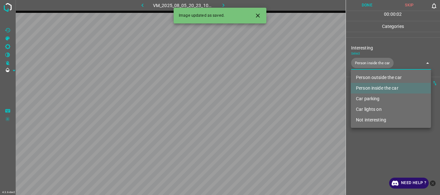
click at [365, 107] on li "Car lights on" at bounding box center [391, 109] width 80 height 11
type input "Person inside the car,Car lights on"
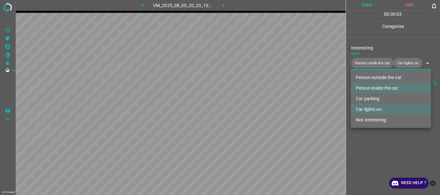
click at [370, 156] on div at bounding box center [220, 97] width 440 height 195
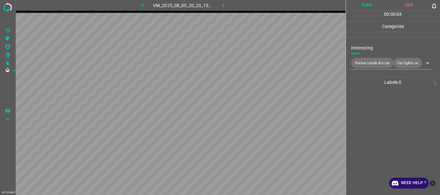
click at [366, 4] on button "Done" at bounding box center [367, 5] width 43 height 11
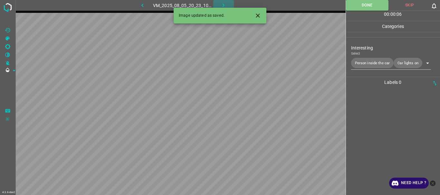
click at [223, 1] on button "button" at bounding box center [223, 5] width 21 height 11
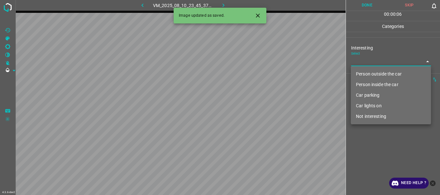
click at [367, 62] on body "4.3.6-dev2 VM_2025_08_10_23_45_37_683_03.gif Done Skip 0 00 : 00 : 06 Categorie…" at bounding box center [220, 97] width 440 height 195
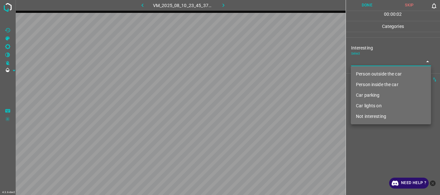
click at [367, 82] on li "Person inside the car" at bounding box center [391, 85] width 80 height 11
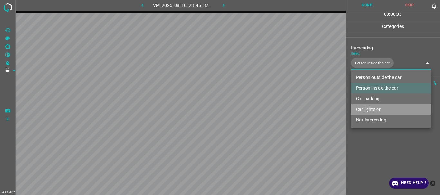
click at [363, 109] on li "Car lights on" at bounding box center [391, 109] width 80 height 11
type input "Person inside the car,Car lights on"
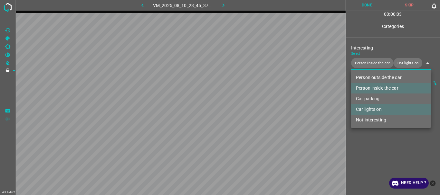
click at [363, 149] on div at bounding box center [220, 97] width 440 height 195
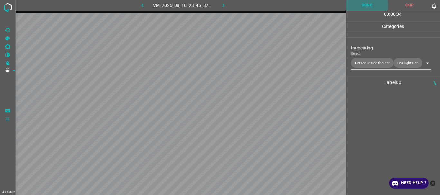
click at [367, 4] on button "Done" at bounding box center [367, 5] width 43 height 11
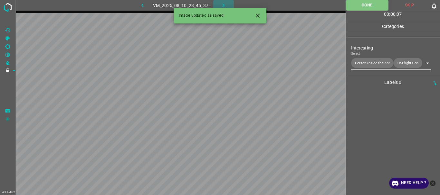
click at [223, 2] on icon "button" at bounding box center [223, 5] width 7 height 7
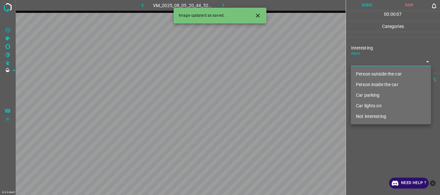
click at [369, 65] on body "4.3.6-dev2 VM_2025_08_05_20_44_52_833_01.gif Done Skip 0 00 : 00 : 07 Categorie…" at bounding box center [220, 97] width 440 height 195
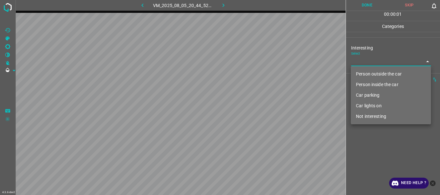
click at [369, 72] on li "Person outside the car" at bounding box center [391, 74] width 80 height 11
type input "Person outside the car"
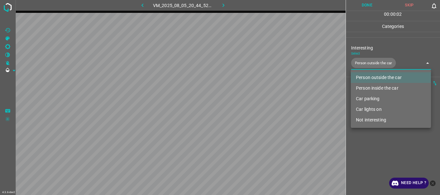
drag, startPoint x: 368, startPoint y: 160, endPoint x: 368, endPoint y: 116, distance: 44.8
click at [368, 160] on div at bounding box center [220, 97] width 440 height 195
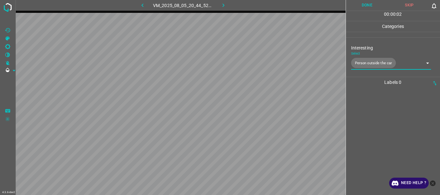
click at [364, 7] on button "Done" at bounding box center [367, 5] width 43 height 11
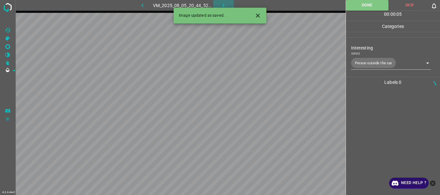
click at [220, 5] on icon "button" at bounding box center [223, 5] width 7 height 7
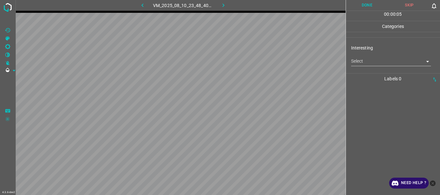
click at [367, 64] on body "4.3.6-dev2 VM_2025_08_10_23_48_40_846_06.gif Done Skip 0 00 : 00 : 05 Categorie…" at bounding box center [220, 97] width 440 height 195
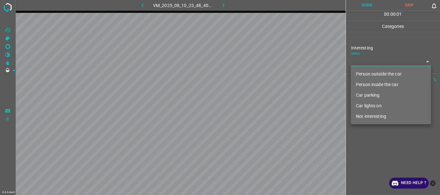
click at [367, 62] on div at bounding box center [220, 97] width 440 height 195
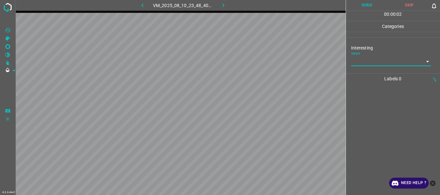
click at [367, 62] on body "4.3.6-dev2 VM_2025_08_10_23_48_40_846_06.gif Done Skip 0 00 : 00 : 02 Categorie…" at bounding box center [220, 97] width 440 height 195
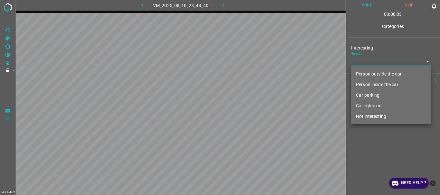
click at [374, 74] on li "Person outside the car" at bounding box center [391, 74] width 80 height 11
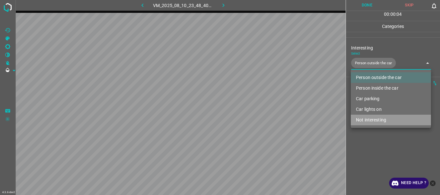
drag, startPoint x: 382, startPoint y: 123, endPoint x: 388, endPoint y: 69, distance: 54.8
click at [382, 123] on li "Not interesting" at bounding box center [391, 120] width 80 height 11
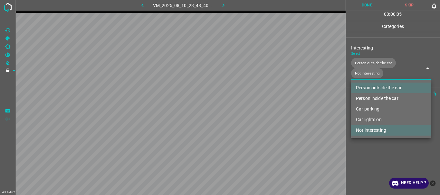
click at [383, 129] on li "Not interesting" at bounding box center [391, 130] width 80 height 11
click at [377, 158] on div at bounding box center [220, 97] width 440 height 195
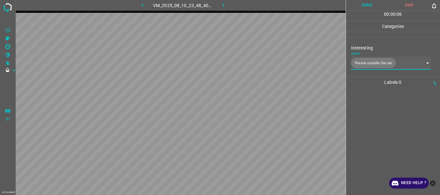
type input "Person outside the car"
click at [367, 9] on button "Done" at bounding box center [367, 5] width 43 height 11
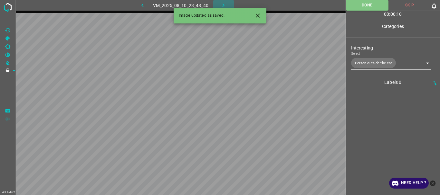
click at [224, 4] on icon "button" at bounding box center [223, 5] width 7 height 7
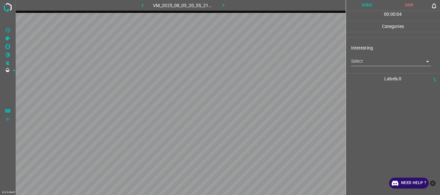
click at [376, 63] on body "4.3.6-dev2 VM_2025_08_05_20_55_21_982_00.gif Done Skip 0 00 : 00 : 04 Categorie…" at bounding box center [220, 97] width 440 height 195
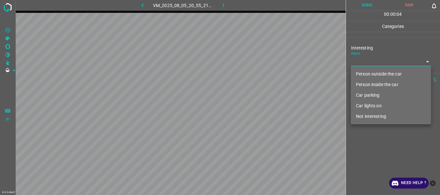
click at [377, 72] on li "Person outside the car" at bounding box center [391, 74] width 80 height 11
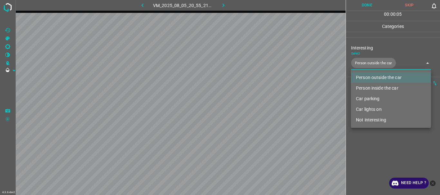
type input "Person outside the car"
click at [375, 141] on div at bounding box center [220, 97] width 440 height 195
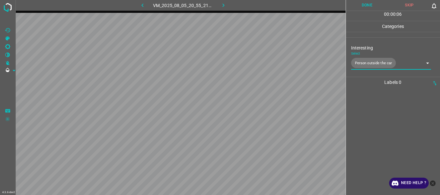
click at [369, 5] on button "Done" at bounding box center [367, 5] width 43 height 11
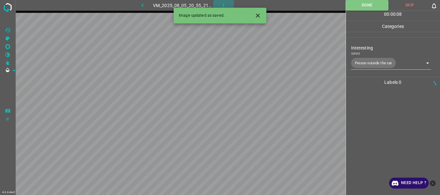
click at [222, 5] on icon "button" at bounding box center [223, 5] width 7 height 7
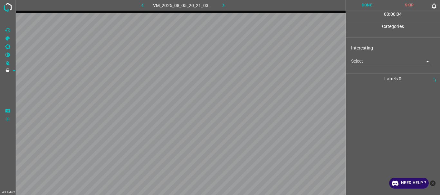
click at [359, 62] on body "4.3.6-dev2 VM_2025_08_05_20_21_03_060_01.gif Done Skip 0 00 : 00 : 04 Categorie…" at bounding box center [220, 97] width 440 height 195
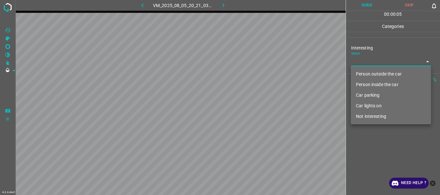
click at [365, 116] on li "Not interesting" at bounding box center [391, 116] width 80 height 11
type input "Not interesting"
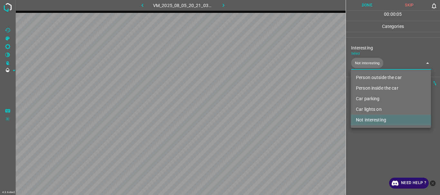
click at [366, 138] on div at bounding box center [220, 97] width 440 height 195
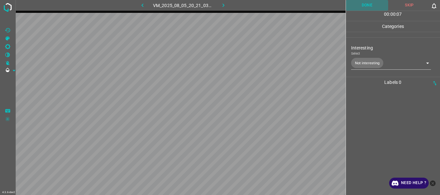
click at [372, 3] on button "Done" at bounding box center [367, 5] width 43 height 11
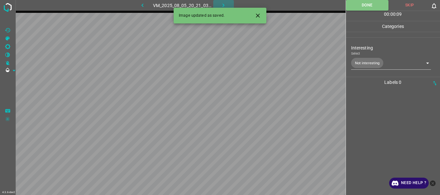
click at [220, 3] on icon "button" at bounding box center [223, 5] width 7 height 7
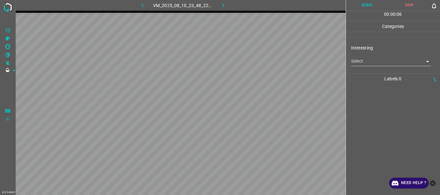
click at [358, 63] on body "4.3.6-dev2 VM_2025_08_10_23_48_22_505_02.gif Done Skip 0 00 : 00 : 06 Categorie…" at bounding box center [220, 97] width 440 height 195
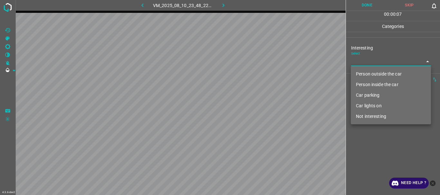
click at [362, 71] on li "Person outside the car" at bounding box center [391, 74] width 80 height 11
type input "Person outside the car"
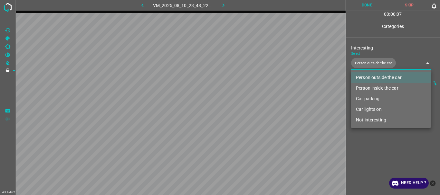
click at [368, 143] on div at bounding box center [220, 97] width 440 height 195
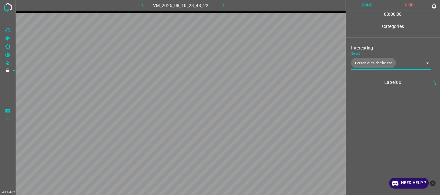
click at [370, 7] on button "Done" at bounding box center [367, 5] width 43 height 11
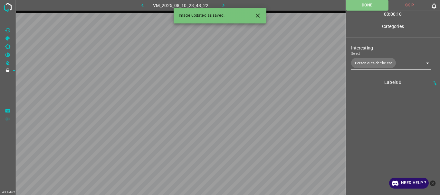
click at [223, 4] on icon "button" at bounding box center [223, 5] width 7 height 7
click at [370, 62] on body "4.3.6-dev2 VM_2025_08_10_23_48_40_846_09.gif Done Skip 0 00 : 00 : 10 Categorie…" at bounding box center [220, 97] width 440 height 195
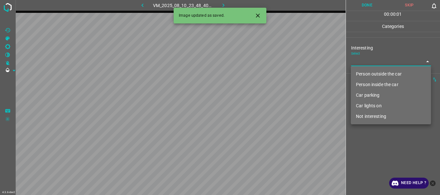
click at [367, 70] on li "Person outside the car" at bounding box center [391, 74] width 80 height 11
type input "Person outside the car"
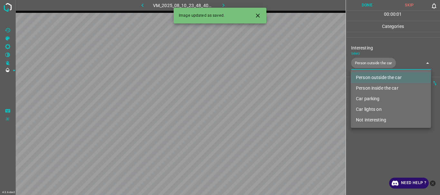
click at [372, 132] on div at bounding box center [220, 97] width 440 height 195
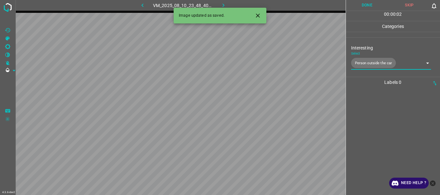
click at [367, 10] on button "Done" at bounding box center [367, 5] width 43 height 11
click at [229, 5] on button "button" at bounding box center [223, 5] width 21 height 11
click at [369, 66] on body "4.3.6-dev2 VM_2025_08_05_20_28_43_361_01.gif Done Skip 0 00 : 00 : 05 Categorie…" at bounding box center [220, 97] width 440 height 195
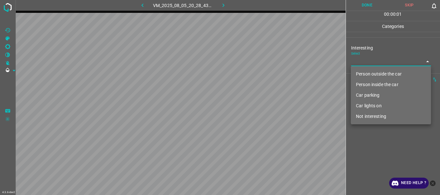
click at [363, 74] on li "Person outside the car" at bounding box center [391, 74] width 80 height 11
type input "Person outside the car"
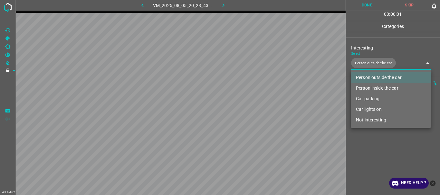
click at [391, 167] on div at bounding box center [220, 97] width 440 height 195
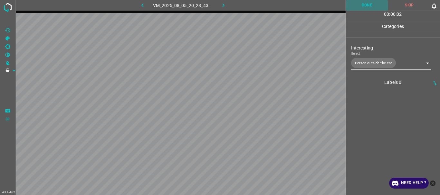
click at [370, 7] on button "Done" at bounding box center [367, 5] width 43 height 11
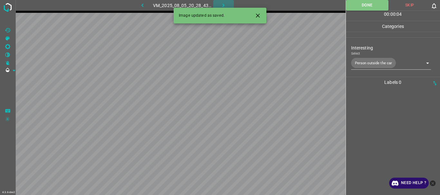
click at [224, 5] on icon "button" at bounding box center [224, 6] width 2 height 4
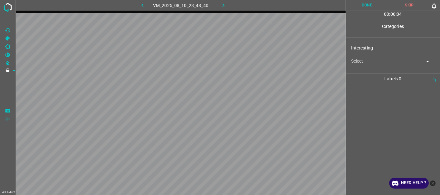
click at [371, 62] on body "4.3.6-dev2 VM_2025_08_10_23_48_40_846_01.gif Done Skip 0 00 : 00 : 04 Categorie…" at bounding box center [220, 97] width 440 height 195
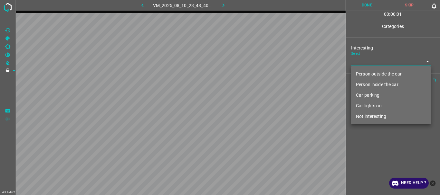
click at [372, 72] on li "Person outside the car" at bounding box center [391, 74] width 80 height 11
type input "Person outside the car"
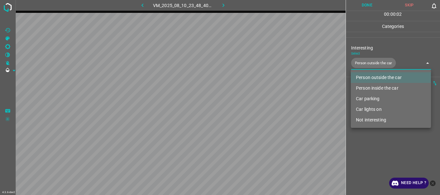
click at [376, 134] on div at bounding box center [220, 97] width 440 height 195
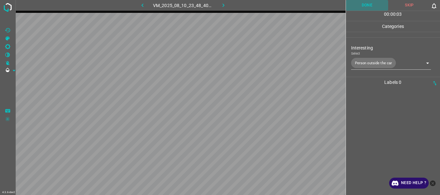
click at [373, 6] on button "Done" at bounding box center [367, 5] width 43 height 11
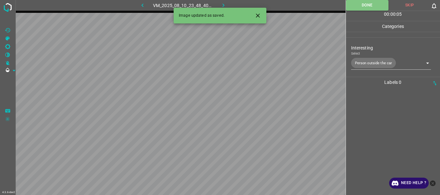
click at [227, 4] on button "button" at bounding box center [223, 5] width 21 height 11
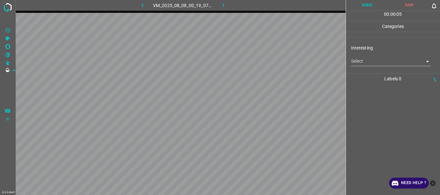
click at [364, 61] on body "4.3.6-dev2 VM_2025_08_08_00_19_07_337_01.gif Done Skip 0 00 : 00 : 05 Categorie…" at bounding box center [220, 97] width 440 height 195
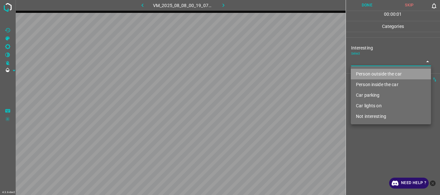
click at [366, 75] on li "Person outside the car" at bounding box center [391, 74] width 80 height 11
type input "Person outside the car"
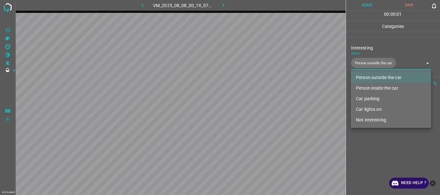
click at [373, 139] on div at bounding box center [220, 97] width 440 height 195
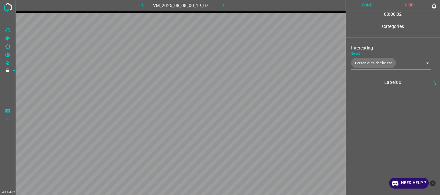
click at [362, 7] on button "Done" at bounding box center [367, 5] width 43 height 11
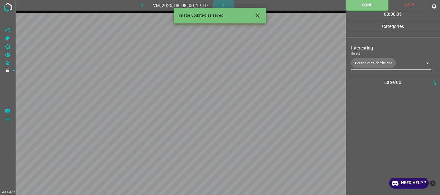
click at [223, 3] on icon "button" at bounding box center [223, 5] width 7 height 7
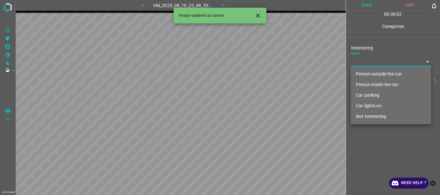
click at [373, 65] on body "4.3.6-dev2 VM_2025_08_10_23_48_53_518_06.gif Done Skip 0 00 : 00 : 02 Categorie…" at bounding box center [220, 97] width 440 height 195
click at [370, 116] on li "Not interesting" at bounding box center [391, 116] width 80 height 11
type input "Not interesting"
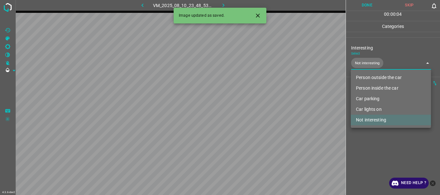
click at [372, 146] on div at bounding box center [220, 97] width 440 height 195
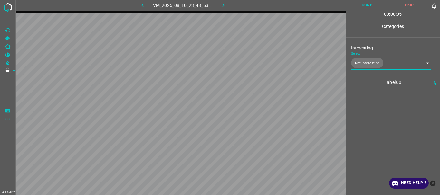
click at [367, 3] on button "Done" at bounding box center [367, 5] width 43 height 11
click at [223, 7] on icon "button" at bounding box center [223, 5] width 7 height 7
click at [372, 64] on body "4.3.6-dev2 VM_2025_08_08_00_22_43_252_01.gif Done Skip 0 00 : 00 : 15 Categorie…" at bounding box center [220, 97] width 440 height 195
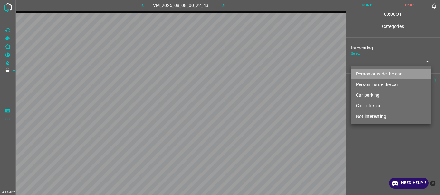
click at [374, 73] on li "Person outside the car" at bounding box center [391, 74] width 80 height 11
type input "Person outside the car"
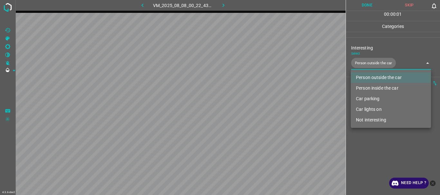
click at [374, 134] on div at bounding box center [220, 97] width 440 height 195
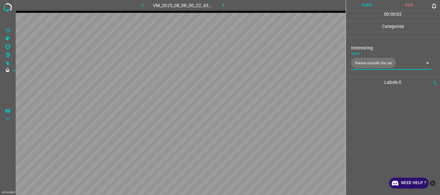
click at [364, 8] on div "Person outside the car Person inside the car Car parking Car lights on Not inte…" at bounding box center [220, 97] width 440 height 195
click at [367, 4] on button "Done" at bounding box center [367, 5] width 43 height 11
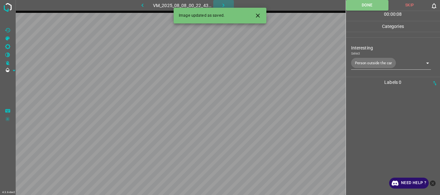
click at [225, 5] on icon "button" at bounding box center [223, 5] width 7 height 7
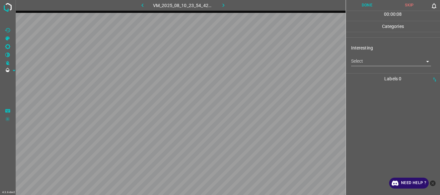
click at [365, 64] on body "4.3.6-dev2 VM_2025_08_10_23_54_42_745_03.gif Done Skip 0 00 : 00 : 08 Categorie…" at bounding box center [220, 97] width 440 height 195
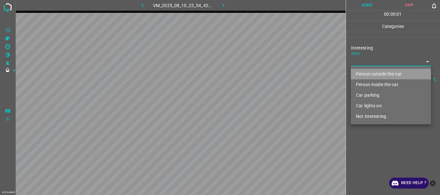
click at [367, 71] on li "Person outside the car" at bounding box center [391, 74] width 80 height 11
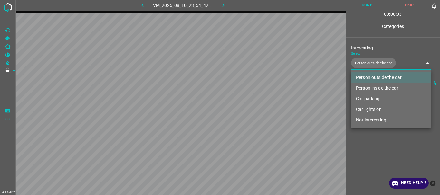
click at [370, 86] on li "Person inside the car" at bounding box center [391, 88] width 80 height 11
type input "Person outside the car,Person inside the car"
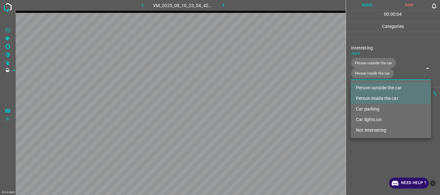
click at [389, 164] on div at bounding box center [220, 97] width 440 height 195
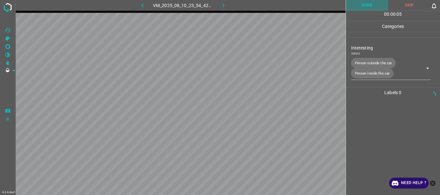
click at [360, 7] on button "Done" at bounding box center [367, 5] width 43 height 11
click at [225, 5] on icon "button" at bounding box center [223, 5] width 7 height 7
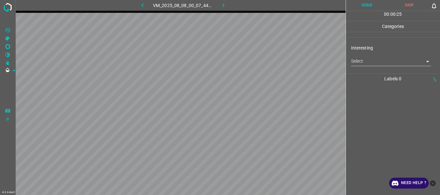
click at [361, 64] on body "4.3.6-dev2 VM_2025_08_08_00_07_44_010_00.gif Done Skip 0 00 : 00 : 25 Categorie…" at bounding box center [220, 97] width 440 height 195
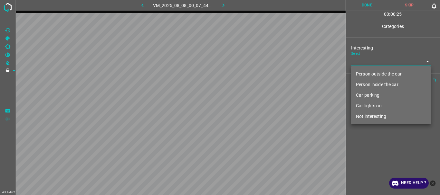
click at [369, 74] on li "Person outside the car" at bounding box center [391, 74] width 80 height 11
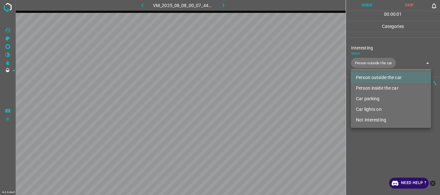
type input "Person outside the car"
click at [377, 140] on div at bounding box center [220, 97] width 440 height 195
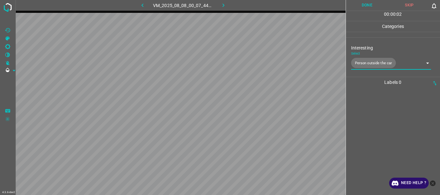
click at [366, 5] on button "Done" at bounding box center [367, 5] width 43 height 11
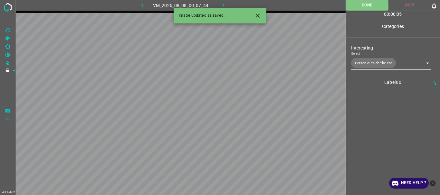
click at [228, 3] on button "button" at bounding box center [223, 5] width 21 height 11
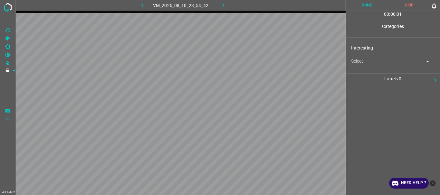
click at [367, 63] on body "4.3.6-dev2 VM_2025_08_10_23_54_42_745_09.gif Done Skip 0 00 : 00 : 01 Categorie…" at bounding box center [220, 97] width 440 height 195
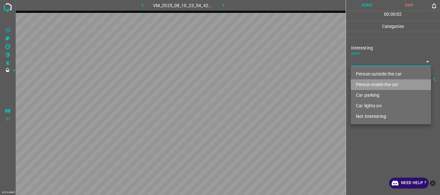
click at [362, 82] on li "Person inside the car" at bounding box center [391, 85] width 80 height 11
type input "Person inside the car"
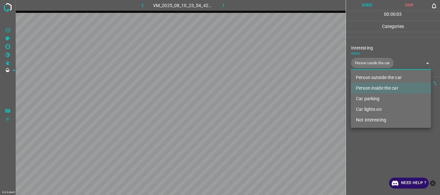
click at [377, 150] on div at bounding box center [220, 97] width 440 height 195
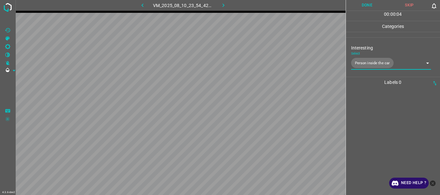
click at [366, 6] on button "Done" at bounding box center [367, 5] width 43 height 11
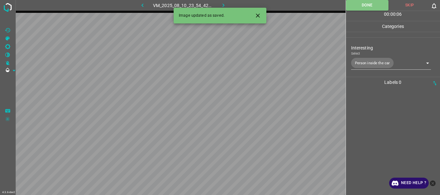
click at [223, 3] on icon "button" at bounding box center [223, 5] width 7 height 7
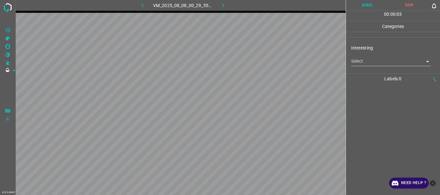
click at [358, 59] on body "4.3.6-dev2 VM_2025_08_08_00_29_55_686_00.gif Done Skip 0 00 : 00 : 03 Categorie…" at bounding box center [220, 97] width 440 height 195
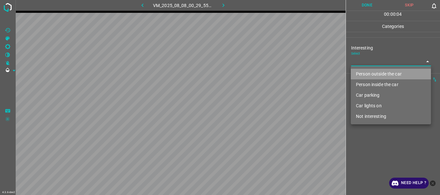
click at [367, 75] on li "Person outside the car" at bounding box center [391, 74] width 80 height 11
type input "Person outside the car"
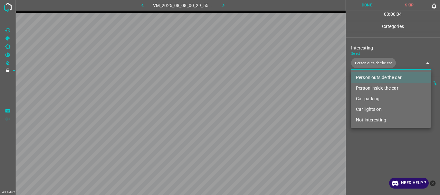
click at [369, 136] on div at bounding box center [220, 97] width 440 height 195
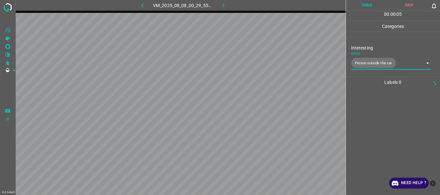
click at [358, 4] on button "Done" at bounding box center [367, 5] width 43 height 11
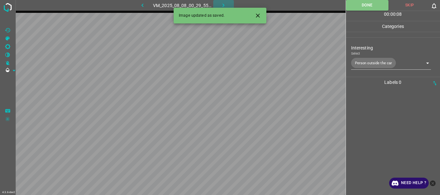
click at [225, 5] on icon "button" at bounding box center [223, 5] width 7 height 7
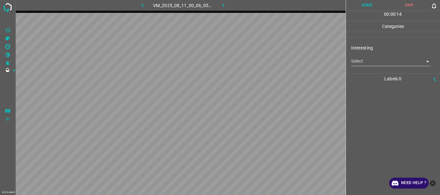
click at [366, 63] on body "4.3.6-dev2 VM_2025_08_11_00_06_05_933_03.gif Done Skip 0 00 : 00 : 14 Categorie…" at bounding box center [220, 97] width 440 height 195
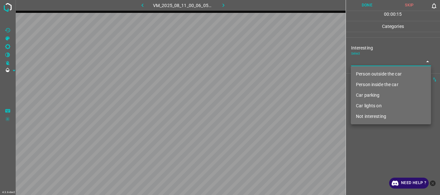
click at [368, 72] on li "Person outside the car" at bounding box center [391, 74] width 80 height 11
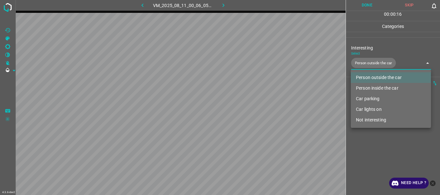
click at [368, 85] on li "Person inside the car" at bounding box center [391, 88] width 80 height 11
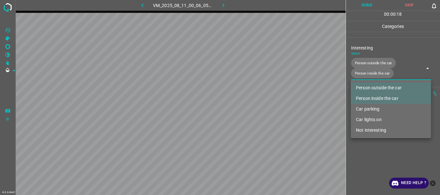
click at [377, 120] on li "Car lights on" at bounding box center [391, 120] width 80 height 11
type input "Person outside the car,Person inside the car,Car lights on"
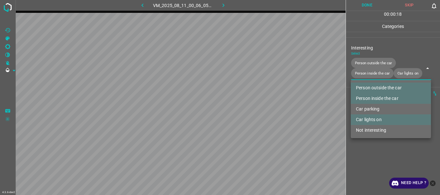
click at [368, 161] on div at bounding box center [220, 97] width 440 height 195
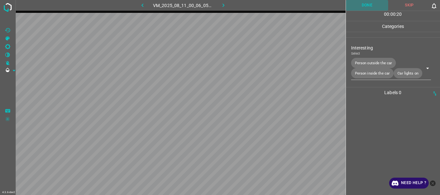
click at [368, 6] on button "Done" at bounding box center [367, 5] width 43 height 11
click at [223, 5] on icon "button" at bounding box center [223, 5] width 7 height 7
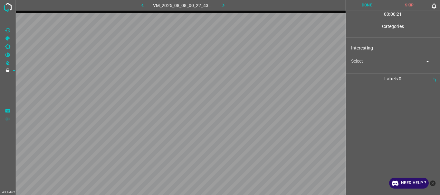
click at [363, 62] on body "4.3.6-dev2 VM_2025_08_08_00_22_43_252_00.gif Done Skip 0 00 : 00 : 21 Categorie…" at bounding box center [220, 97] width 440 height 195
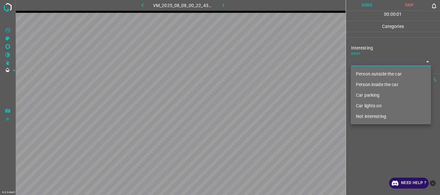
click at [366, 76] on li "Person outside the car" at bounding box center [391, 74] width 80 height 11
type input "Person outside the car"
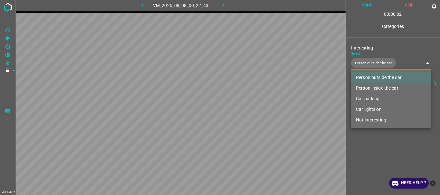
click at [373, 141] on div at bounding box center [220, 97] width 440 height 195
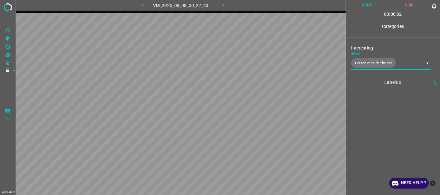
click at [367, 5] on button "Done" at bounding box center [367, 5] width 43 height 11
click at [225, 5] on icon "button" at bounding box center [223, 5] width 7 height 7
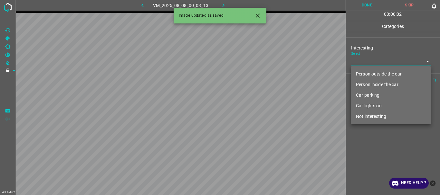
click at [378, 64] on body "4.3.6-dev2 VM_2025_08_08_00_03_13_163_06.gif Done Skip 0 00 : 00 : 02 Categorie…" at bounding box center [220, 97] width 440 height 195
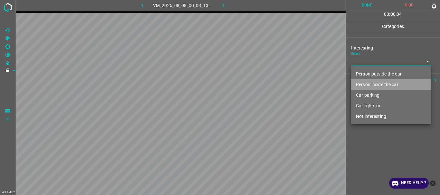
click at [367, 83] on li "Person inside the car" at bounding box center [391, 85] width 80 height 11
type input "Person inside the car"
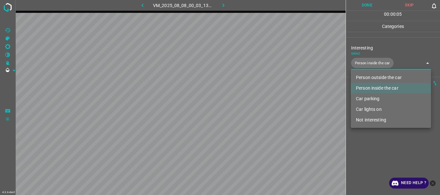
click at [373, 136] on div at bounding box center [220, 97] width 440 height 195
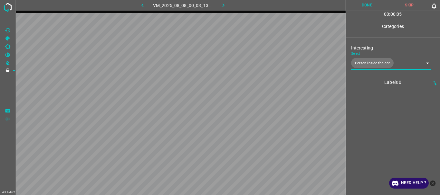
click at [356, 7] on button "Done" at bounding box center [367, 5] width 43 height 11
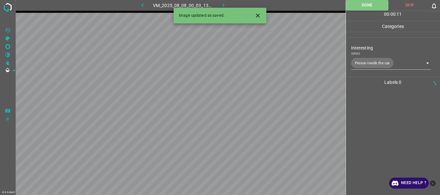
click at [227, 6] on button "button" at bounding box center [223, 5] width 21 height 11
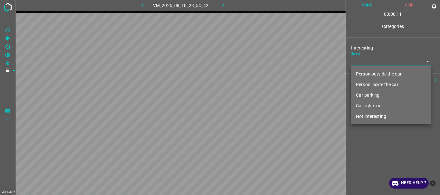
click at [368, 63] on body "4.3.6-dev2 VM_2025_08_10_23_54_42_745_08.gif Done Skip 0 00 : 00 : 11 Categorie…" at bounding box center [220, 97] width 440 height 195
click at [365, 85] on li "Person inside the car" at bounding box center [391, 85] width 80 height 11
click at [371, 144] on div at bounding box center [220, 97] width 440 height 195
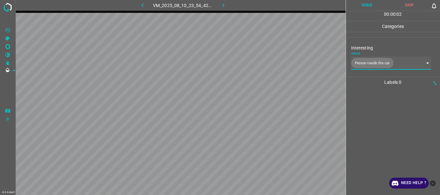
type input "Person inside the car"
click at [366, 4] on button "Done" at bounding box center [367, 5] width 43 height 11
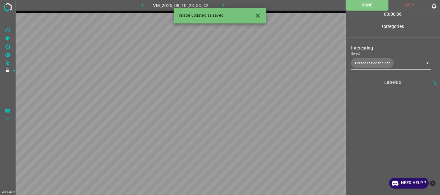
click at [221, 5] on icon "button" at bounding box center [223, 5] width 7 height 7
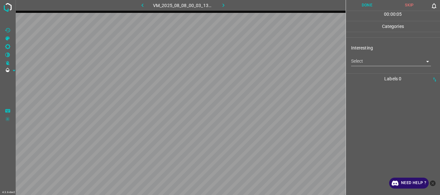
click at [368, 65] on body "4.3.6-dev2 VM_2025_08_08_00_03_13_163_07.gif Done Skip 0 00 : 00 : 05 Categorie…" at bounding box center [220, 97] width 440 height 195
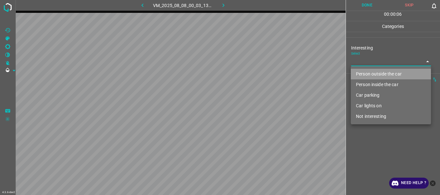
click at [368, 70] on li "Person outside the car" at bounding box center [391, 74] width 80 height 11
type input "Person outside the car"
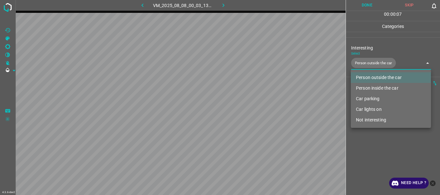
drag, startPoint x: 379, startPoint y: 150, endPoint x: 379, endPoint y: 146, distance: 4.5
click at [379, 151] on div at bounding box center [220, 97] width 440 height 195
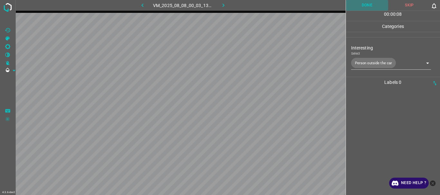
click at [365, 11] on button "Done" at bounding box center [367, 5] width 43 height 11
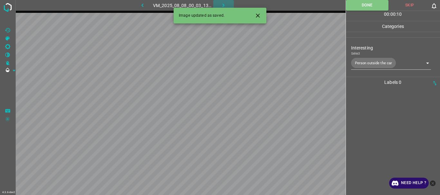
click at [223, 5] on icon "button" at bounding box center [223, 5] width 7 height 7
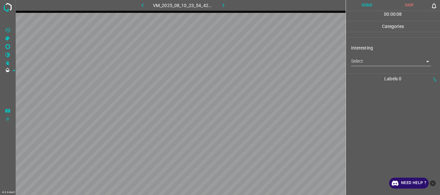
click at [381, 63] on body "4.3.6-dev2 VM_2025_08_10_23_54_42_745_05.gif Done Skip 0 00 : 00 : 08 Categorie…" at bounding box center [220, 97] width 440 height 195
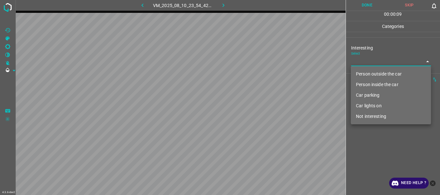
click at [378, 71] on li "Person outside the car" at bounding box center [391, 74] width 80 height 11
type input "Person outside the car"
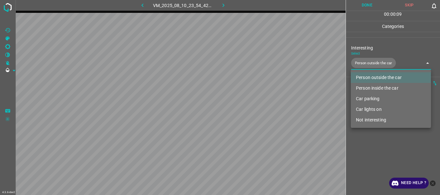
click at [384, 154] on div at bounding box center [220, 97] width 440 height 195
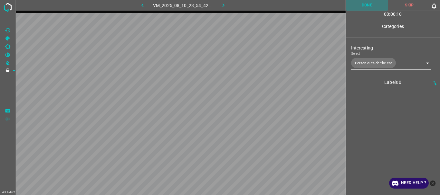
click at [365, 2] on button "Done" at bounding box center [367, 5] width 43 height 11
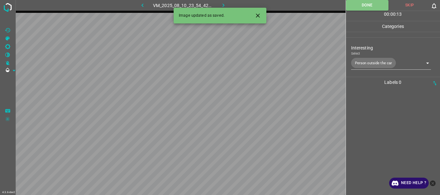
click at [220, 4] on icon "button" at bounding box center [223, 5] width 7 height 7
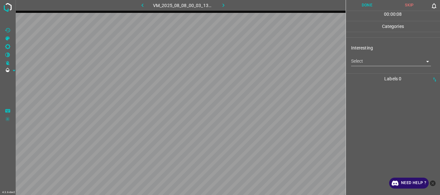
click at [359, 62] on body "4.3.6-dev2 VM_2025_08_08_00_03_13_163_01.gif Done Skip 0 00 : 00 : 08 Categorie…" at bounding box center [220, 97] width 440 height 195
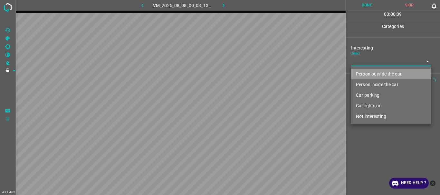
click at [366, 71] on li "Person outside the car" at bounding box center [391, 74] width 80 height 11
type input "Person outside the car"
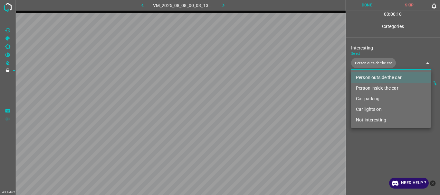
click at [384, 155] on div at bounding box center [220, 97] width 440 height 195
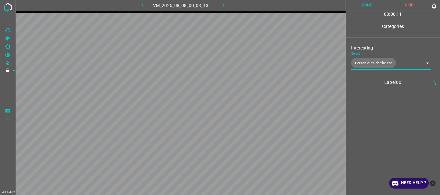
click at [372, 10] on button "Done" at bounding box center [367, 5] width 43 height 11
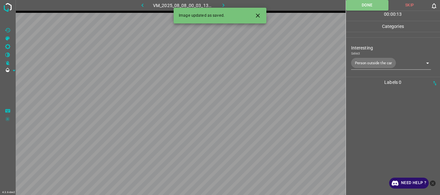
click at [219, 3] on button "button" at bounding box center [223, 5] width 21 height 11
click at [367, 65] on body "4.3.6-dev2 VM_2025_08_10_23_54_42_745_12.gif Done Skip 0 00 : 00 : 01 Categorie…" at bounding box center [220, 97] width 440 height 195
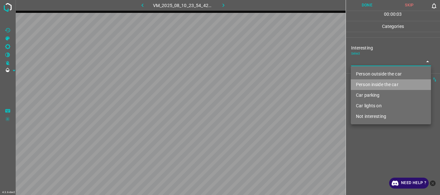
click at [362, 84] on li "Person inside the car" at bounding box center [391, 85] width 80 height 11
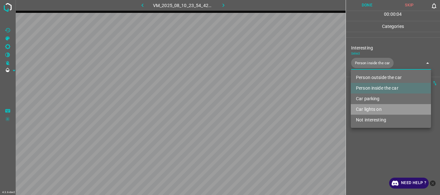
click at [365, 110] on li "Car lights on" at bounding box center [391, 109] width 80 height 11
type input "Person inside the car,Car lights on"
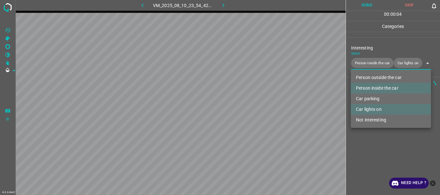
click at [369, 161] on div at bounding box center [220, 97] width 440 height 195
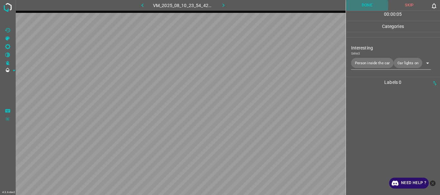
click at [361, 5] on button "Done" at bounding box center [367, 5] width 43 height 11
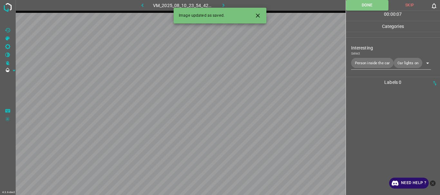
click at [223, 1] on button "button" at bounding box center [223, 5] width 21 height 11
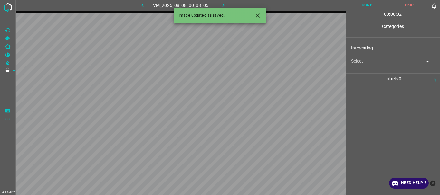
click at [359, 66] on body "4.3.6-dev2 VM_2025_08_08_00_08_05_086_07.gif Done Skip 0 00 : 00 : 02 Categorie…" at bounding box center [220, 97] width 440 height 195
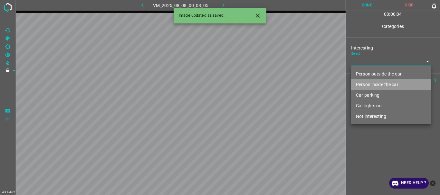
click at [363, 88] on li "Person inside the car" at bounding box center [391, 85] width 80 height 11
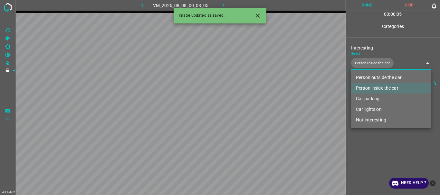
click at [364, 112] on li "Car lights on" at bounding box center [391, 109] width 80 height 11
type input "Person inside the car,Car lights on"
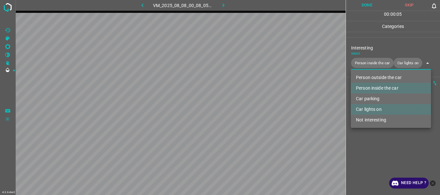
click at [366, 148] on div at bounding box center [220, 97] width 440 height 195
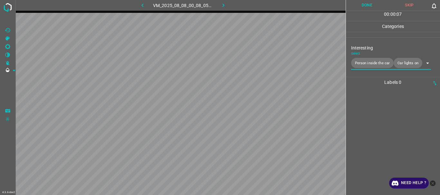
click at [359, 9] on button "Done" at bounding box center [367, 5] width 43 height 11
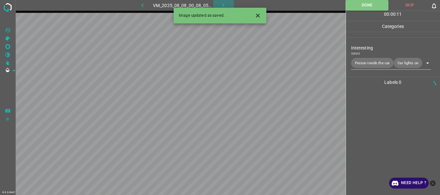
click at [221, 5] on icon "button" at bounding box center [223, 5] width 7 height 7
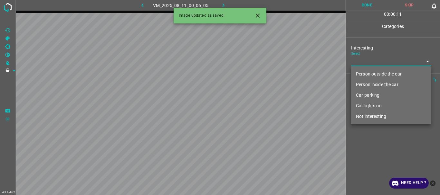
click at [366, 63] on body "4.3.6-dev2 VM_2025_08_11_00_06_05_933_09.gif Done Skip 0 00 : 00 : 11 Categorie…" at bounding box center [220, 97] width 440 height 195
click at [366, 84] on li "Person inside the car" at bounding box center [391, 85] width 80 height 11
type input "Person inside the car"
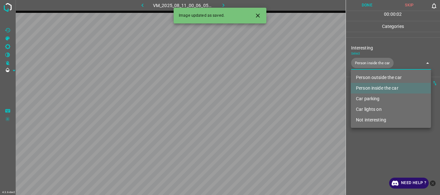
click at [368, 141] on div at bounding box center [220, 97] width 440 height 195
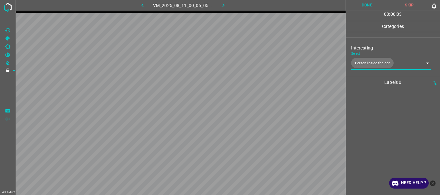
click at [359, 7] on button "Done" at bounding box center [367, 5] width 43 height 11
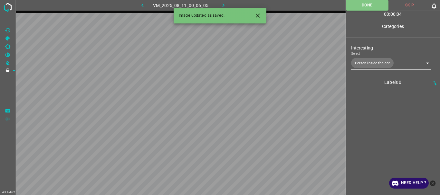
click at [221, 3] on icon "button" at bounding box center [223, 5] width 7 height 7
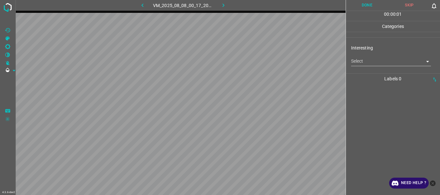
click at [385, 62] on body "4.3.6-dev2 VM_2025_08_08_00_17_20_844_05.gif Done Skip 0 00 : 00 : 01 Categorie…" at bounding box center [220, 97] width 440 height 195
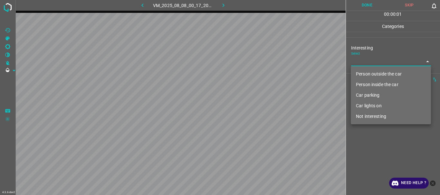
click at [380, 74] on li "Person outside the car" at bounding box center [391, 74] width 80 height 11
type input "Person outside the car"
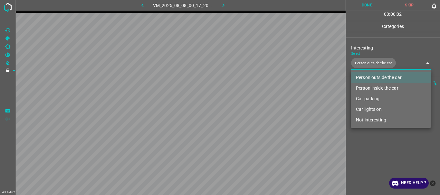
click at [377, 150] on div at bounding box center [220, 97] width 440 height 195
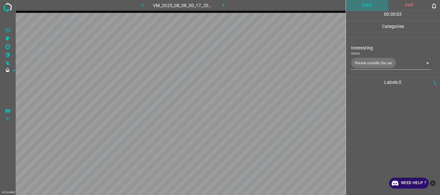
click at [369, 4] on button "Done" at bounding box center [367, 5] width 43 height 11
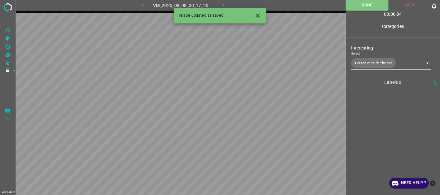
click at [224, 3] on icon "button" at bounding box center [223, 5] width 7 height 7
click at [358, 61] on body "4.3.6-dev2 VM_2025_08_10_23_54_42_745_07.gif Done Skip 0 00 : 00 : 01 Categorie…" at bounding box center [220, 97] width 440 height 195
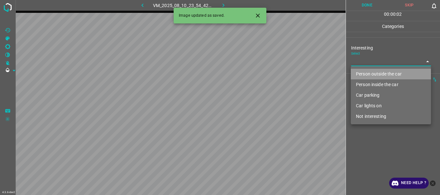
click at [360, 71] on li "Person outside the car" at bounding box center [391, 74] width 80 height 11
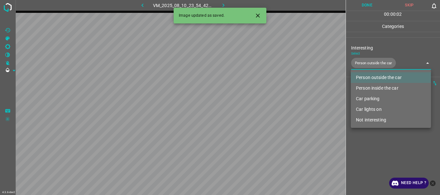
click at [360, 86] on li "Person inside the car" at bounding box center [391, 88] width 80 height 11
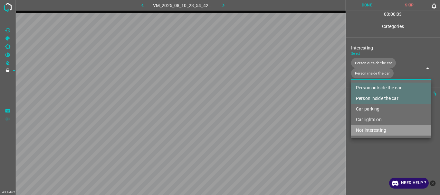
click at [365, 133] on li "Not interesting" at bounding box center [391, 130] width 80 height 11
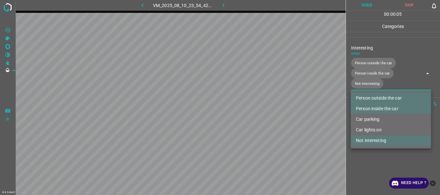
click at [368, 138] on li "Not interesting" at bounding box center [391, 141] width 80 height 11
type input "Person outside the car,Person inside the car"
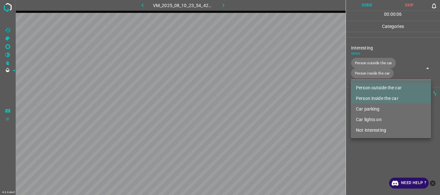
click at [369, 161] on div at bounding box center [220, 97] width 440 height 195
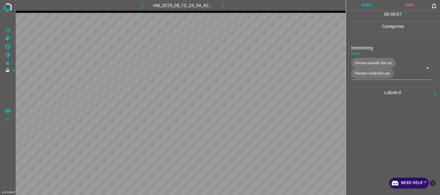
click at [362, 1] on button "Done" at bounding box center [367, 5] width 43 height 11
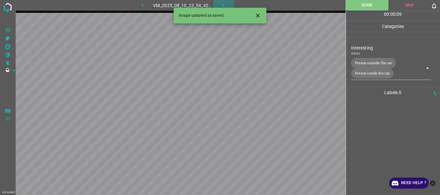
click at [221, 2] on icon "button" at bounding box center [223, 5] width 7 height 7
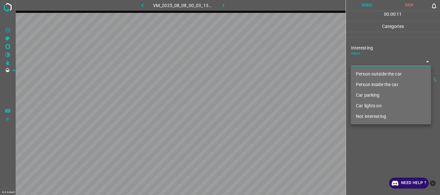
click at [361, 60] on body "4.3.6-dev2 VM_2025_08_08_00_03_13_163_03.gif Done Skip 0 00 : 00 : 11 Categorie…" at bounding box center [220, 97] width 440 height 195
click at [368, 71] on li "Person outside the car" at bounding box center [391, 74] width 80 height 11
type input "Person outside the car"
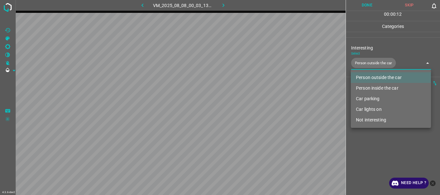
click at [373, 136] on div at bounding box center [220, 97] width 440 height 195
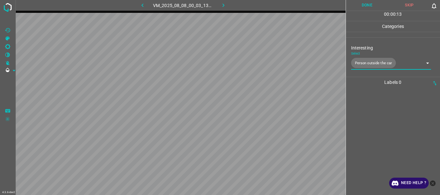
click at [369, 8] on button "Done" at bounding box center [367, 5] width 43 height 11
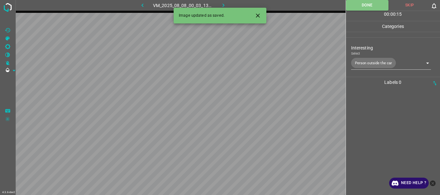
click at [222, 4] on icon "button" at bounding box center [223, 5] width 7 height 7
click at [366, 63] on body "4.3.6-dev2 VM_2025_08_08_00_12_17_668_07.gif Done Skip 0 00 : 00 : 01 Categorie…" at bounding box center [220, 97] width 440 height 195
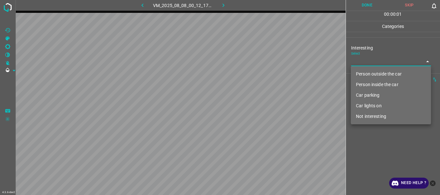
click at [370, 84] on li "Person inside the car" at bounding box center [391, 85] width 80 height 11
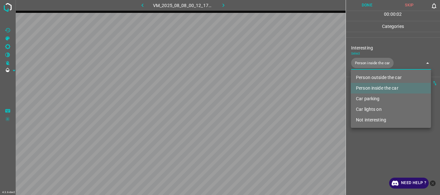
click at [369, 108] on li "Car lights on" at bounding box center [391, 109] width 80 height 11
type input "Person inside the car,Car lights on"
drag, startPoint x: 367, startPoint y: 154, endPoint x: 383, endPoint y: 45, distance: 110.0
click at [367, 154] on div at bounding box center [220, 97] width 440 height 195
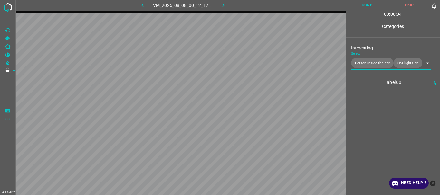
click at [369, 5] on button "Done" at bounding box center [367, 5] width 43 height 11
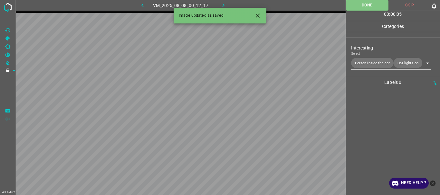
click at [223, 3] on icon "button" at bounding box center [223, 5] width 7 height 7
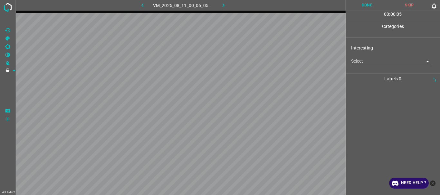
click at [363, 61] on body "4.3.6-dev2 VM_2025_08_11_00_06_05_933_08.gif Done Skip 0 00 : 00 : 05 Categorie…" at bounding box center [220, 97] width 440 height 195
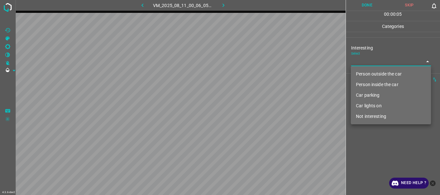
click at [367, 85] on li "Person inside the car" at bounding box center [391, 85] width 80 height 11
type input "Person inside the car"
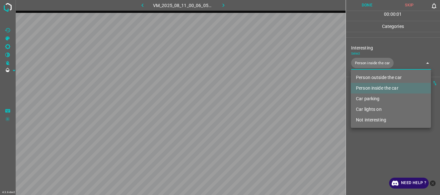
click at [368, 147] on div at bounding box center [220, 97] width 440 height 195
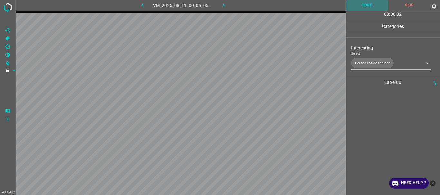
click at [366, 5] on button "Done" at bounding box center [367, 5] width 43 height 11
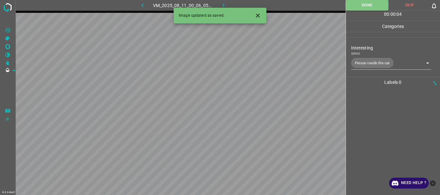
click at [223, 5] on icon "button" at bounding box center [223, 5] width 7 height 7
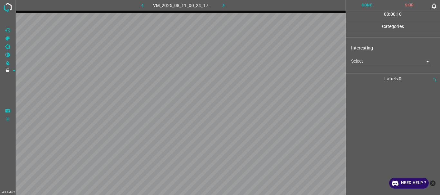
click at [364, 58] on body "4.3.6-dev2 VM_2025_08_11_00_24_17_183_00.gif Done Skip 0 00 : 00 : 10 Categorie…" at bounding box center [220, 97] width 440 height 195
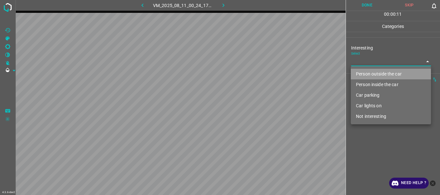
click at [366, 73] on li "Person outside the car" at bounding box center [391, 74] width 80 height 11
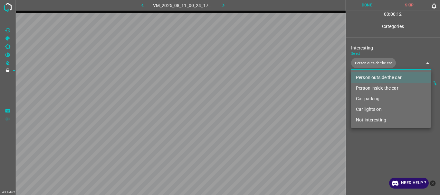
click at [370, 106] on li "Car lights on" at bounding box center [391, 109] width 80 height 11
type input "Person outside the car,Car lights on"
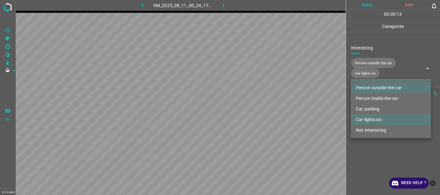
click at [366, 138] on ul "Person outside the car Person inside the car Car parking Car lights on Not inte…" at bounding box center [391, 109] width 80 height 58
click at [367, 5] on div at bounding box center [220, 97] width 440 height 195
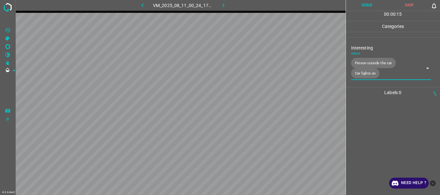
click at [362, 4] on button "Done" at bounding box center [367, 5] width 43 height 11
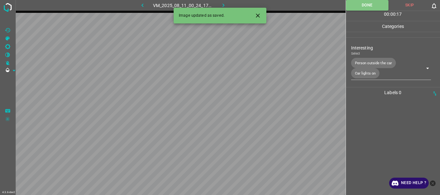
click at [241, 8] on div "Image updated as saved." at bounding box center [220, 16] width 93 height 16
click at [224, 4] on icon "button" at bounding box center [223, 5] width 7 height 7
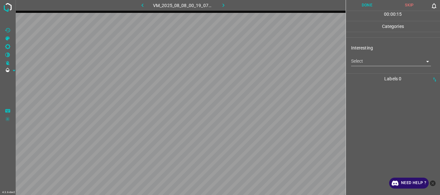
click at [363, 65] on body "4.3.6-dev2 VM_2025_08_08_00_19_07_337_05.gif Done Skip 0 00 : 00 : 15 Categorie…" at bounding box center [220, 97] width 440 height 195
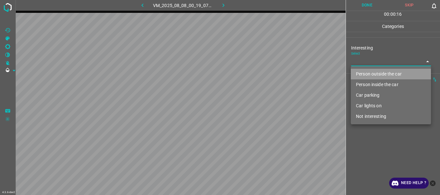
click at [363, 73] on li "Person outside the car" at bounding box center [391, 74] width 80 height 11
type input "Person outside the car"
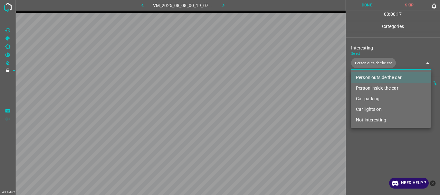
click at [360, 136] on div at bounding box center [220, 97] width 440 height 195
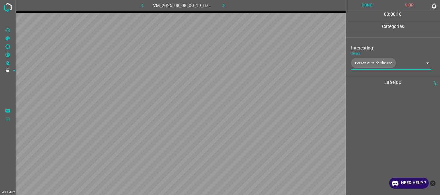
click at [366, 6] on button "Done" at bounding box center [367, 5] width 43 height 11
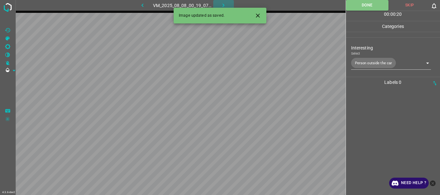
click at [224, 5] on icon "button" at bounding box center [223, 5] width 7 height 7
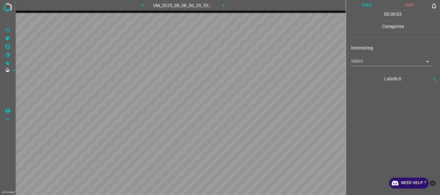
click at [379, 67] on div "Interesting Select ​" at bounding box center [393, 55] width 94 height 30
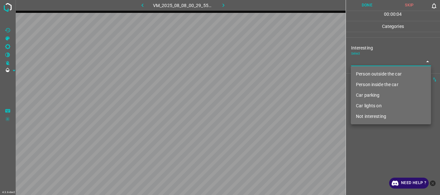
click at [379, 65] on body "4.3.6-dev2 VM_2025_08_08_00_29_55_686_04.gif Done Skip 0 00 : 00 : 04 Categorie…" at bounding box center [220, 97] width 440 height 195
click at [360, 72] on li "Person outside the car" at bounding box center [391, 74] width 80 height 11
type input "Person outside the car"
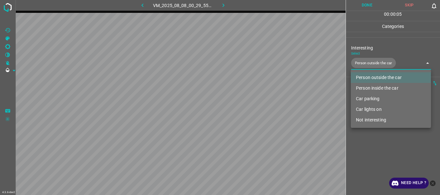
click at [373, 133] on div at bounding box center [220, 97] width 440 height 195
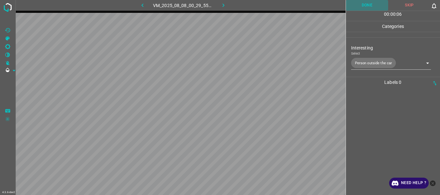
click at [365, 5] on button "Done" at bounding box center [367, 5] width 43 height 11
click at [221, 1] on button "button" at bounding box center [223, 5] width 21 height 11
click at [363, 63] on body "4.3.6-dev2 VM_2025_08_11_00_10_48_062_03.gif Done Skip 0 00 : 00 : 05 Categorie…" at bounding box center [220, 97] width 440 height 195
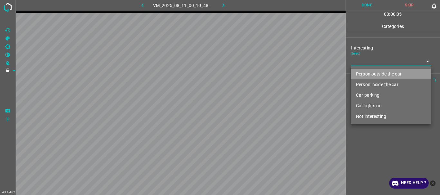
click at [365, 69] on li "Person outside the car" at bounding box center [391, 74] width 80 height 11
type input "Person outside the car"
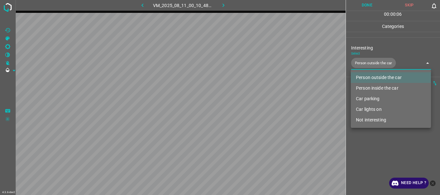
click at [382, 156] on div at bounding box center [220, 97] width 440 height 195
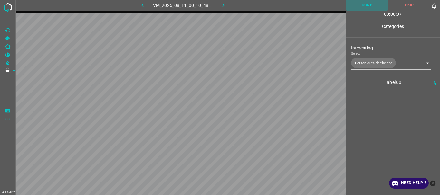
click at [365, 8] on button "Done" at bounding box center [367, 5] width 43 height 11
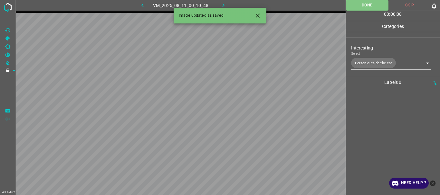
click at [225, 4] on icon "button" at bounding box center [223, 5] width 7 height 7
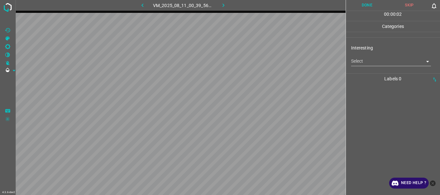
click at [365, 62] on body "4.3.6-dev2 VM_2025_08_11_00_39_56_754_00.gif Done Skip 0 00 : 00 : 02 Categorie…" at bounding box center [220, 97] width 440 height 195
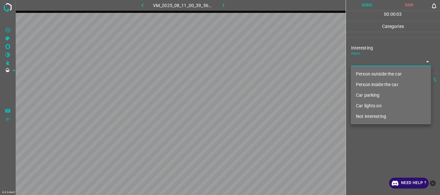
click at [370, 71] on li "Person outside the car" at bounding box center [391, 74] width 80 height 11
type input "Person outside the car"
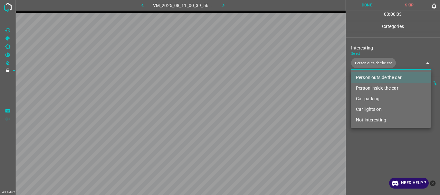
click at [382, 137] on div at bounding box center [220, 97] width 440 height 195
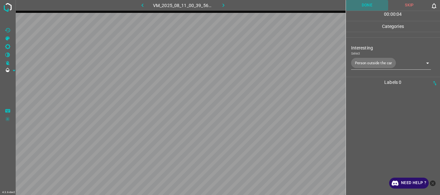
click at [368, 7] on button "Done" at bounding box center [367, 5] width 43 height 11
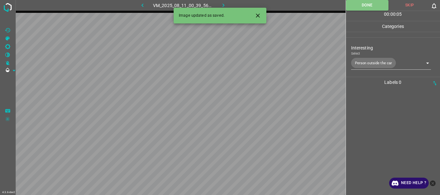
click at [226, 4] on icon "button" at bounding box center [223, 5] width 7 height 7
click at [360, 59] on body "4.3.6-dev2 VM_2025_08_11_00_39_56_754_02.gif Done Skip 0 00 : 00 : 01 Categorie…" at bounding box center [220, 97] width 440 height 195
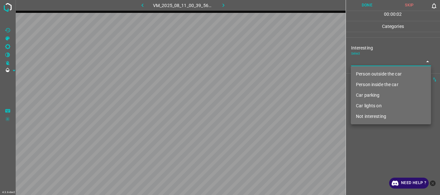
click at [365, 76] on li "Person outside the car" at bounding box center [391, 74] width 80 height 11
type input "Person outside the car"
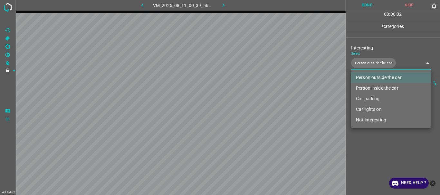
drag, startPoint x: 377, startPoint y: 155, endPoint x: 368, endPoint y: 25, distance: 130.1
click at [379, 154] on div at bounding box center [220, 97] width 440 height 195
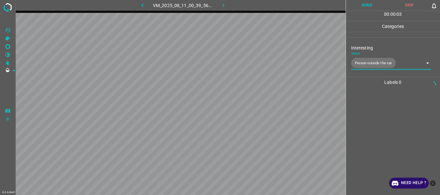
click at [363, 1] on button "Done" at bounding box center [367, 5] width 43 height 11
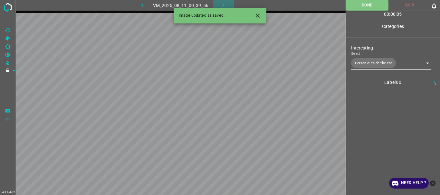
click at [226, 5] on icon "button" at bounding box center [223, 5] width 7 height 7
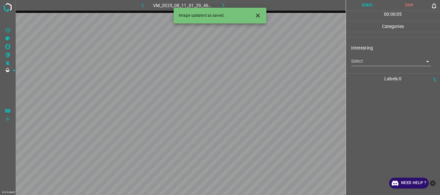
click at [364, 66] on body "4.3.6-dev2 VM_2025_08_11_01_29_46_339_01.gif Done Skip 0 00 : 00 : 05 Categorie…" at bounding box center [220, 97] width 440 height 195
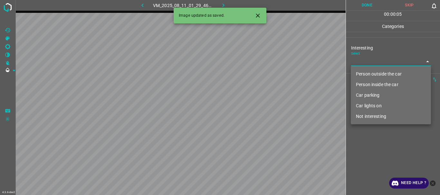
click at [366, 74] on li "Person outside the car" at bounding box center [391, 74] width 80 height 11
type input "Person outside the car"
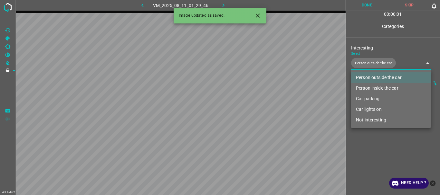
click at [371, 147] on div at bounding box center [220, 97] width 440 height 195
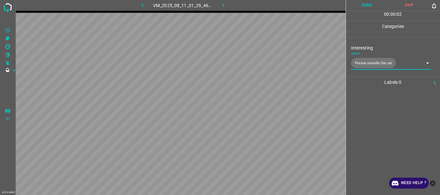
click at [364, 9] on button "Done" at bounding box center [367, 5] width 43 height 11
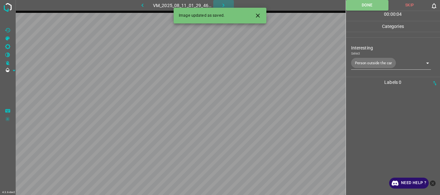
click at [223, 1] on button "button" at bounding box center [223, 5] width 21 height 11
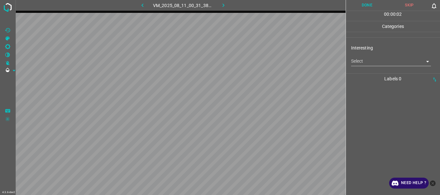
click at [370, 63] on body "4.3.6-dev2 VM_2025_08_11_00_31_38_077_00.gif Done Skip 0 00 : 00 : 02 Categorie…" at bounding box center [220, 97] width 440 height 195
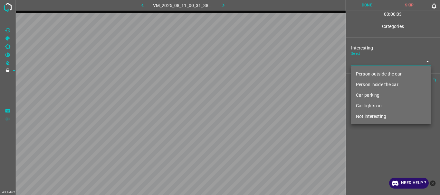
click at [368, 72] on li "Person outside the car" at bounding box center [391, 74] width 80 height 11
type input "Person outside the car"
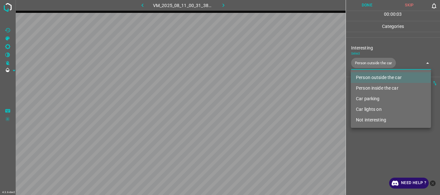
click at [371, 152] on div at bounding box center [220, 97] width 440 height 195
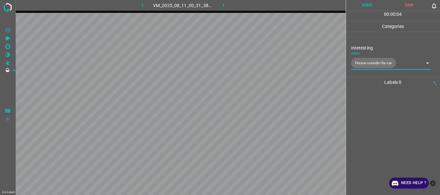
click at [359, 6] on button "Done" at bounding box center [367, 5] width 43 height 11
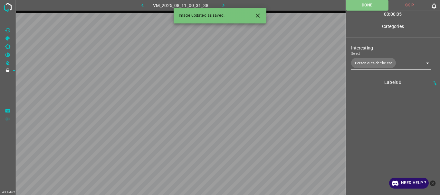
click at [225, 3] on icon "button" at bounding box center [223, 5] width 7 height 7
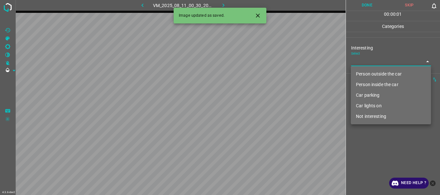
click at [369, 66] on body "4.3.6-dev2 VM_2025_08_11_00_30_20_124_02.gif Done Skip 0 00 : 00 : 01 Categorie…" at bounding box center [220, 97] width 440 height 195
drag, startPoint x: 367, startPoint y: 73, endPoint x: 361, endPoint y: 78, distance: 7.5
click at [367, 73] on li "Person outside the car" at bounding box center [391, 74] width 80 height 11
type input "Person outside the car"
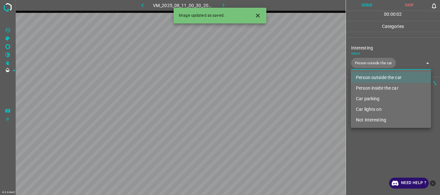
click at [369, 139] on div at bounding box center [220, 97] width 440 height 195
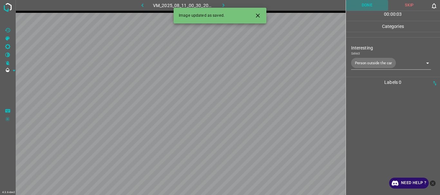
click at [364, 5] on button "Done" at bounding box center [367, 5] width 43 height 11
click at [223, 3] on icon "button" at bounding box center [223, 5] width 7 height 7
click at [363, 61] on body "4.3.6-dev2 VM_2025_08_11_00_31_38_077_01.gif Done Skip 0 00 : 00 : 01 Categorie…" at bounding box center [220, 97] width 440 height 195
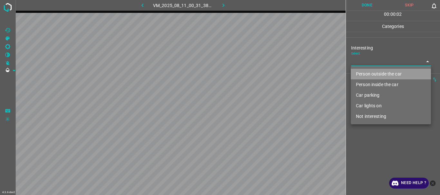
click at [367, 75] on li "Person outside the car" at bounding box center [391, 74] width 80 height 11
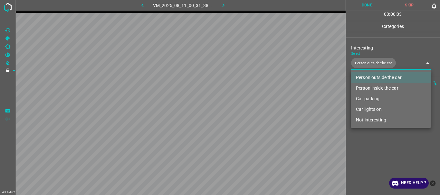
click at [377, 106] on li "Car lights on" at bounding box center [391, 109] width 80 height 11
type input "Person outside the car,Car lights on"
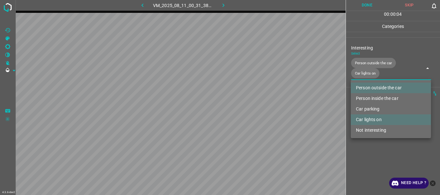
click at [370, 145] on div at bounding box center [220, 97] width 440 height 195
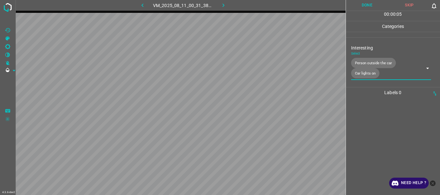
click at [366, 5] on button "Done" at bounding box center [367, 5] width 43 height 11
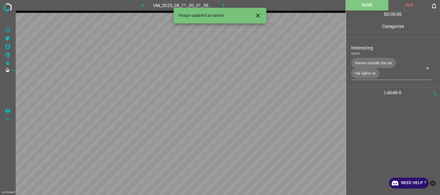
click at [224, 4] on icon "button" at bounding box center [223, 5] width 7 height 7
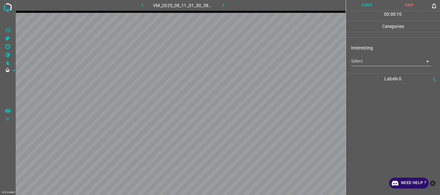
click at [362, 62] on body "4.3.6-dev2 VM_2025_08_11_01_30_38_810_03.gif Done Skip 0 00 : 00 : 10 Categorie…" at bounding box center [220, 97] width 440 height 195
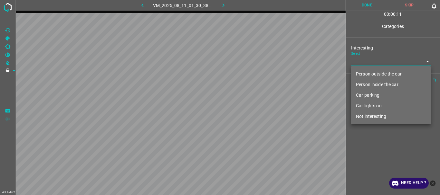
click at [364, 75] on li "Person outside the car" at bounding box center [391, 74] width 80 height 11
type input "Person outside the car"
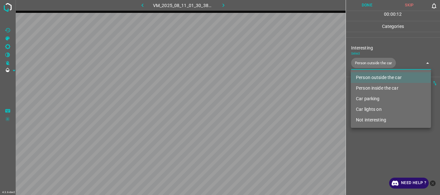
click at [370, 130] on div at bounding box center [220, 97] width 440 height 195
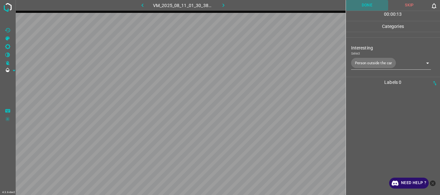
click at [364, 8] on button "Done" at bounding box center [367, 5] width 43 height 11
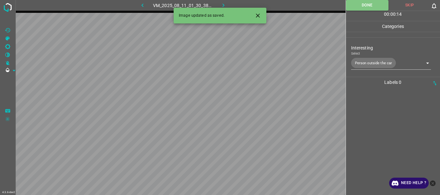
click at [224, 4] on icon "button" at bounding box center [223, 5] width 7 height 7
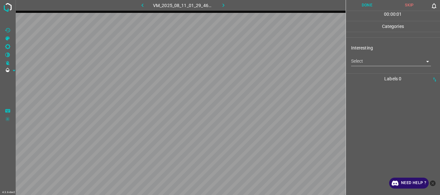
click at [365, 63] on body "4.3.6-dev2 VM_2025_08_11_01_29_46_339_07.gif Done Skip 0 00 : 00 : 01 Categorie…" at bounding box center [220, 97] width 440 height 195
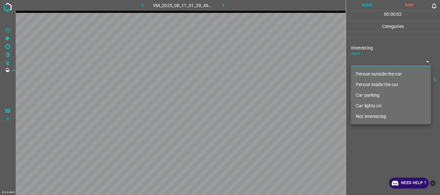
click at [367, 73] on li "Person outside the car" at bounding box center [391, 74] width 80 height 11
type input "Person outside the car"
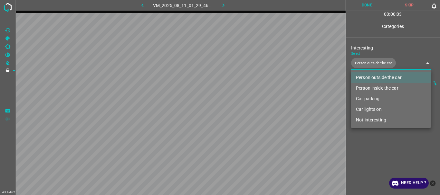
click at [370, 150] on div at bounding box center [220, 97] width 440 height 195
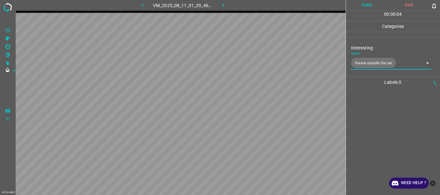
click at [364, 7] on button "Done" at bounding box center [367, 5] width 43 height 11
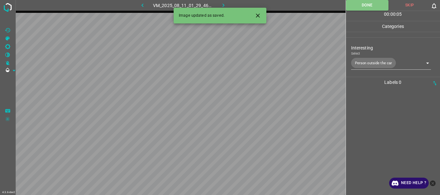
click at [226, 4] on icon "button" at bounding box center [223, 5] width 7 height 7
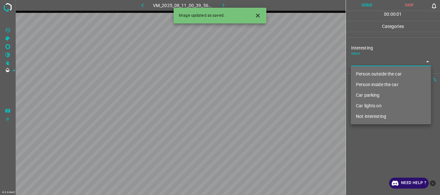
click at [367, 61] on body "4.3.6-dev2 VM_2025_08_11_00_39_56_754_01.gif Done Skip 0 00 : 00 : 01 Categorie…" at bounding box center [220, 97] width 440 height 195
click at [370, 76] on li "Person outside the car" at bounding box center [391, 74] width 80 height 11
type input "Person outside the car"
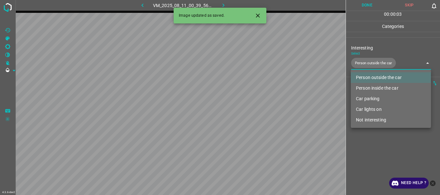
click at [378, 148] on div at bounding box center [220, 97] width 440 height 195
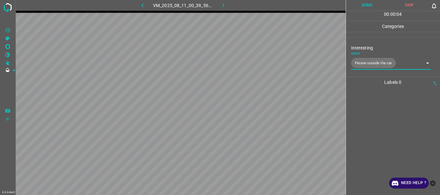
click at [362, 5] on button "Done" at bounding box center [367, 5] width 43 height 11
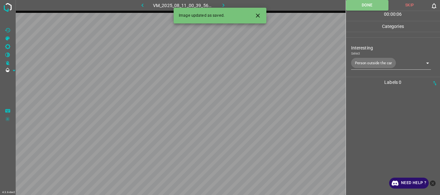
click at [225, 4] on icon "button" at bounding box center [223, 5] width 7 height 7
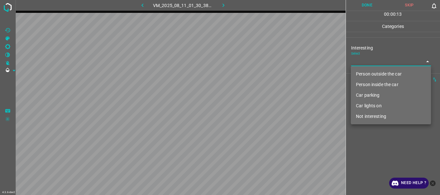
click at [358, 62] on body "4.3.6-dev2 VM_2025_08_11_01_30_38_810_00.gif Done Skip 0 00 : 00 : 13 Categorie…" at bounding box center [220, 97] width 440 height 195
click at [361, 73] on li "Person outside the car" at bounding box center [391, 74] width 80 height 11
type input "Person outside the car"
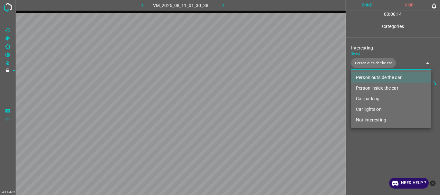
click at [365, 139] on div at bounding box center [220, 97] width 440 height 195
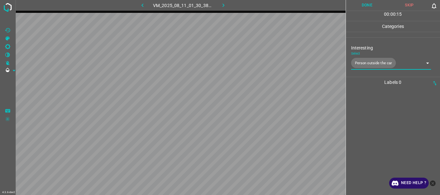
click at [362, 8] on button "Done" at bounding box center [367, 5] width 43 height 11
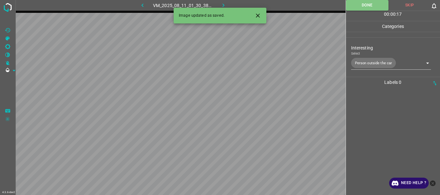
click at [223, 5] on icon "button" at bounding box center [224, 6] width 2 height 4
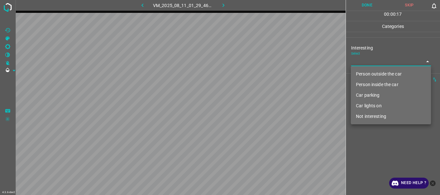
click at [363, 63] on body "4.3.6-dev2 VM_2025_08_11_01_29_46_339_02.gif Done Skip 0 00 : 00 : 17 Categorie…" at bounding box center [220, 97] width 440 height 195
click at [363, 76] on li "Person outside the car" at bounding box center [391, 74] width 80 height 11
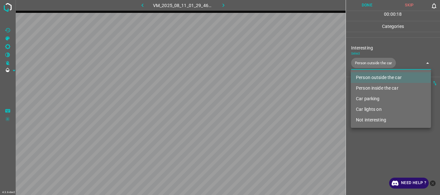
type input "Person outside the car"
click at [370, 142] on div at bounding box center [220, 97] width 440 height 195
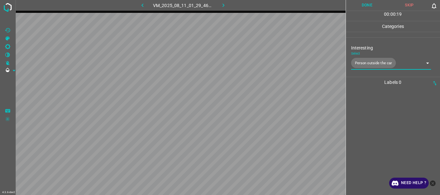
click at [359, 5] on button "Done" at bounding box center [367, 5] width 43 height 11
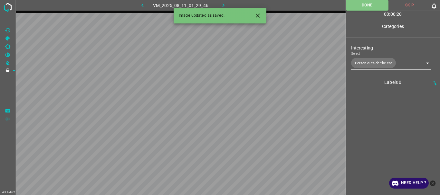
click at [222, 3] on icon "button" at bounding box center [223, 5] width 7 height 7
click at [369, 65] on body "4.3.6-dev2 VM_2025_08_11_19_55_06_198_04.gif Done Skip 0 00 : 00 : 21 Categorie…" at bounding box center [220, 97] width 440 height 195
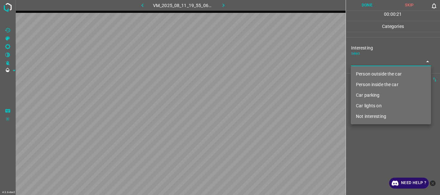
click at [367, 71] on li "Person outside the car" at bounding box center [391, 74] width 80 height 11
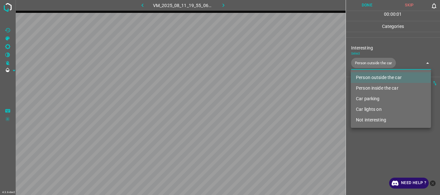
type input "Person outside the car"
drag, startPoint x: 373, startPoint y: 146, endPoint x: 364, endPoint y: 101, distance: 46.2
click at [373, 146] on div at bounding box center [220, 97] width 440 height 195
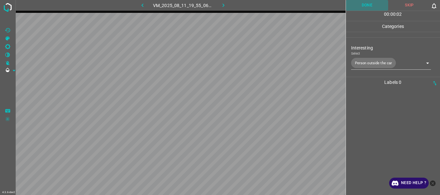
click at [359, 5] on button "Done" at bounding box center [367, 5] width 43 height 11
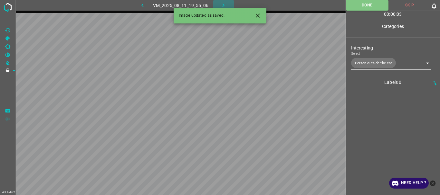
click at [223, 3] on icon "button" at bounding box center [223, 5] width 7 height 7
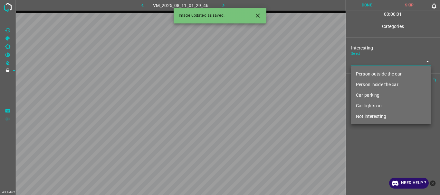
click at [367, 65] on body "4.3.6-dev2 VM_2025_08_11_01_29_46_339_03.gif Done Skip 0 00 : 00 : 01 Categorie…" at bounding box center [220, 97] width 440 height 195
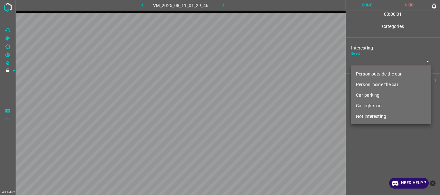
click at [367, 72] on li "Person outside the car" at bounding box center [391, 74] width 80 height 11
type input "Person outside the car"
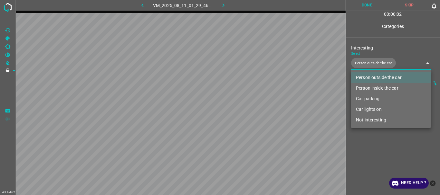
drag, startPoint x: 381, startPoint y: 144, endPoint x: 384, endPoint y: 122, distance: 22.0
click at [382, 144] on div at bounding box center [220, 97] width 440 height 195
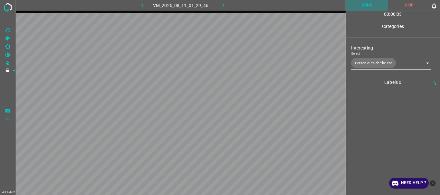
click at [367, 7] on button "Done" at bounding box center [367, 5] width 43 height 11
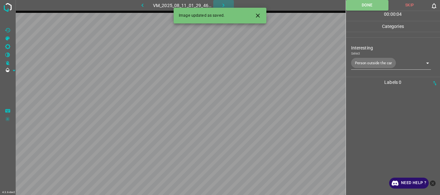
click at [224, 5] on icon "button" at bounding box center [223, 5] width 7 height 7
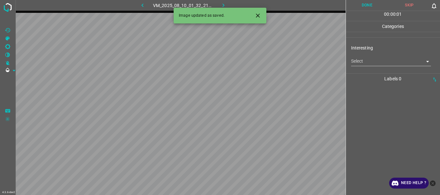
click at [368, 62] on body "4.3.6-dev2 VM_2025_08_10_01_32_21_322_01.gif Done Skip 0 00 : 00 : 01 Categorie…" at bounding box center [220, 97] width 440 height 195
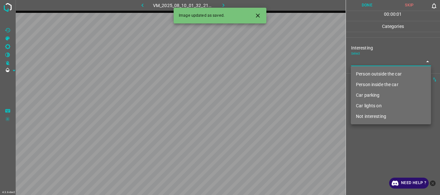
click at [375, 75] on li "Person outside the car" at bounding box center [391, 74] width 80 height 11
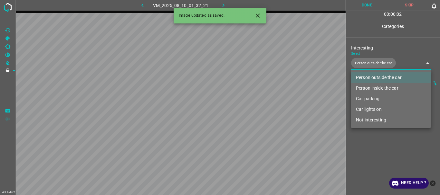
type input "Person outside the car"
click at [376, 150] on div at bounding box center [220, 97] width 440 height 195
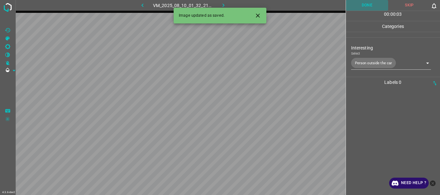
click at [367, 5] on button "Done" at bounding box center [367, 5] width 43 height 11
click at [224, 4] on icon "button" at bounding box center [223, 5] width 7 height 7
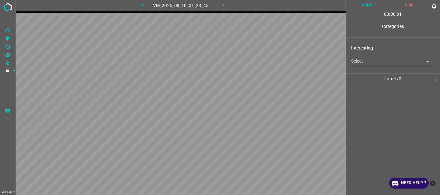
click at [380, 64] on body "4.3.6-dev2 VM_2025_08_10_01_28_45_992_13.gif Done Skip 0 00 : 00 : 01 Categorie…" at bounding box center [220, 97] width 440 height 195
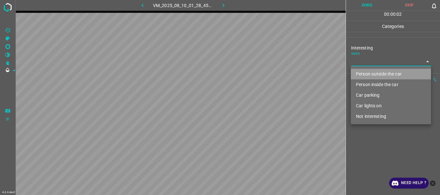
click at [373, 73] on li "Person outside the car" at bounding box center [391, 74] width 80 height 11
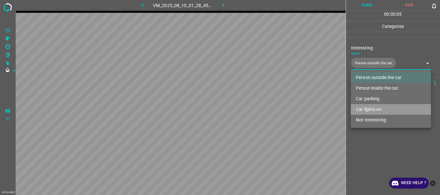
click at [376, 109] on li "Car lights on" at bounding box center [391, 109] width 80 height 11
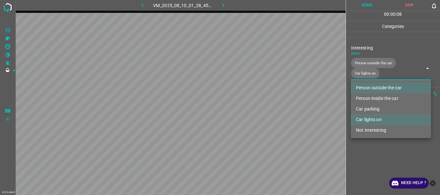
click at [379, 157] on div at bounding box center [220, 97] width 440 height 195
click at [369, 73] on body "4.3.6-dev2 VM_2025_08_10_01_28_45_992_13.gif Done Skip 0 00 : 00 : 13 Categorie…" at bounding box center [220, 97] width 440 height 195
click at [375, 120] on li "Car lights on" at bounding box center [391, 120] width 80 height 11
type input "Person outside the car"
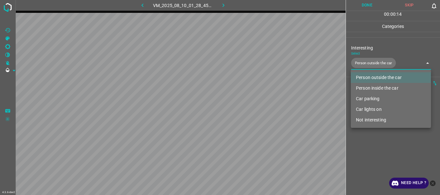
drag, startPoint x: 376, startPoint y: 156, endPoint x: 369, endPoint y: 96, distance: 60.6
click at [376, 156] on div at bounding box center [220, 97] width 440 height 195
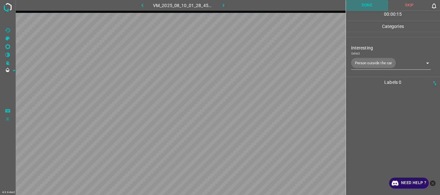
click at [367, 5] on button "Done" at bounding box center [367, 5] width 43 height 11
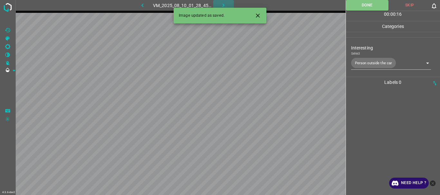
click at [223, 5] on icon "button" at bounding box center [223, 5] width 7 height 7
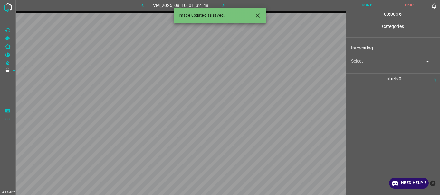
click at [374, 64] on body "4.3.6-dev2 VM_2025_08_10_01_32_48_723_02.gif Done Skip 0 00 : 00 : 16 Categorie…" at bounding box center [220, 97] width 440 height 195
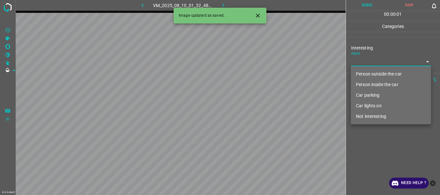
click at [362, 75] on li "Person outside the car" at bounding box center [391, 74] width 80 height 11
type input "Person outside the car"
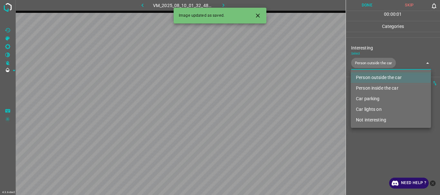
drag, startPoint x: 374, startPoint y: 139, endPoint x: 375, endPoint y: 14, distance: 125.6
click at [374, 139] on div at bounding box center [220, 97] width 440 height 195
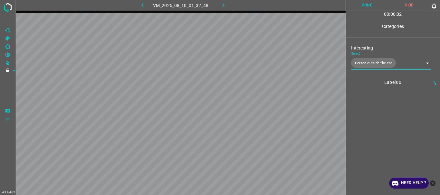
click at [370, 1] on button "Done" at bounding box center [367, 5] width 43 height 11
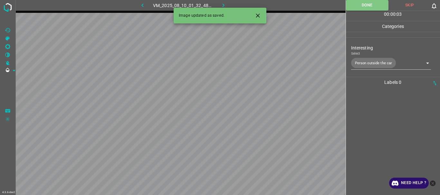
click at [222, 3] on icon "button" at bounding box center [223, 5] width 7 height 7
click at [368, 60] on body "4.3.6-dev2 VM_2025_08_10_01_32_38_177_03.gif Done Skip 0 00 : 00 : 01 Categorie…" at bounding box center [220, 97] width 440 height 195
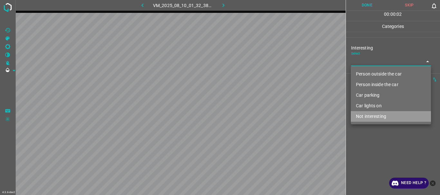
click at [366, 118] on li "Not interesting" at bounding box center [391, 116] width 80 height 11
type input "Not interesting"
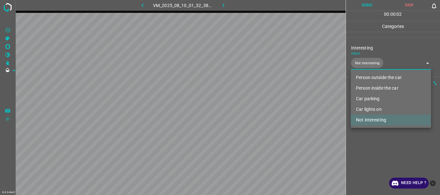
click at [365, 142] on div at bounding box center [220, 97] width 440 height 195
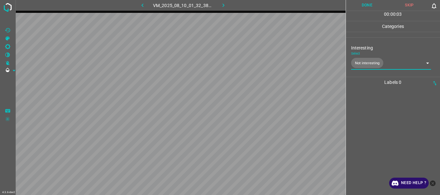
click at [366, 8] on button "Done" at bounding box center [367, 5] width 43 height 11
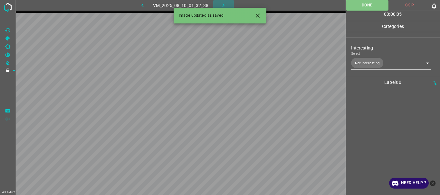
click at [221, 4] on icon "button" at bounding box center [223, 5] width 7 height 7
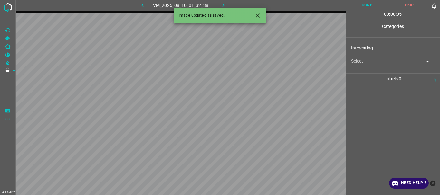
click at [362, 62] on body "4.3.6-dev2 VM_2025_08_10_01_32_38_177_00.gif Done Skip 0 00 : 00 : 05 Categorie…" at bounding box center [220, 97] width 440 height 195
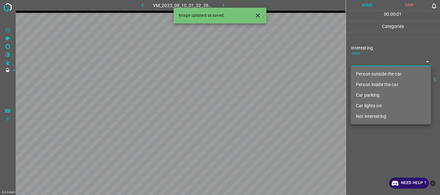
click at [367, 71] on li "Person outside the car" at bounding box center [391, 74] width 80 height 11
type input "Person outside the car"
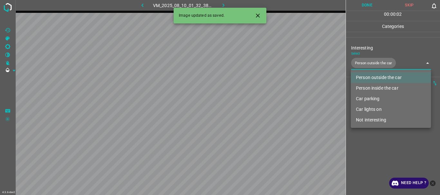
drag, startPoint x: 366, startPoint y: 146, endPoint x: 364, endPoint y: 57, distance: 89.2
click at [367, 146] on div at bounding box center [220, 97] width 440 height 195
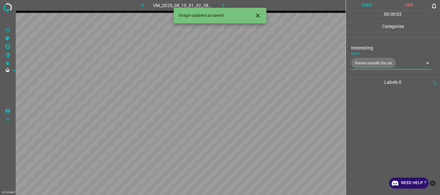
click at [366, 7] on button "Done" at bounding box center [367, 5] width 43 height 11
click at [222, 7] on icon "button" at bounding box center [223, 5] width 7 height 7
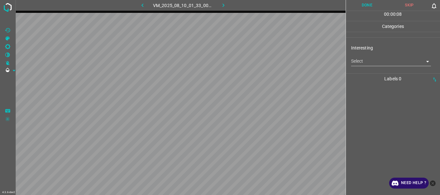
click at [377, 64] on body "4.3.6-dev2 VM_2025_08_10_01_33_00_395_00.gif Done Skip 0 00 : 00 : 08 Categorie…" at bounding box center [220, 97] width 440 height 195
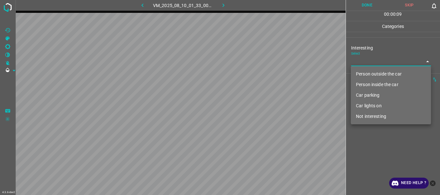
click at [371, 73] on li "Person outside the car" at bounding box center [391, 74] width 80 height 11
type input "Person outside the car"
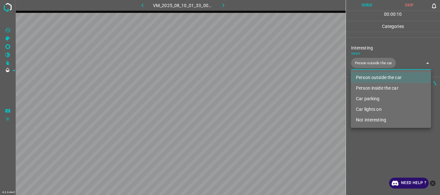
click at [376, 143] on div at bounding box center [220, 97] width 440 height 195
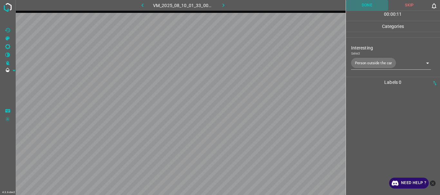
click at [367, 6] on button "Done" at bounding box center [367, 5] width 43 height 11
click at [221, 3] on icon "button" at bounding box center [223, 5] width 7 height 7
click at [365, 64] on body "4.3.6-dev2 VM_2025_08_10_00_38_46_410_00.gif Done Skip 0 00 : 00 : 28 Categorie…" at bounding box center [220, 97] width 440 height 195
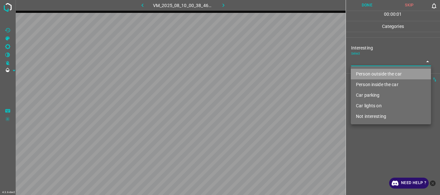
click at [367, 73] on li "Person outside the car" at bounding box center [391, 74] width 80 height 11
type input "Person outside the car"
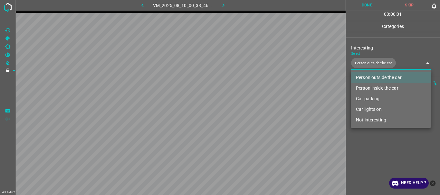
click at [372, 140] on div at bounding box center [220, 97] width 440 height 195
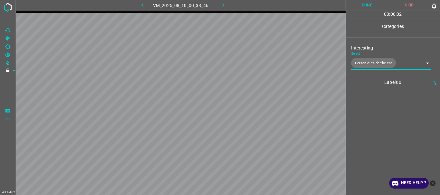
click at [368, 8] on button "Done" at bounding box center [367, 5] width 43 height 11
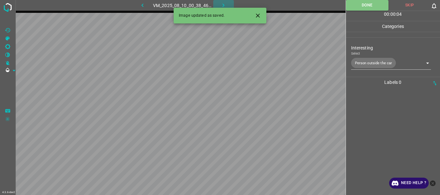
click at [224, 2] on icon "button" at bounding box center [223, 5] width 7 height 7
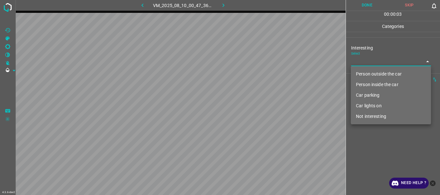
click at [383, 61] on body "4.3.6-dev2 VM_2025_08_10_00_47_36_427_03.gif Done Skip 0 00 : 00 : 03 Categorie…" at bounding box center [220, 97] width 440 height 195
click at [381, 72] on li "Person outside the car" at bounding box center [391, 74] width 80 height 11
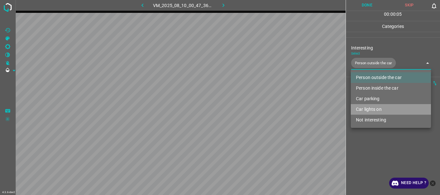
click at [375, 109] on li "Car lights on" at bounding box center [391, 109] width 80 height 11
type input "Person outside the car,Car lights on"
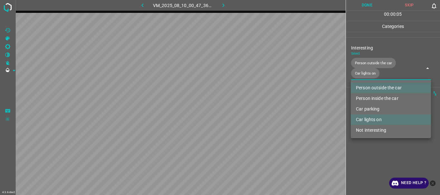
click at [369, 156] on div at bounding box center [220, 97] width 440 height 195
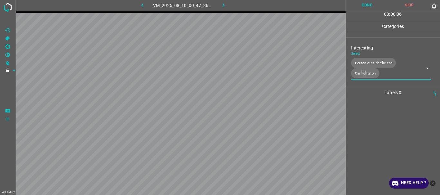
click at [374, 4] on button "Done" at bounding box center [367, 5] width 43 height 11
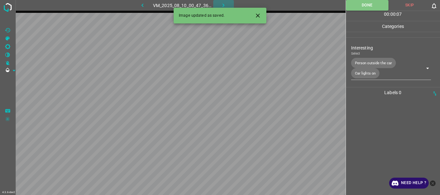
click at [224, 3] on icon "button" at bounding box center [223, 5] width 7 height 7
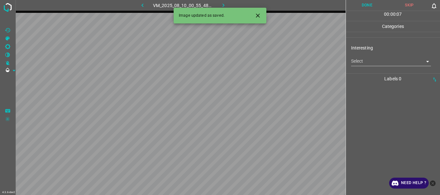
click at [369, 63] on body "4.3.6-dev2 VM_2025_08_10_00_55_48_470_01.gif Done Skip 0 00 : 00 : 07 Categorie…" at bounding box center [220, 97] width 440 height 195
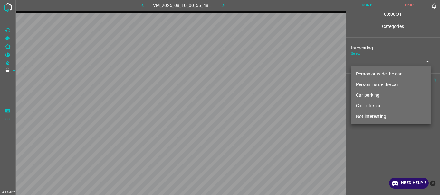
click at [375, 73] on li "Person outside the car" at bounding box center [391, 74] width 80 height 11
type input "Person outside the car"
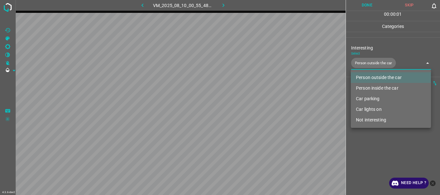
drag, startPoint x: 371, startPoint y: 154, endPoint x: 366, endPoint y: 55, distance: 99.0
click at [371, 154] on div at bounding box center [220, 97] width 440 height 195
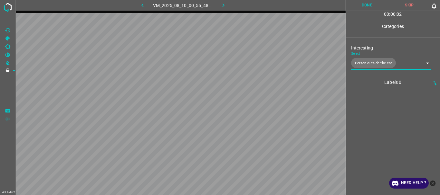
click at [369, 6] on button "Done" at bounding box center [367, 5] width 43 height 11
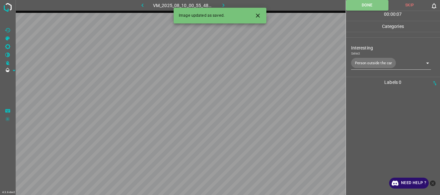
click at [223, 5] on icon "button" at bounding box center [223, 5] width 7 height 7
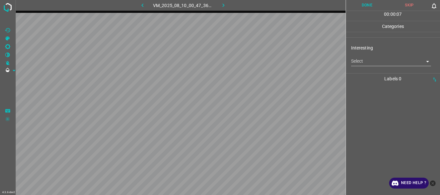
click at [356, 62] on body "4.3.6-dev2 VM_2025_08_10_00_47_36_427_00.gif Done Skip 0 00 : 00 : 07 Categorie…" at bounding box center [220, 97] width 440 height 195
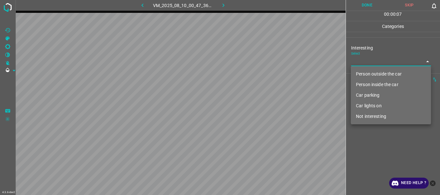
click at [361, 72] on li "Person outside the car" at bounding box center [391, 74] width 80 height 11
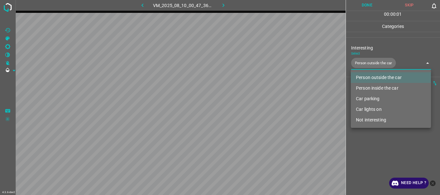
type input "Person outside the car"
click at [373, 130] on div at bounding box center [220, 97] width 440 height 195
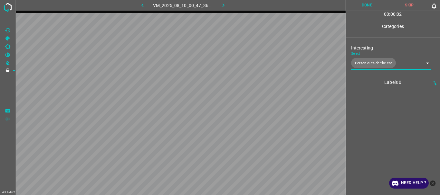
click at [367, 5] on button "Done" at bounding box center [367, 5] width 43 height 11
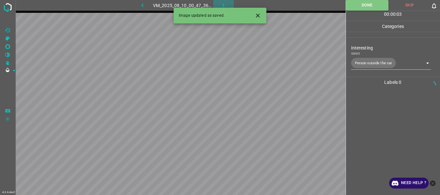
click at [222, 3] on icon "button" at bounding box center [223, 5] width 7 height 7
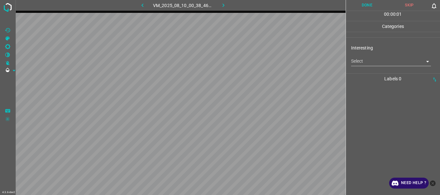
click at [368, 62] on body "4.3.6-dev2 VM_2025_08_10_00_38_46_410_10.gif Done Skip 0 00 : 00 : 01 Categorie…" at bounding box center [220, 97] width 440 height 195
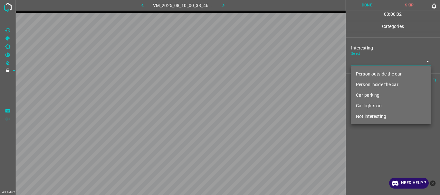
click at [368, 116] on li "Not interesting" at bounding box center [391, 116] width 80 height 11
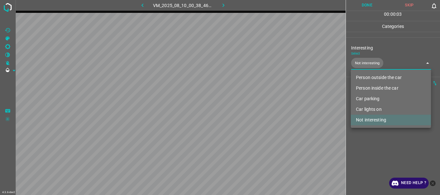
type input "Not interesting"
click at [368, 139] on div at bounding box center [220, 97] width 440 height 195
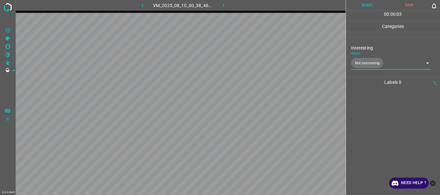
click at [369, 2] on button "Done" at bounding box center [367, 5] width 43 height 11
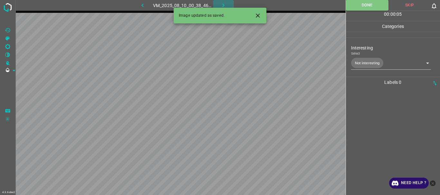
click at [222, 5] on icon "button" at bounding box center [223, 5] width 7 height 7
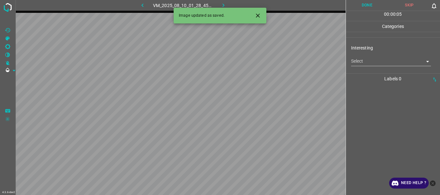
click at [370, 64] on body "4.3.6-dev2 VM_2025_08_10_01_28_45_992_03.gif Done Skip 0 00 : 00 : 05 Categorie…" at bounding box center [220, 97] width 440 height 195
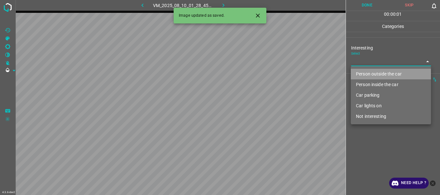
click at [372, 71] on li "Person outside the car" at bounding box center [391, 74] width 80 height 11
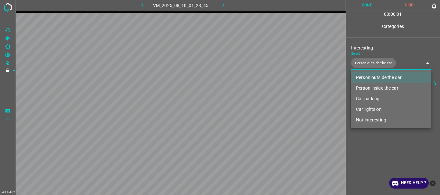
click at [363, 110] on li "Car lights on" at bounding box center [391, 109] width 80 height 11
type input "Person outside the car,Car lights on"
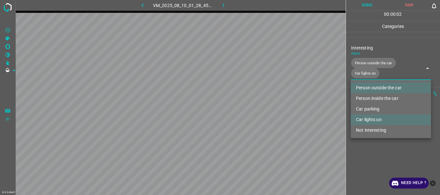
click at [367, 141] on div at bounding box center [220, 97] width 440 height 195
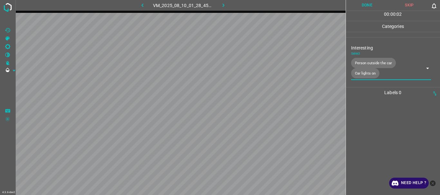
click at [367, 0] on button "Done" at bounding box center [367, 5] width 43 height 11
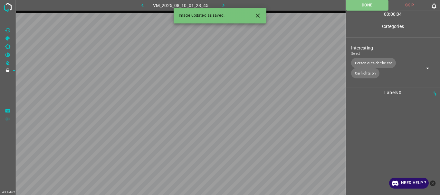
click at [219, 5] on button "button" at bounding box center [223, 5] width 21 height 11
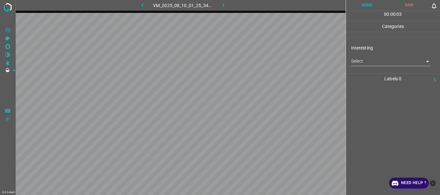
click at [373, 60] on body "4.3.6-dev2 VM_2025_08_10_01_25_34_446_00.gif Done Skip 0 00 : 00 : 03 Categorie…" at bounding box center [220, 97] width 440 height 195
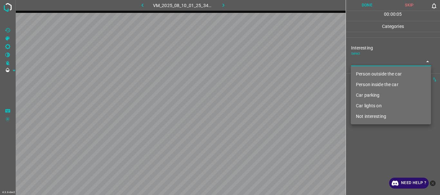
click at [377, 109] on li "Car lights on" at bounding box center [391, 106] width 80 height 11
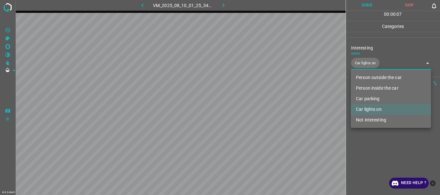
click at [393, 144] on div at bounding box center [220, 97] width 440 height 195
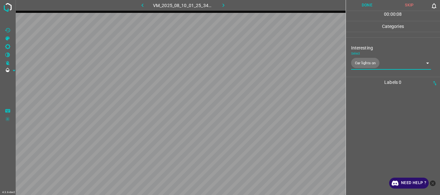
click at [378, 69] on body "4.3.6-dev2 VM_2025_08_10_01_25_34_446_00.gif Done Skip 0 00 : 00 : 08 Categorie…" at bounding box center [220, 97] width 440 height 195
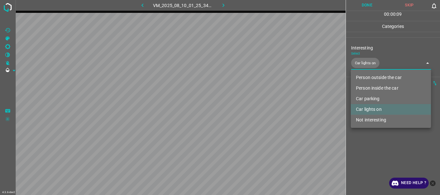
click at [378, 122] on li "Not interesting" at bounding box center [391, 120] width 80 height 11
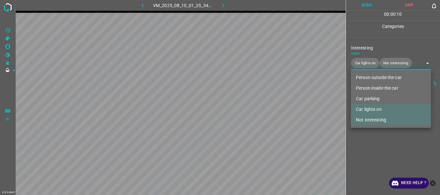
click at [374, 110] on li "Car lights on" at bounding box center [391, 109] width 80 height 11
click at [373, 158] on div at bounding box center [220, 97] width 440 height 195
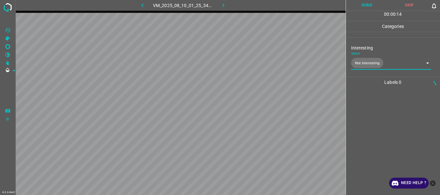
click at [366, 64] on body "4.3.6-dev2 VM_2025_08_10_01_25_34_446_00.gif Done Skip 0 00 : 00 : 14 Categorie…" at bounding box center [220, 97] width 440 height 195
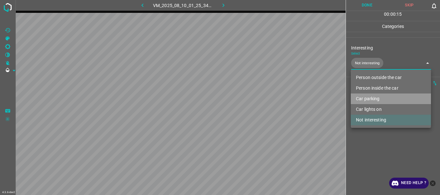
click at [368, 96] on li "Car parking" at bounding box center [391, 99] width 80 height 11
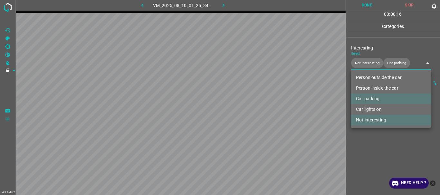
click at [368, 111] on li "Car lights on" at bounding box center [391, 109] width 80 height 11
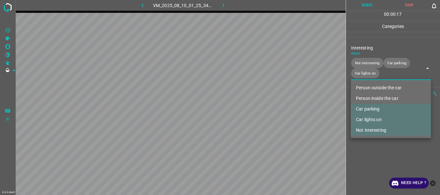
click at [373, 128] on li "Not interesting" at bounding box center [391, 130] width 80 height 11
type input "Car parking,Car lights on"
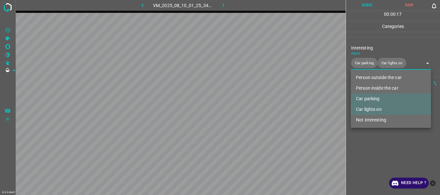
drag, startPoint x: 376, startPoint y: 149, endPoint x: 370, endPoint y: 72, distance: 77.2
click at [376, 148] on div at bounding box center [220, 97] width 440 height 195
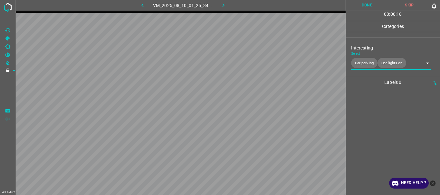
click at [370, 8] on button "Done" at bounding box center [367, 5] width 43 height 11
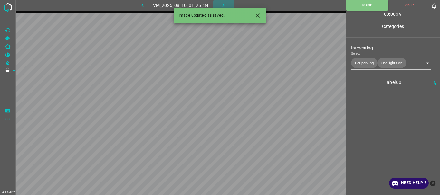
click at [220, 0] on button "button" at bounding box center [223, 5] width 21 height 11
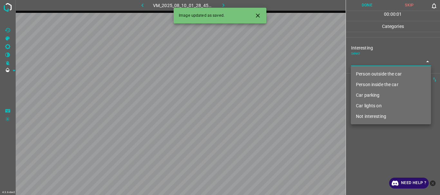
click at [354, 65] on body "4.3.6-dev2 VM_2025_08_10_01_28_45_992_09.gif Done Skip 0 00 : 00 : 01 Categorie…" at bounding box center [220, 97] width 440 height 195
drag, startPoint x: 360, startPoint y: 73, endPoint x: 357, endPoint y: 84, distance: 10.5
click at [360, 73] on li "Person outside the car" at bounding box center [391, 74] width 80 height 11
type input "Person outside the car"
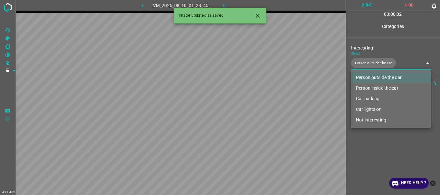
click at [372, 152] on div at bounding box center [220, 97] width 440 height 195
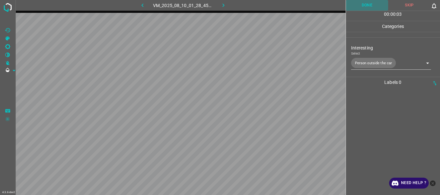
click at [364, 7] on button "Done" at bounding box center [367, 5] width 43 height 11
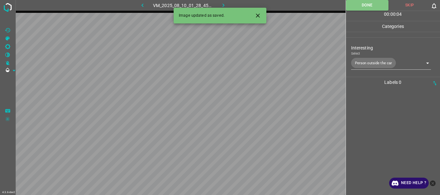
click at [225, 3] on icon "button" at bounding box center [223, 5] width 7 height 7
click at [361, 62] on body "4.3.6-dev2 VM_2025_08_10_01_32_48_723_01.gif Done Skip 0 00 : 00 : 05 Categorie…" at bounding box center [220, 97] width 440 height 195
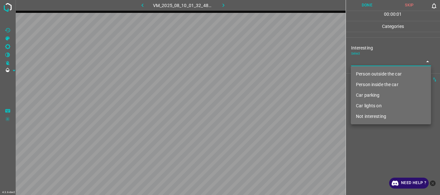
click at [372, 72] on li "Person outside the car" at bounding box center [391, 74] width 80 height 11
type input "Person outside the car"
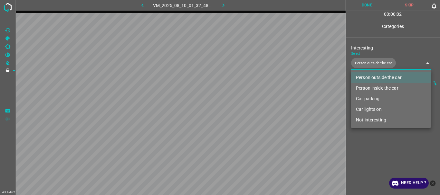
drag, startPoint x: 379, startPoint y: 132, endPoint x: 386, endPoint y: 90, distance: 42.5
click at [381, 132] on div at bounding box center [220, 97] width 440 height 195
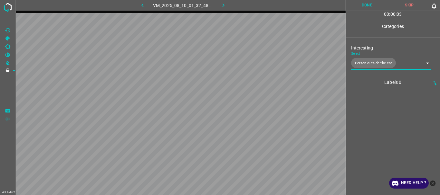
click at [355, 3] on button "Done" at bounding box center [367, 5] width 43 height 11
click at [224, 10] on button "button" at bounding box center [223, 5] width 21 height 11
click at [358, 57] on body "4.3.6-dev2 VM_2025_08_10_01_28_45_992_12.gif Done Skip 0 00 : 00 : 26 Categorie…" at bounding box center [220, 97] width 440 height 195
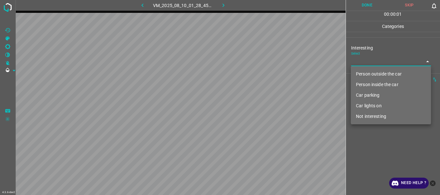
click at [358, 72] on li "Person outside the car" at bounding box center [391, 74] width 80 height 11
type input "Person outside the car"
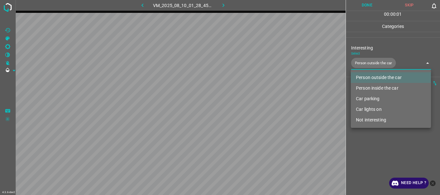
click at [374, 152] on div at bounding box center [220, 97] width 440 height 195
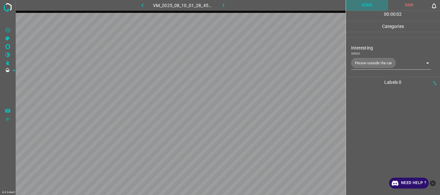
click at [366, 7] on button "Done" at bounding box center [367, 5] width 43 height 11
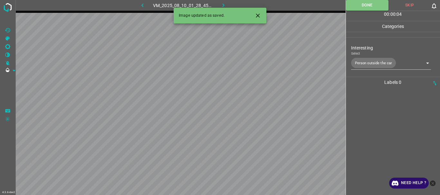
click at [221, 4] on icon "button" at bounding box center [223, 5] width 7 height 7
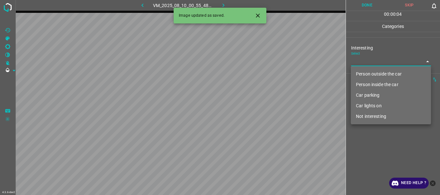
click at [400, 62] on body "4.3.6-dev2 VM_2025_08_10_00_55_48_470_00.gif Done Skip 0 00 : 00 : 04 Categorie…" at bounding box center [220, 97] width 440 height 195
click at [368, 71] on li "Person outside the car" at bounding box center [391, 74] width 80 height 11
type input "Person outside the car"
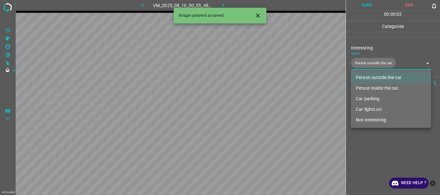
click at [385, 138] on div at bounding box center [220, 97] width 440 height 195
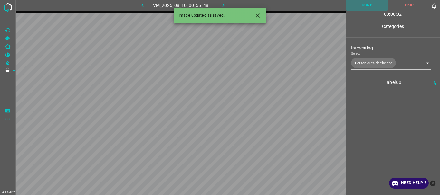
click at [368, 8] on button "Done" at bounding box center [367, 5] width 43 height 11
click at [221, 5] on icon "button" at bounding box center [223, 5] width 7 height 7
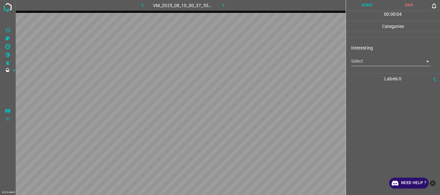
click at [361, 65] on body "4.3.6-dev2 VM_2025_08_10_00_37_55_404_10.gif Done Skip 0 00 : 00 : 04 Categorie…" at bounding box center [220, 97] width 440 height 195
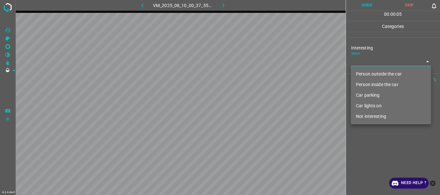
click at [364, 72] on li "Person outside the car" at bounding box center [391, 74] width 80 height 11
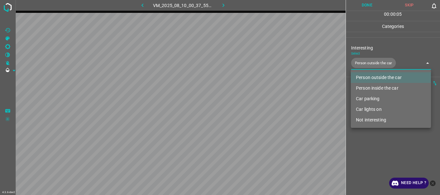
type input "Person outside the car"
click at [371, 139] on div at bounding box center [220, 97] width 440 height 195
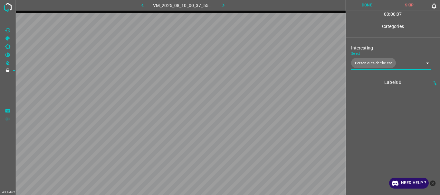
click at [370, 7] on button "Done" at bounding box center [367, 5] width 43 height 11
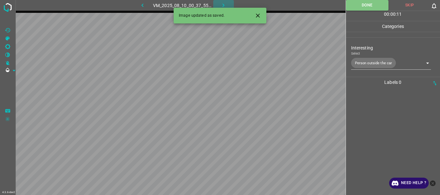
click at [221, 5] on icon "button" at bounding box center [223, 5] width 7 height 7
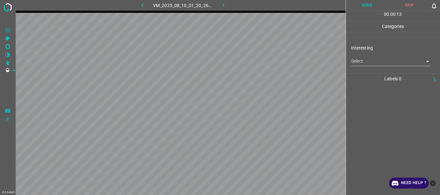
click at [360, 62] on body "4.3.6-dev2 VM_2025_08_10_01_20_26_056_01.gif Done Skip 0 00 : 00 : 13 Categorie…" at bounding box center [220, 97] width 440 height 195
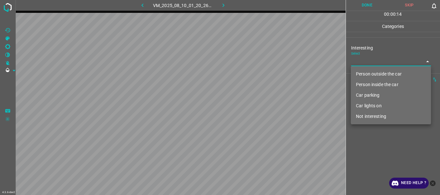
click at [368, 73] on li "Person outside the car" at bounding box center [391, 74] width 80 height 11
type input "Person outside the car"
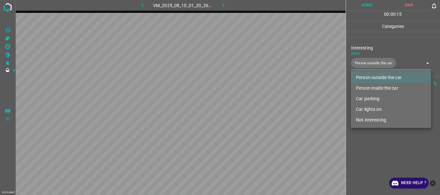
click at [378, 144] on div at bounding box center [220, 97] width 440 height 195
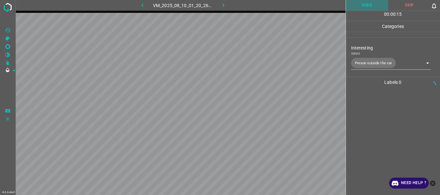
click at [366, 7] on button "Done" at bounding box center [367, 5] width 43 height 11
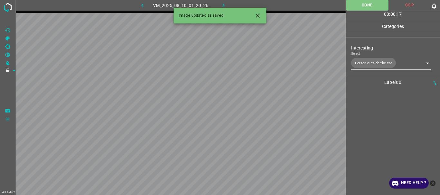
click at [222, 4] on icon "button" at bounding box center [223, 5] width 7 height 7
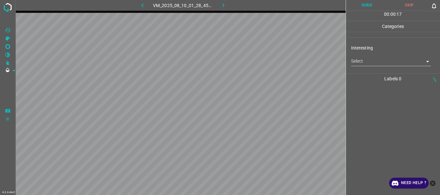
click at [359, 63] on body "4.3.6-dev2 VM_2025_08_10_01_28_45_992_01.gif Done Skip 0 00 : 00 : 17 Categorie…" at bounding box center [220, 97] width 440 height 195
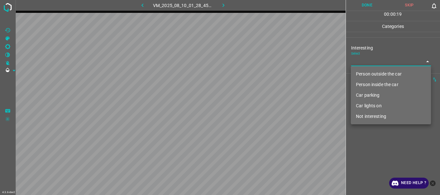
click at [363, 73] on li "Person outside the car" at bounding box center [391, 74] width 80 height 11
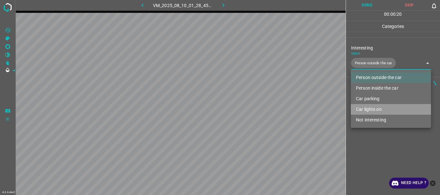
click at [368, 109] on li "Car lights on" at bounding box center [391, 109] width 80 height 11
type input "Person outside the car,Car lights on"
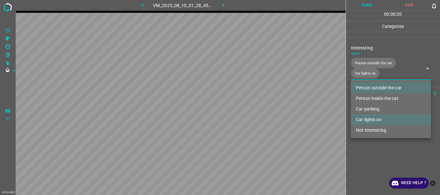
click at [373, 149] on div at bounding box center [220, 97] width 440 height 195
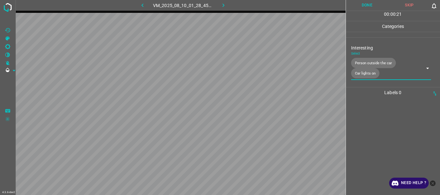
click at [369, 4] on button "Done" at bounding box center [367, 5] width 43 height 11
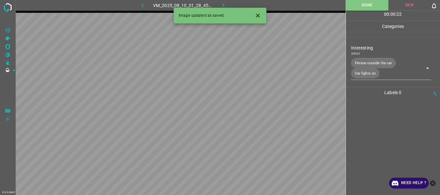
click at [224, 5] on icon "button" at bounding box center [223, 5] width 7 height 7
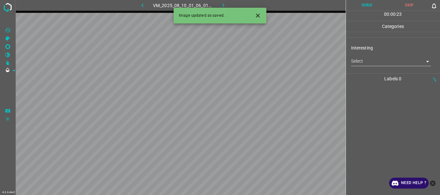
click at [380, 64] on body "4.3.6-dev2 VM_2025_08_10_01_06_01_642_01.gif Done Skip 0 00 : 00 : 23 Categorie…" at bounding box center [220, 97] width 440 height 195
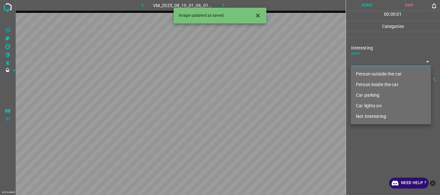
click at [378, 72] on li "Person outside the car" at bounding box center [391, 74] width 80 height 11
type input "Person outside the car"
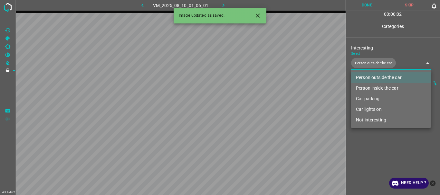
click at [373, 134] on div at bounding box center [220, 97] width 440 height 195
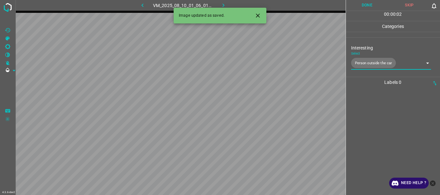
click at [360, 3] on button "Done" at bounding box center [367, 5] width 43 height 11
click at [222, 3] on icon "button" at bounding box center [223, 5] width 7 height 7
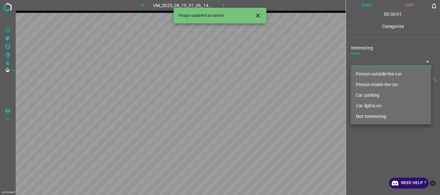
click at [373, 64] on body "4.3.6-dev2 VM_2025_08_10_01_06_14_676_03.gif Done Skip 0 00 : 00 : 01 Categorie…" at bounding box center [220, 97] width 440 height 195
click at [374, 71] on li "Person outside the car" at bounding box center [391, 74] width 80 height 11
type input "Person outside the car"
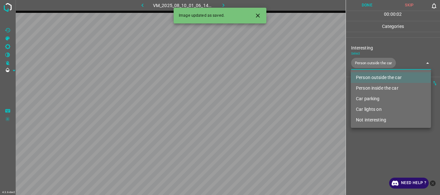
drag, startPoint x: 372, startPoint y: 149, endPoint x: 382, endPoint y: 31, distance: 118.6
click at [372, 149] on div at bounding box center [220, 97] width 440 height 195
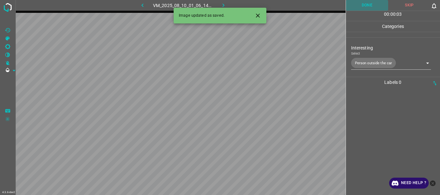
click at [369, 5] on button "Done" at bounding box center [367, 5] width 43 height 11
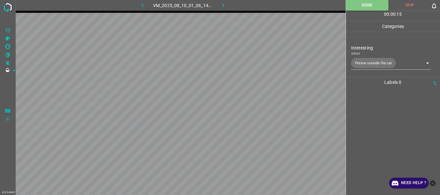
click at [223, 3] on icon "button" at bounding box center [223, 5] width 7 height 7
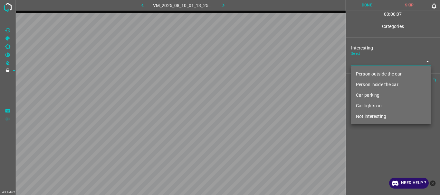
click at [366, 62] on body "4.3.6-dev2 VM_2025_08_10_01_13_25_117_02.gif Done Skip 0 00 : 00 : 07 Categorie…" at bounding box center [220, 97] width 440 height 195
click at [371, 114] on li "Not interesting" at bounding box center [391, 116] width 80 height 11
type input "Not interesting"
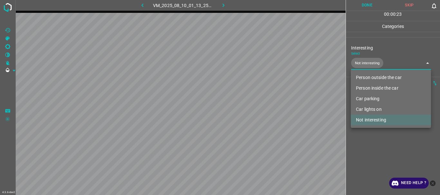
click at [358, 139] on div at bounding box center [220, 97] width 440 height 195
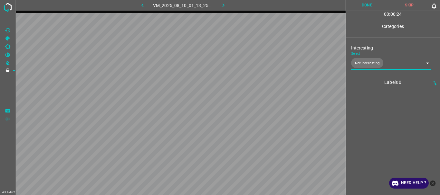
click at [362, 3] on button "Done" at bounding box center [367, 5] width 43 height 11
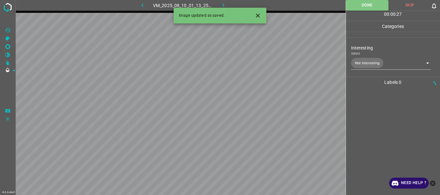
click at [222, 2] on icon "button" at bounding box center [223, 5] width 7 height 7
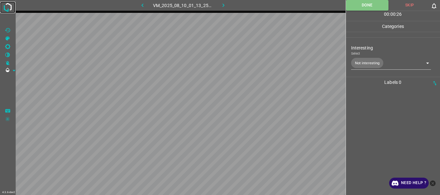
click at [7, 8] on img at bounding box center [8, 8] width 12 height 12
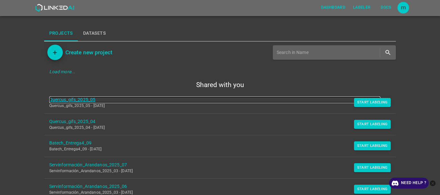
click at [87, 99] on link "Quercus_gifs_2025_05" at bounding box center [214, 100] width 331 height 7
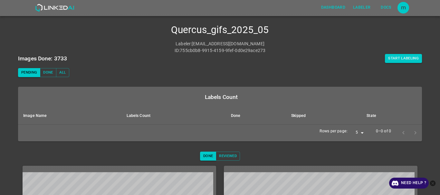
scroll to position [14, 0]
click at [401, 61] on button "Start Labeling" at bounding box center [403, 58] width 37 height 9
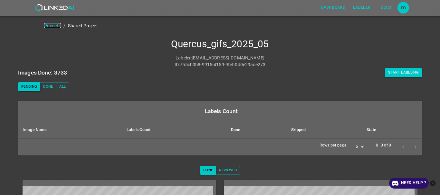
click at [53, 24] on link "Projects" at bounding box center [52, 25] width 17 height 5
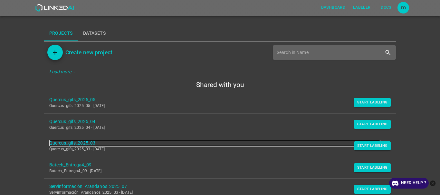
click at [72, 143] on link "Quercus_gifs_2025_03" at bounding box center [214, 143] width 331 height 7
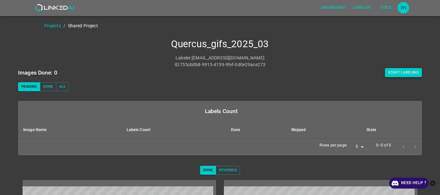
click at [402, 70] on button "Start Labeling" at bounding box center [403, 72] width 37 height 9
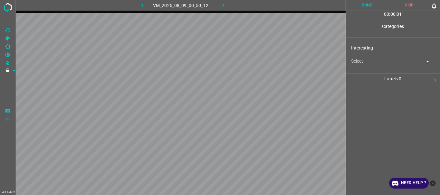
click at [372, 62] on body "4.3.6-dev2 VM_2025_08_09_00_50_12_017_06.gif Done Skip 0 00 : 00 : 01 Categorie…" at bounding box center [220, 97] width 440 height 195
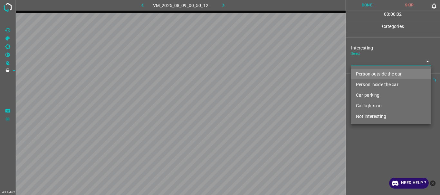
click at [370, 93] on li "Car parking" at bounding box center [391, 95] width 80 height 11
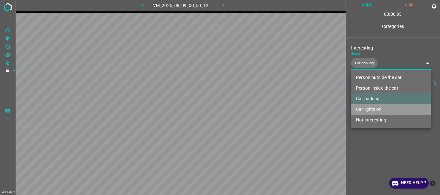
click at [375, 106] on li "Car lights on" at bounding box center [391, 109] width 80 height 11
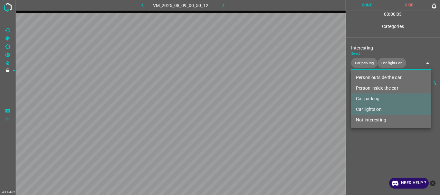
click at [378, 88] on li "Person inside the car" at bounding box center [391, 88] width 80 height 11
type input "Car parking,Car lights on,Person inside the car"
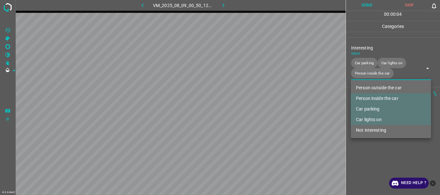
click at [378, 136] on ul "Person outside the car Person inside the car Car parking Car lights on Not inte…" at bounding box center [391, 109] width 80 height 58
click at [364, 5] on div at bounding box center [220, 97] width 440 height 195
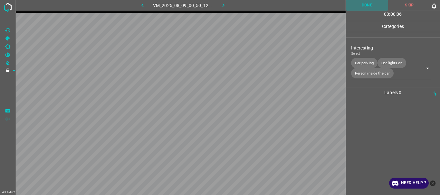
click at [364, 5] on button "Done" at bounding box center [367, 5] width 43 height 11
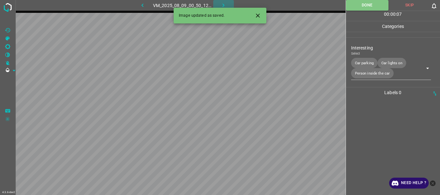
click at [223, 4] on icon "button" at bounding box center [223, 5] width 7 height 7
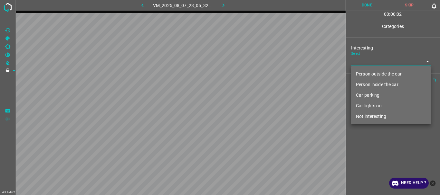
click at [362, 63] on body "4.3.6-dev2 VM_2025_08_07_23_05_32_403_05.gif Done Skip 0 00 : 00 : 02 Categorie…" at bounding box center [220, 97] width 440 height 195
click at [362, 95] on li "Car parking" at bounding box center [391, 95] width 80 height 11
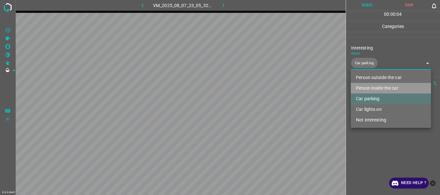
click at [367, 88] on li "Person inside the car" at bounding box center [391, 88] width 80 height 11
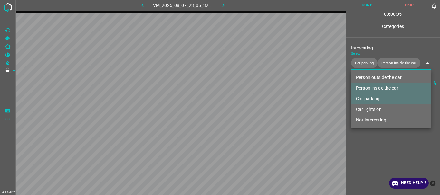
click at [366, 108] on li "Car lights on" at bounding box center [391, 109] width 80 height 11
type input "Car parking,Person inside the car,Car lights on"
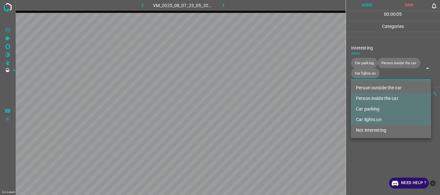
click at [371, 140] on div at bounding box center [220, 97] width 440 height 195
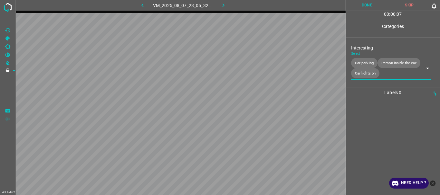
click at [361, 4] on button "Done" at bounding box center [367, 5] width 43 height 11
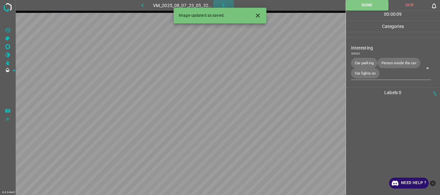
click at [226, 6] on icon "button" at bounding box center [223, 5] width 7 height 7
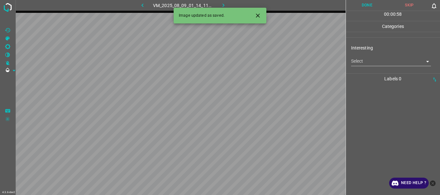
click at [360, 62] on body "4.3.6-dev2 VM_2025_08_09_01_14_11_121_04.gif Done Skip 0 00 : 00 : 58 Categorie…" at bounding box center [220, 97] width 440 height 195
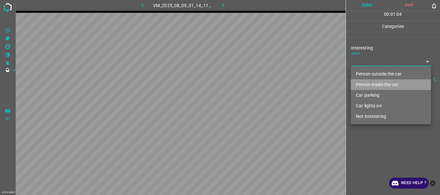
click at [365, 87] on li "Person inside the car" at bounding box center [391, 85] width 80 height 11
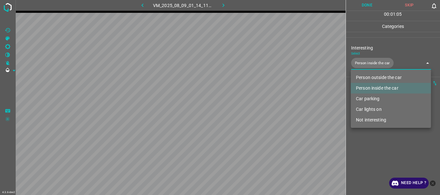
click at [368, 99] on li "Car parking" at bounding box center [391, 99] width 80 height 11
type input "Person inside the car,Car parking"
click at [378, 138] on div at bounding box center [220, 97] width 440 height 195
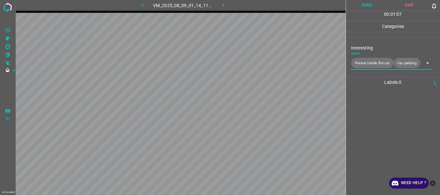
click at [366, 5] on button "Done" at bounding box center [367, 5] width 43 height 11
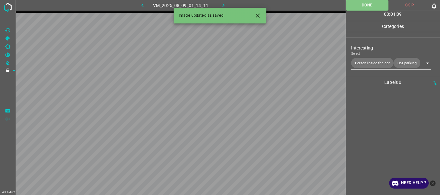
click at [225, 4] on icon "button" at bounding box center [223, 5] width 7 height 7
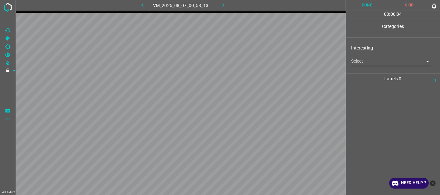
click at [359, 64] on body "4.3.6-dev2 VM_2025_08_07_00_58_13_595_08.gif Done Skip 0 00 : 00 : 04 Categorie…" at bounding box center [220, 97] width 440 height 195
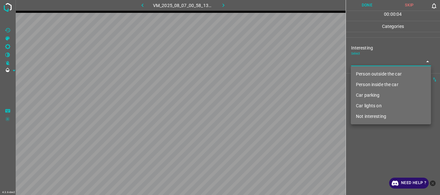
click at [361, 74] on li "Person outside the car" at bounding box center [391, 74] width 80 height 11
type input "Person outside the car"
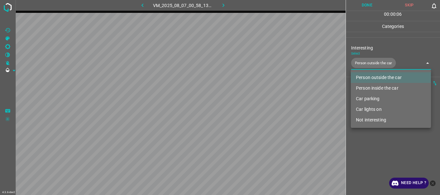
click at [370, 147] on div at bounding box center [220, 97] width 440 height 195
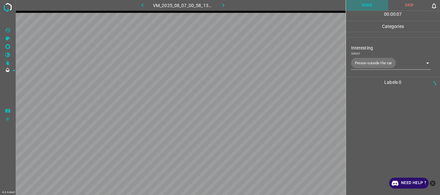
click at [366, 7] on button "Done" at bounding box center [367, 5] width 43 height 11
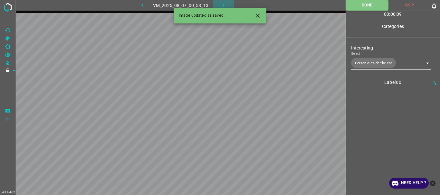
click at [224, 4] on icon "button" at bounding box center [223, 5] width 7 height 7
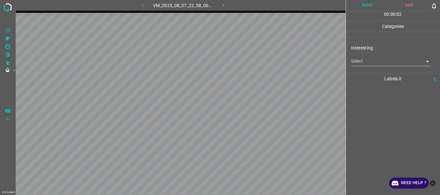
click at [366, 63] on body "4.3.6-dev2 VM_2025_08_07_22_58_00_655_00.gif Done Skip 0 00 : 00 : 02 Categorie…" at bounding box center [220, 97] width 440 height 195
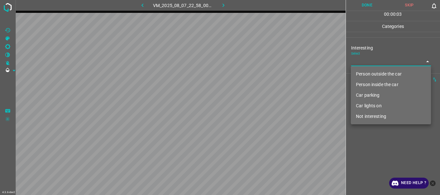
click at [367, 70] on li "Person outside the car" at bounding box center [391, 74] width 80 height 11
type input "Person outside the car"
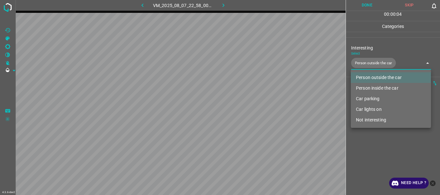
click at [374, 149] on div at bounding box center [220, 97] width 440 height 195
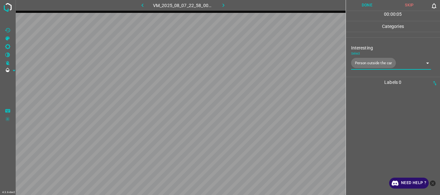
click at [361, 5] on button "Done" at bounding box center [367, 5] width 43 height 11
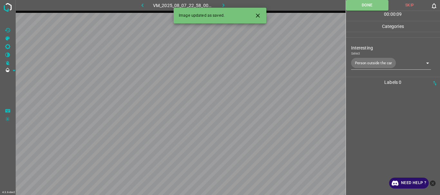
click at [224, 4] on icon "button" at bounding box center [223, 5] width 7 height 7
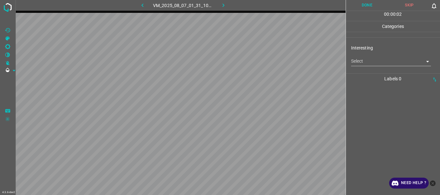
click at [372, 60] on body "4.3.6-dev2 VM_2025_08_07_01_31_10_146_07.gif Done Skip 0 00 : 00 : 02 Categorie…" at bounding box center [220, 97] width 440 height 195
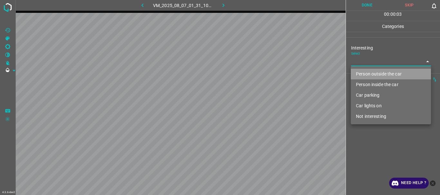
click at [365, 73] on li "Person outside the car" at bounding box center [391, 74] width 80 height 11
type input "Person outside the car"
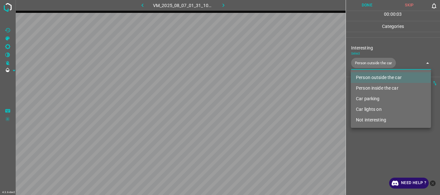
click at [367, 133] on div at bounding box center [220, 97] width 440 height 195
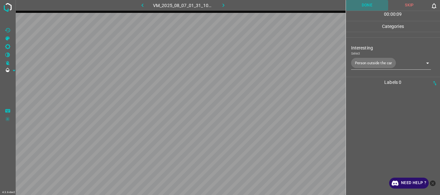
click at [370, 5] on button "Done" at bounding box center [367, 5] width 43 height 11
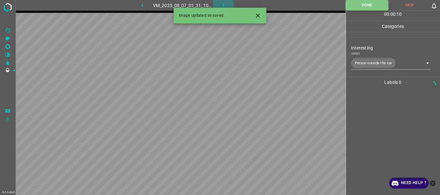
click at [224, 6] on icon "button" at bounding box center [223, 5] width 7 height 7
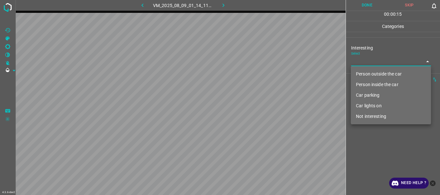
click at [375, 61] on body "4.3.6-dev2 VM_2025_08_09_01_14_11_121_05.gif Done Skip 0 00 : 00 : 15 Categorie…" at bounding box center [220, 97] width 440 height 195
click at [368, 84] on li "Person inside the car" at bounding box center [391, 85] width 80 height 11
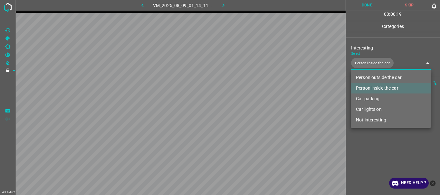
click at [371, 111] on li "Car lights on" at bounding box center [391, 109] width 80 height 11
type input "Person inside the car,Car lights on"
click at [367, 144] on div at bounding box center [220, 97] width 440 height 195
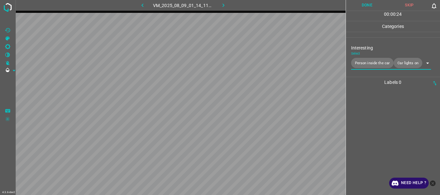
click at [365, 7] on button "Done" at bounding box center [367, 5] width 43 height 11
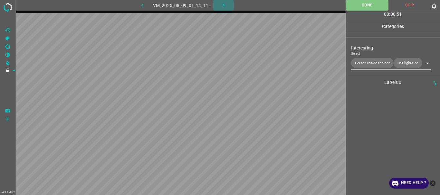
click at [229, 3] on button "button" at bounding box center [223, 5] width 21 height 11
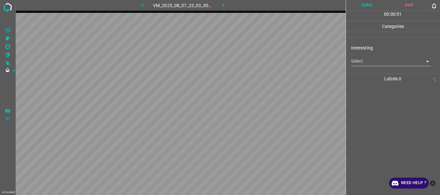
click at [369, 63] on body "4.3.6-dev2 VM_2025_08_07_23_03_00_799_02.gif Done Skip 0 00 : 00 : 51 Categorie…" at bounding box center [220, 97] width 440 height 195
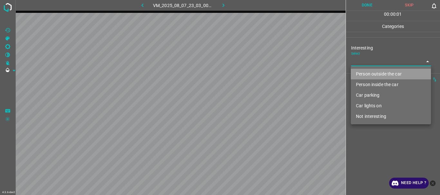
click at [368, 73] on li "Person outside the car" at bounding box center [391, 74] width 80 height 11
type input "Person outside the car"
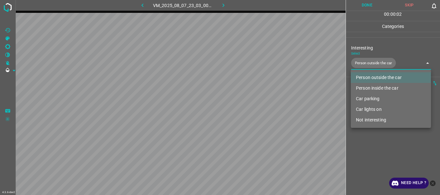
click at [380, 136] on div at bounding box center [220, 97] width 440 height 195
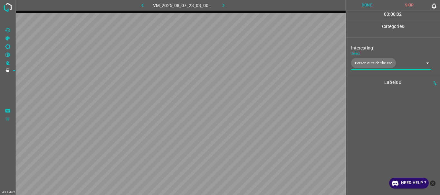
click at [367, 7] on button "Done" at bounding box center [367, 5] width 43 height 11
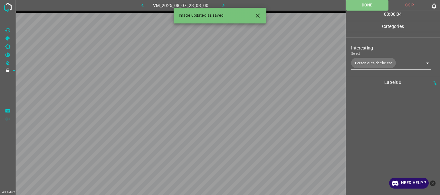
click at [225, 3] on icon "button" at bounding box center [223, 5] width 7 height 7
click at [368, 64] on body "4.3.6-dev2 VM_2025_08_07_01_17_51_229_05.gif Done Skip 0 00 : 00 : 04 Categorie…" at bounding box center [220, 97] width 440 height 195
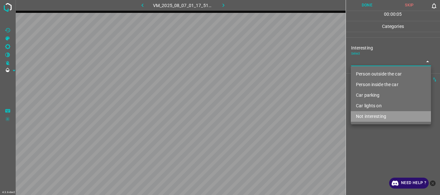
click at [374, 116] on li "Not interesting" at bounding box center [391, 116] width 80 height 11
type input "Not interesting"
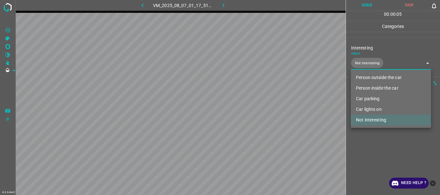
click at [375, 147] on div at bounding box center [220, 97] width 440 height 195
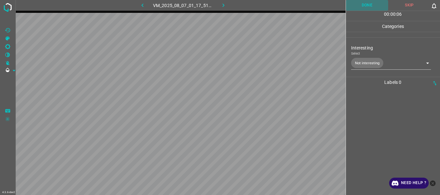
click at [367, 9] on button "Done" at bounding box center [367, 5] width 43 height 11
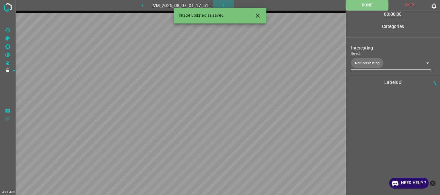
click at [222, 5] on icon "button" at bounding box center [223, 5] width 7 height 7
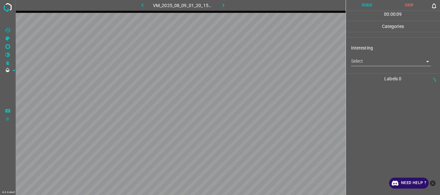
click at [378, 60] on body "4.3.6-dev2 VM_2025_08_09_01_20_15_038_02.gif Done Skip 0 00 : 00 : 09 Categorie…" at bounding box center [220, 97] width 440 height 195
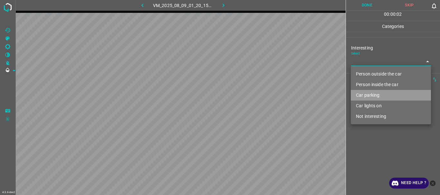
click at [365, 95] on li "Car parking" at bounding box center [391, 95] width 80 height 11
type input "Car parking"
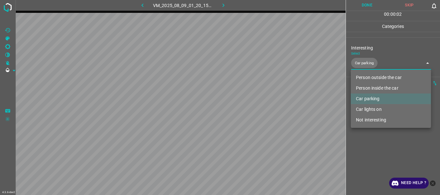
click at [367, 142] on div at bounding box center [220, 97] width 440 height 195
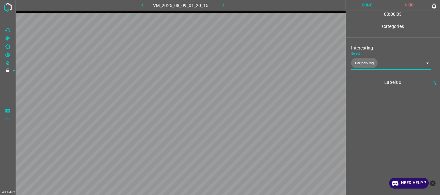
click at [376, 8] on button "Done" at bounding box center [367, 5] width 43 height 11
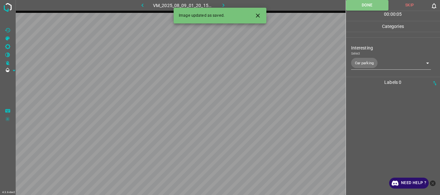
click at [224, 2] on button "button" at bounding box center [223, 5] width 21 height 11
click at [369, 59] on body "4.3.6-dev2 VM_2025_08_09_00_04_41_627_08.gif Done Skip 0 00 : 00 : 05 Categorie…" at bounding box center [220, 97] width 440 height 195
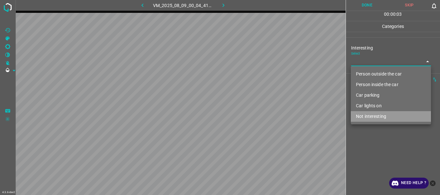
click at [374, 117] on li "Not interesting" at bounding box center [391, 116] width 80 height 11
type input "Not interesting"
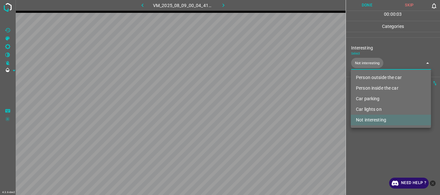
click at [376, 142] on div at bounding box center [220, 97] width 440 height 195
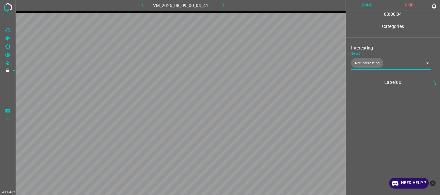
click at [361, 3] on button "Done" at bounding box center [367, 5] width 43 height 11
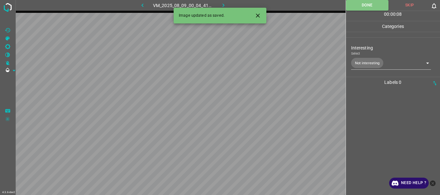
click at [258, 16] on icon "Close" at bounding box center [258, 16] width 4 height 4
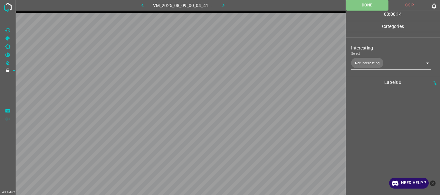
click at [368, 61] on body "4.3.6-dev2 VM_2025_08_09_00_04_41_627_08.gif Done Skip 0 00 : 00 : 14 Categorie…" at bounding box center [220, 97] width 440 height 195
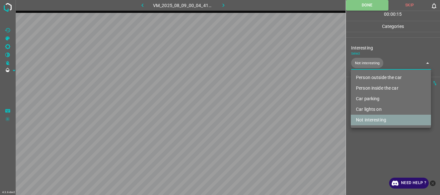
click at [367, 120] on li "Not interesting" at bounding box center [391, 120] width 80 height 11
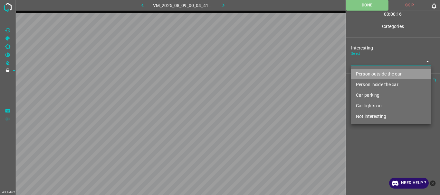
click at [374, 75] on li "Person outside the car" at bounding box center [391, 74] width 80 height 11
type input "Person outside the car"
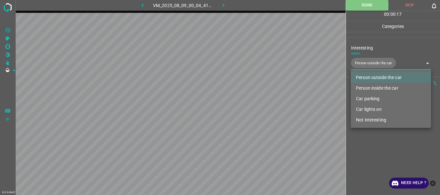
click at [374, 127] on ul "Person outside the car Person inside the car Car parking Car lights on Not inte…" at bounding box center [391, 99] width 80 height 58
click at [222, 4] on div at bounding box center [220, 97] width 440 height 195
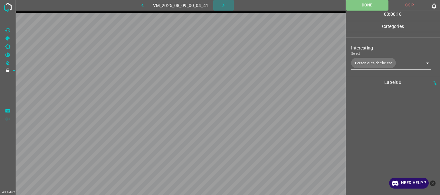
click at [223, 3] on icon "button" at bounding box center [223, 5] width 7 height 7
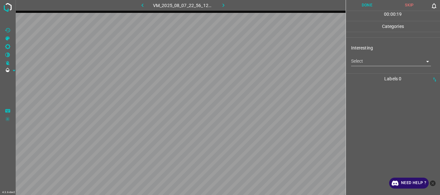
click at [372, 61] on body "4.3.6-dev2 VM_2025_08_07_22_56_12_132_01.gif Done Skip 0 00 : 00 : 19 Categorie…" at bounding box center [220, 97] width 440 height 195
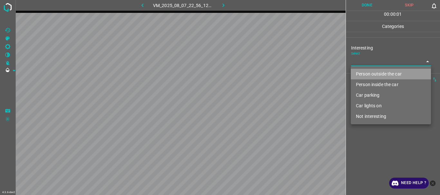
click at [368, 73] on li "Person outside the car" at bounding box center [391, 74] width 80 height 11
type input "Person outside the car"
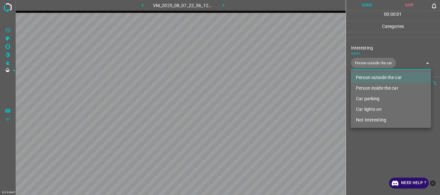
click at [372, 128] on div at bounding box center [220, 97] width 440 height 195
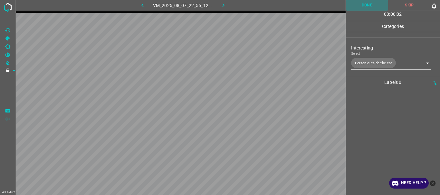
click at [366, 6] on button "Done" at bounding box center [367, 5] width 43 height 11
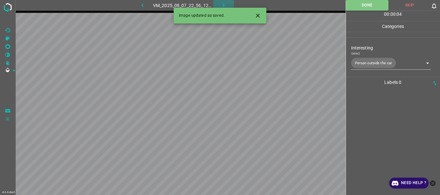
click at [220, 3] on icon "button" at bounding box center [223, 5] width 7 height 7
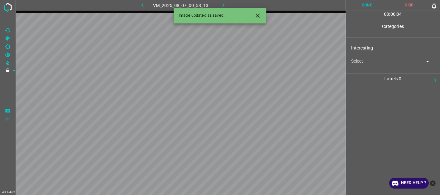
click at [363, 61] on body "4.3.6-dev2 VM_2025_08_07_00_58_13_595_02.gif Done Skip 0 00 : 00 : 04 Categorie…" at bounding box center [220, 97] width 440 height 195
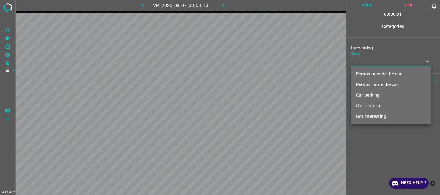
click at [365, 71] on li "Person outside the car" at bounding box center [391, 74] width 80 height 11
type input "Person outside the car"
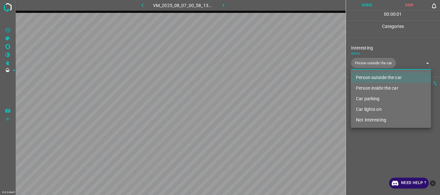
click at [373, 135] on div at bounding box center [220, 97] width 440 height 195
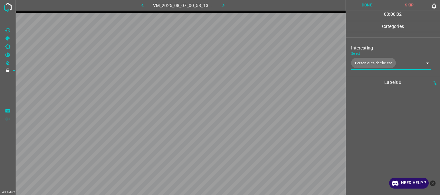
click at [366, 6] on button "Done" at bounding box center [367, 5] width 43 height 11
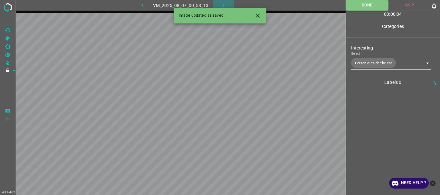
click at [222, 2] on icon "button" at bounding box center [223, 5] width 7 height 7
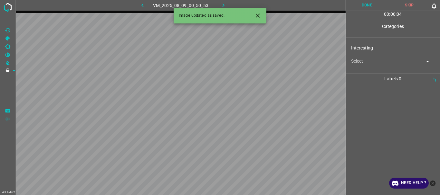
click at [366, 64] on body "4.3.6-dev2 VM_2025_08_09_00_50_53_461_01.gif Done Skip 0 00 : 00 : 04 Categorie…" at bounding box center [220, 97] width 440 height 195
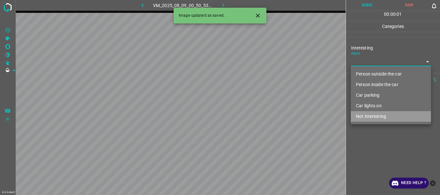
click at [374, 118] on li "Not interesting" at bounding box center [391, 116] width 80 height 11
type input "Not interesting"
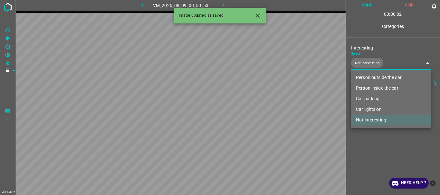
click at [375, 141] on div at bounding box center [220, 97] width 440 height 195
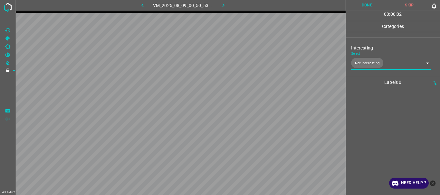
click at [364, 7] on button "Done" at bounding box center [367, 5] width 43 height 11
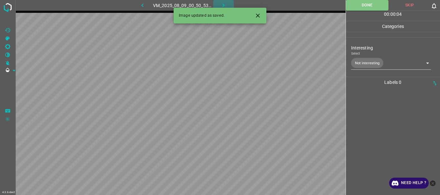
click at [221, 4] on icon "button" at bounding box center [223, 5] width 7 height 7
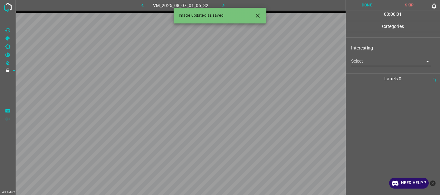
click at [358, 62] on body "4.3.6-dev2 VM_2025_08_07_01_06_32_830_07.gif Done Skip 0 00 : 00 : 01 Categorie…" at bounding box center [220, 97] width 440 height 195
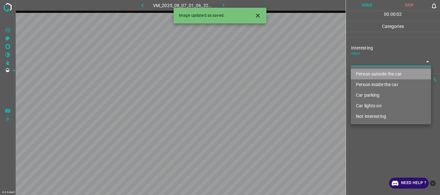
click at [362, 72] on li "Person outside the car" at bounding box center [391, 74] width 80 height 11
type input "Person outside the car"
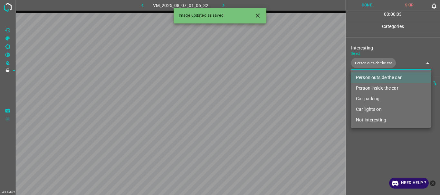
click at [374, 149] on div at bounding box center [220, 97] width 440 height 195
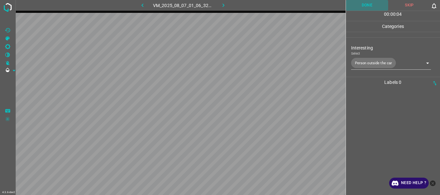
click at [366, 7] on button "Done" at bounding box center [367, 5] width 43 height 11
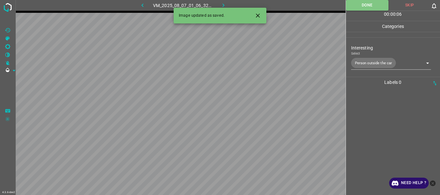
click at [221, 4] on icon "button" at bounding box center [223, 5] width 7 height 7
click at [366, 61] on body "4.3.6-dev2 VM_2025_08_09_01_17_55_662_08.gif Done Skip 0 00 : 00 : 01 Categorie…" at bounding box center [220, 97] width 440 height 195
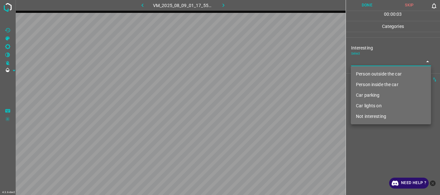
click at [368, 74] on li "Person outside the car" at bounding box center [391, 74] width 80 height 11
type input "Person outside the car"
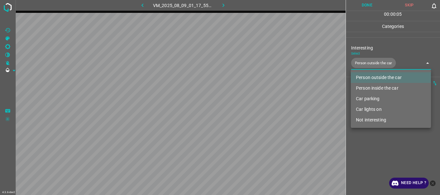
click at [365, 141] on div at bounding box center [220, 97] width 440 height 195
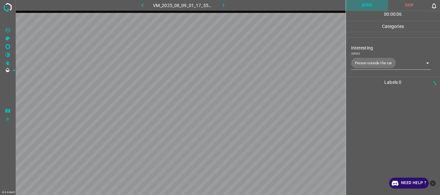
click at [358, 7] on button "Done" at bounding box center [367, 5] width 43 height 11
click at [220, 2] on icon "button" at bounding box center [223, 5] width 7 height 7
click at [368, 62] on body "4.3.6-dev2 VM_2025_08_07_01_17_14_806_06.gif Done Skip 0 00 : 00 : 04 Categorie…" at bounding box center [220, 97] width 440 height 195
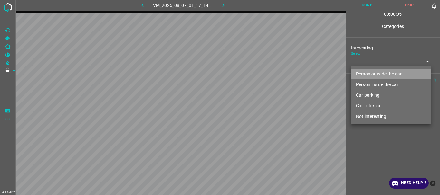
click at [371, 75] on li "Person outside the car" at bounding box center [391, 74] width 80 height 11
type input "Person outside the car"
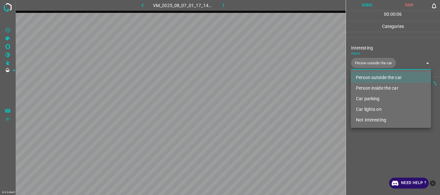
click at [368, 7] on div at bounding box center [220, 97] width 440 height 195
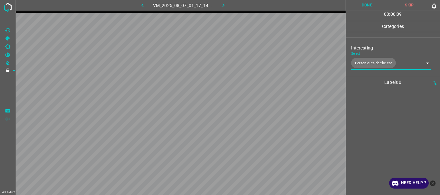
click at [360, 5] on button "Done" at bounding box center [367, 5] width 43 height 11
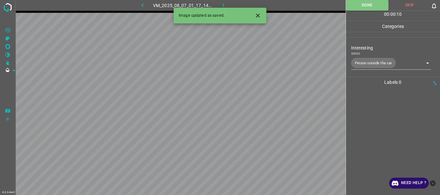
click at [223, 5] on icon "button" at bounding box center [223, 5] width 7 height 7
